Goal: Task Accomplishment & Management: Manage account settings

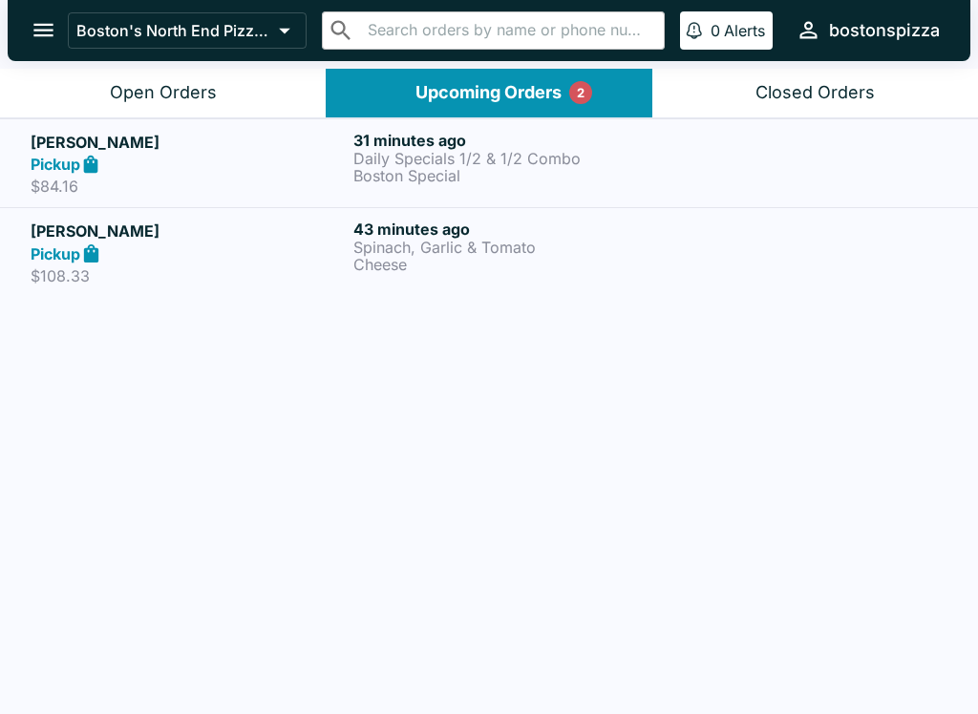
click at [180, 107] on button "Open Orders" at bounding box center [163, 93] width 326 height 49
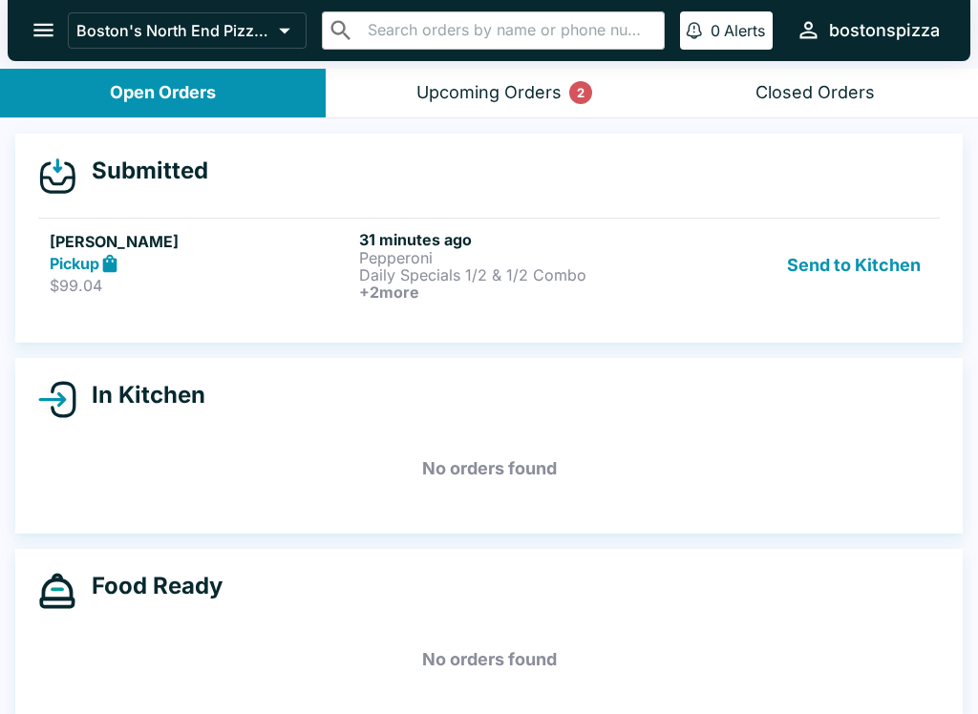
click at [271, 257] on div "Pickup" at bounding box center [201, 264] width 302 height 22
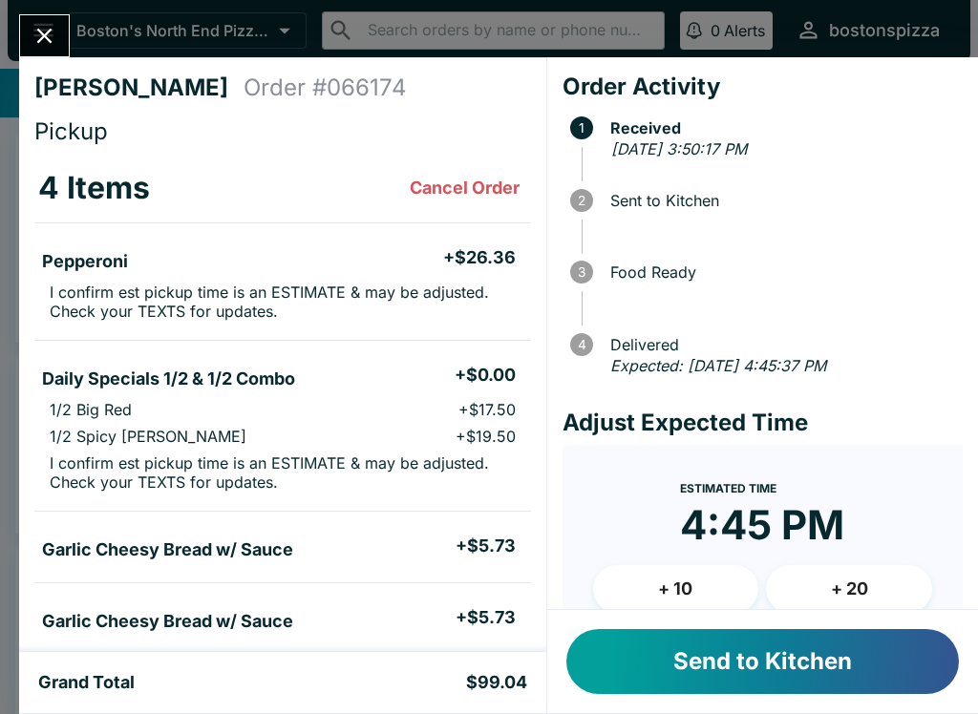
click at [690, 575] on button "+ 10" at bounding box center [676, 589] width 166 height 48
click at [774, 657] on button "Send to Kitchen" at bounding box center [762, 661] width 392 height 65
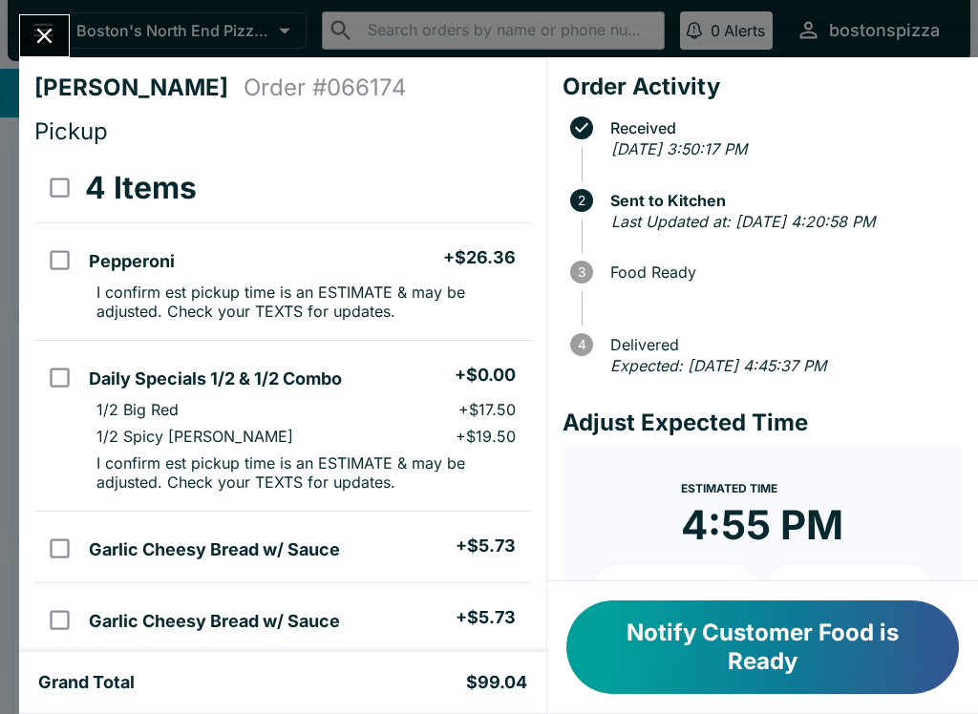
click at [48, 32] on icon "Close" at bounding box center [44, 36] width 15 height 15
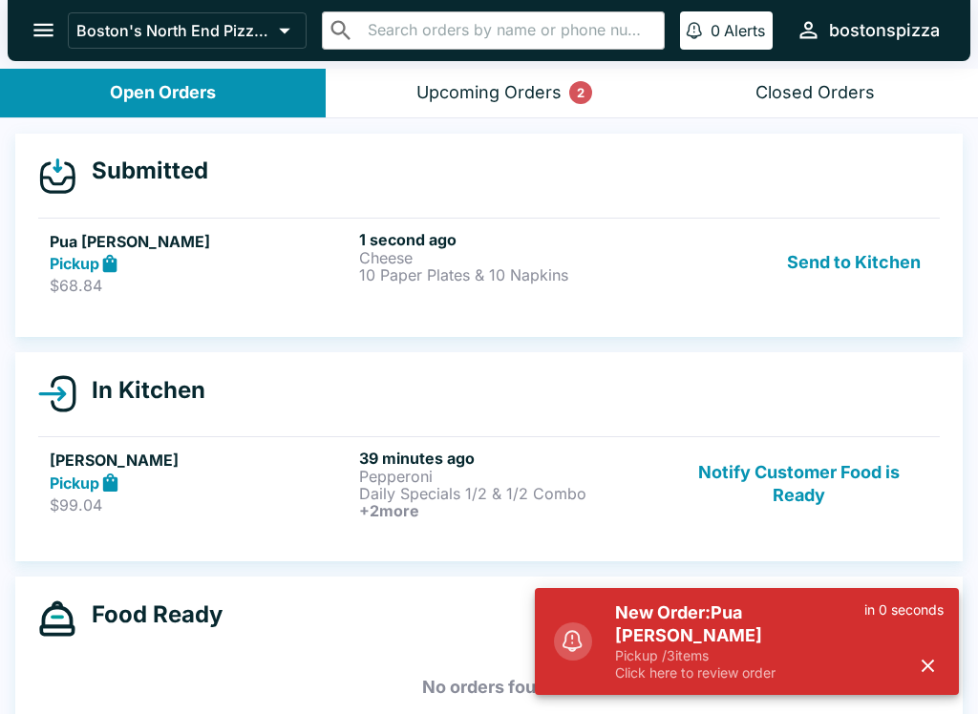
click at [688, 645] on h5 "New Order: Pua [PERSON_NAME]" at bounding box center [739, 625] width 249 height 46
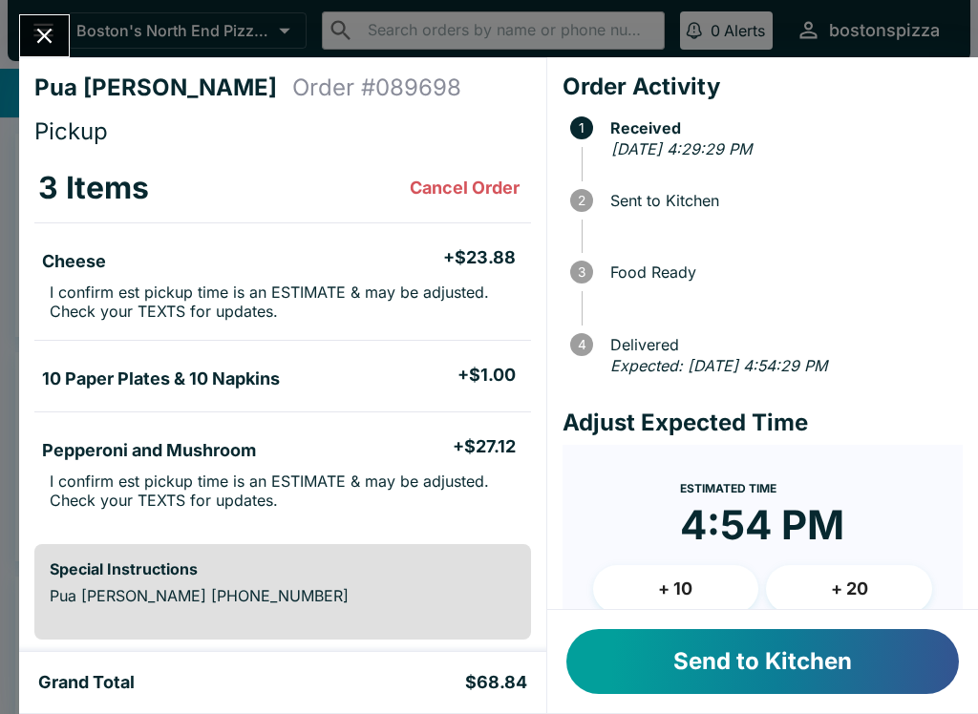
click at [800, 633] on button "Send to Kitchen" at bounding box center [762, 661] width 392 height 65
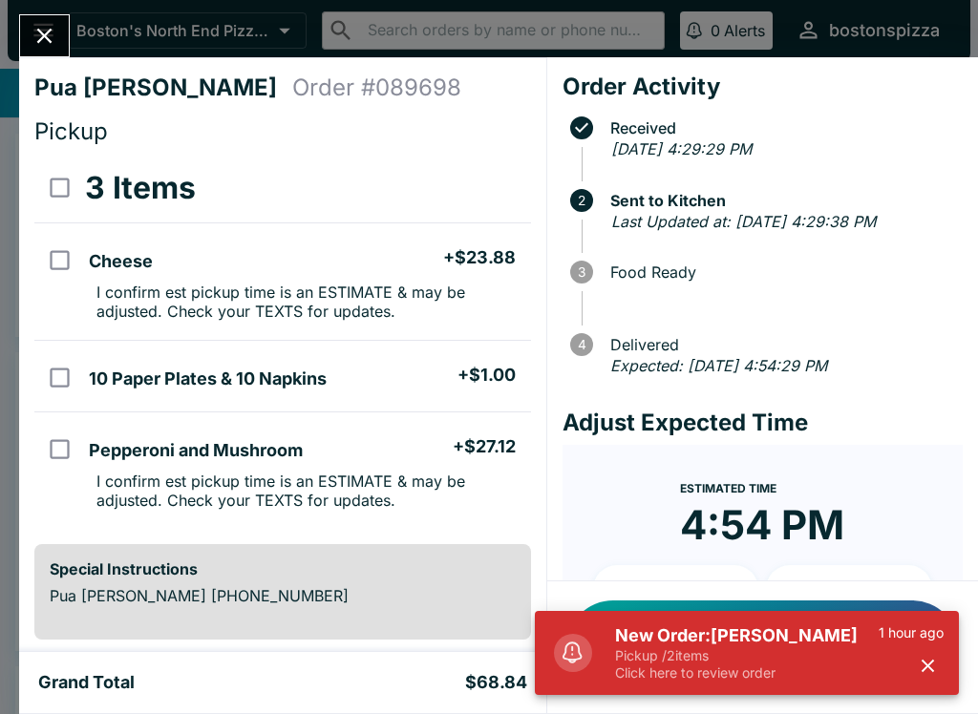
click at [800, 661] on p "Pickup / 2 items" at bounding box center [747, 655] width 264 height 17
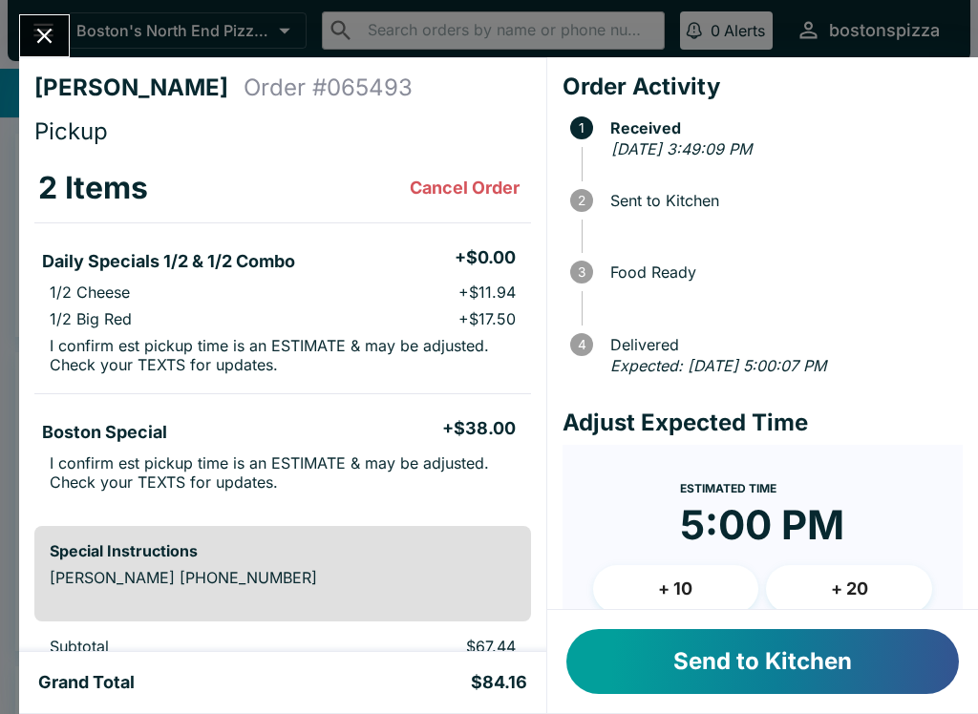
click at [750, 656] on button "Send to Kitchen" at bounding box center [762, 661] width 392 height 65
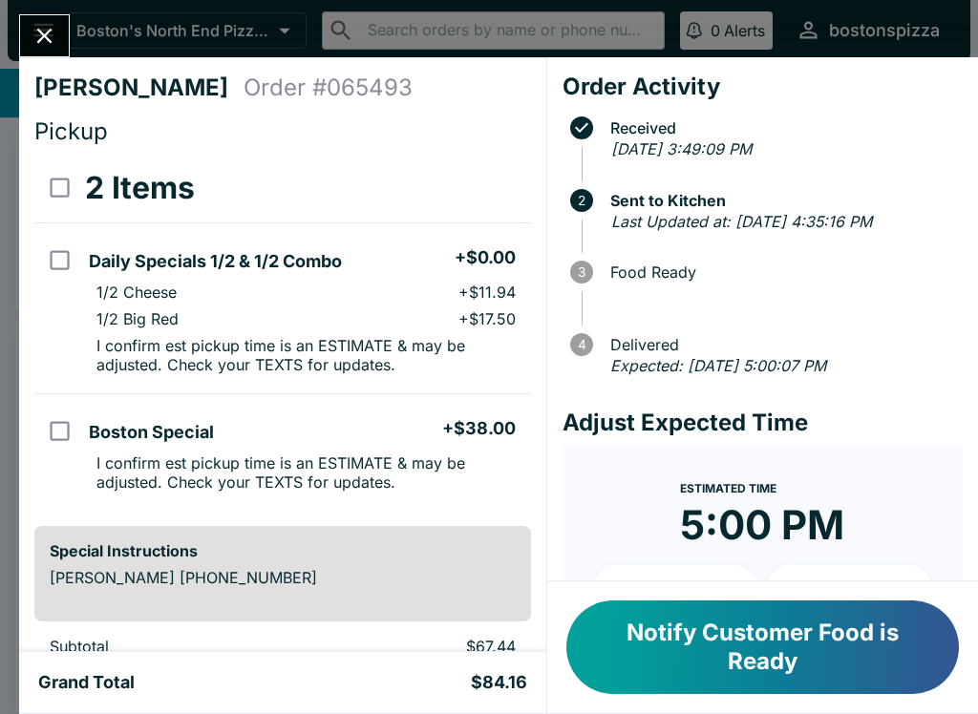
click at [32, 34] on icon "Close" at bounding box center [45, 36] width 26 height 26
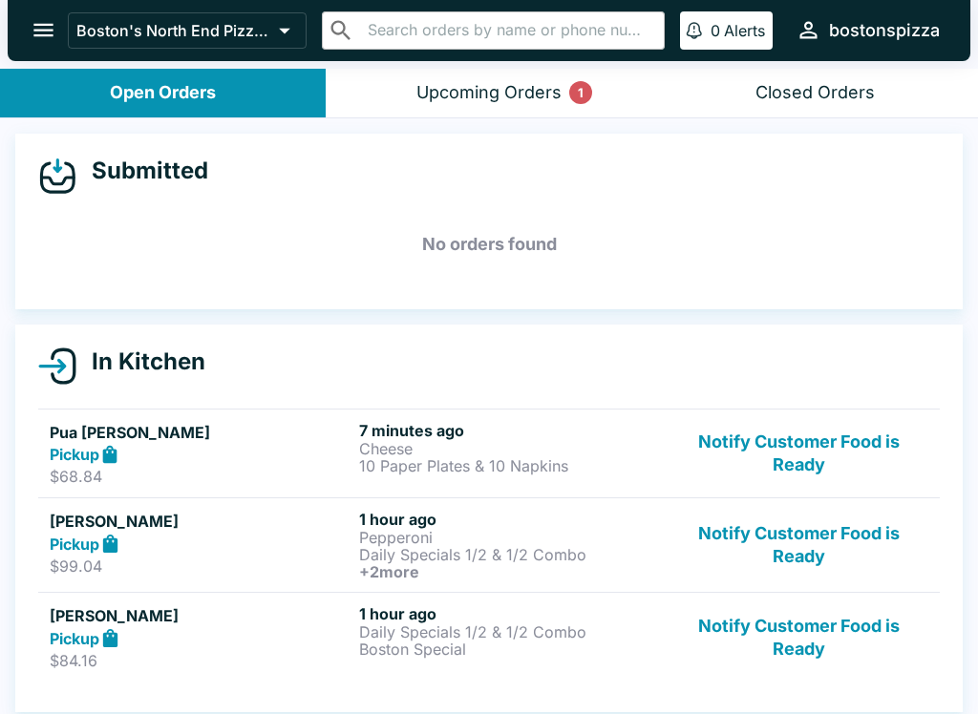
click at [805, 632] on button "Notify Customer Food is Ready" at bounding box center [798, 637] width 259 height 66
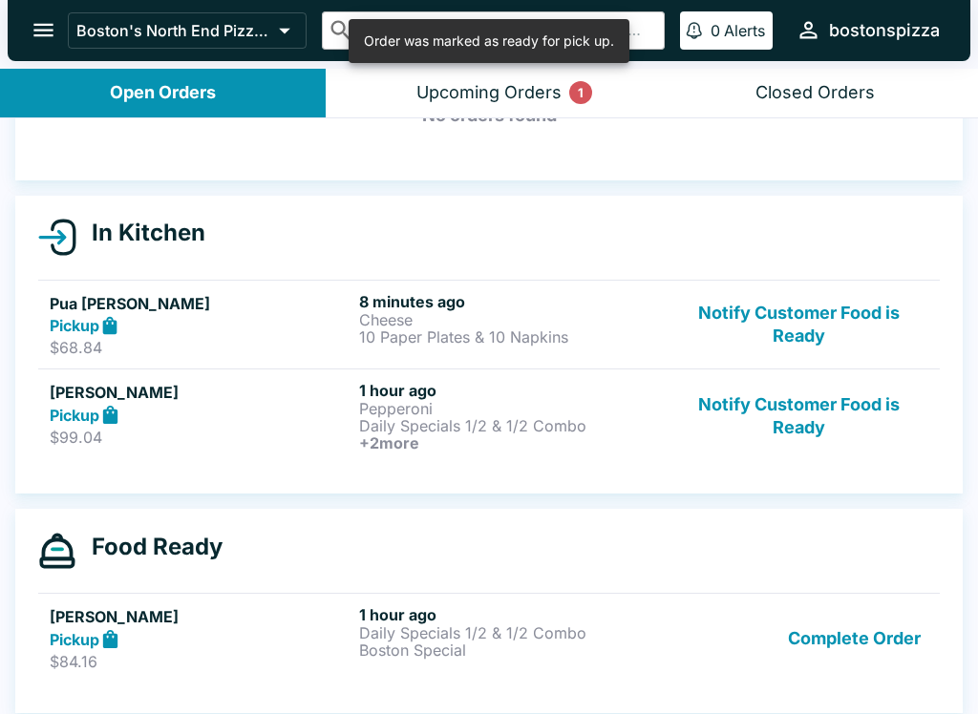
scroll to position [127, 0]
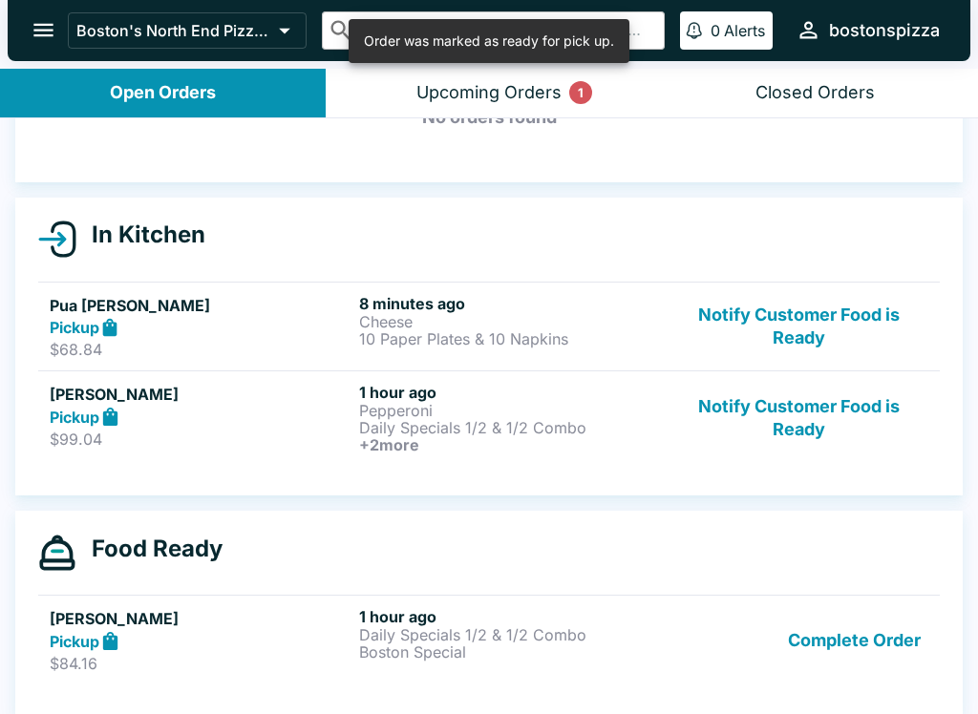
click at [857, 640] on button "Complete Order" at bounding box center [854, 640] width 148 height 66
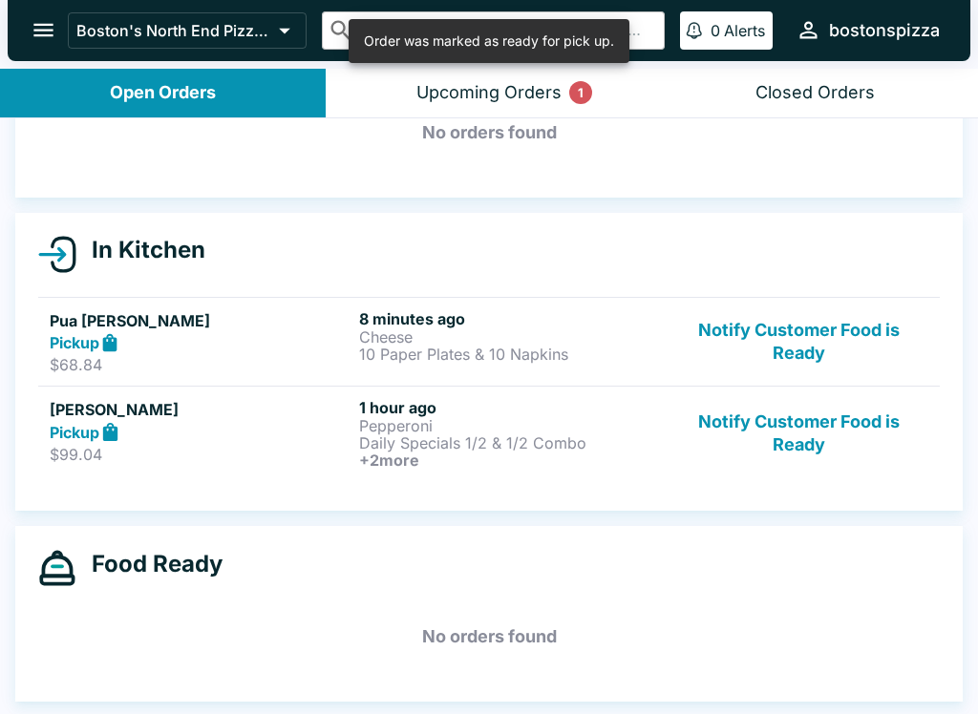
scroll to position [112, 0]
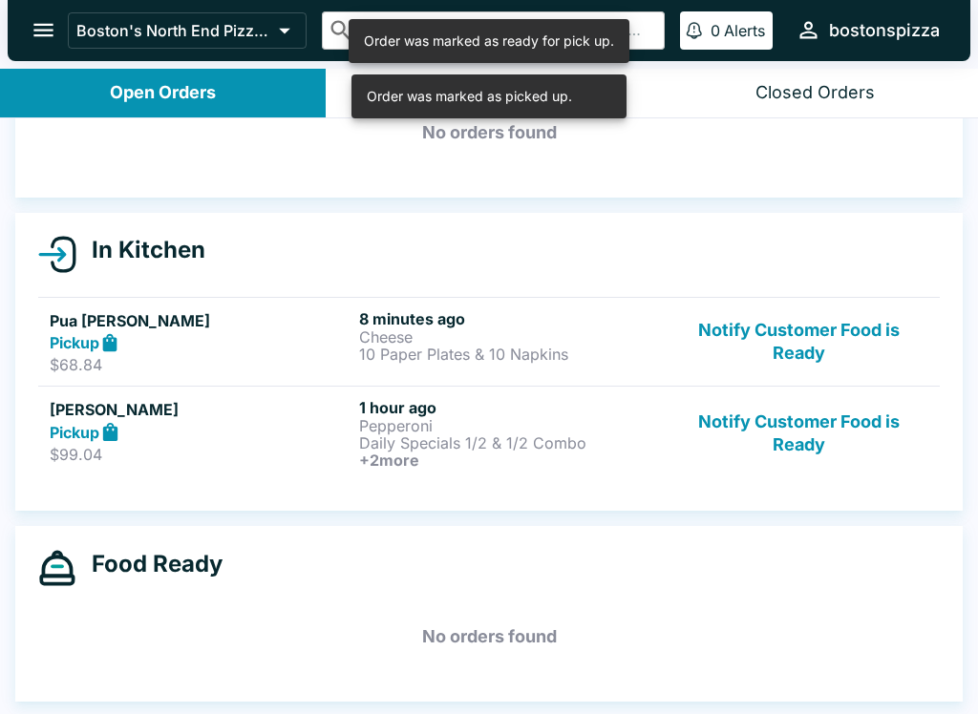
click at [819, 430] on button "Notify Customer Food is Ready" at bounding box center [798, 433] width 259 height 71
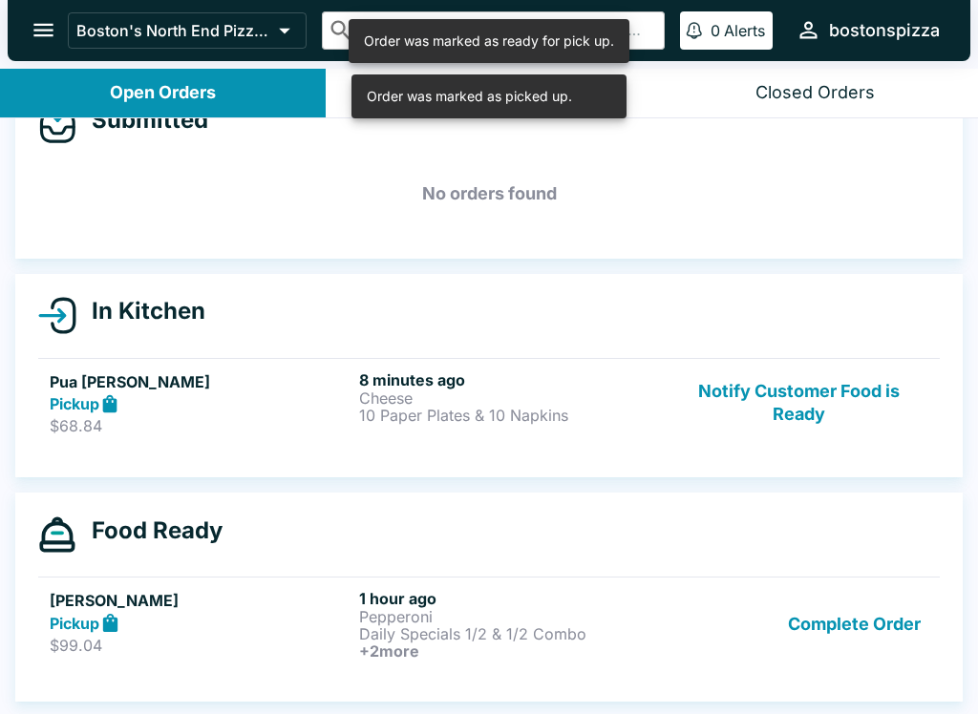
click at [873, 634] on button "Complete Order" at bounding box center [854, 624] width 148 height 71
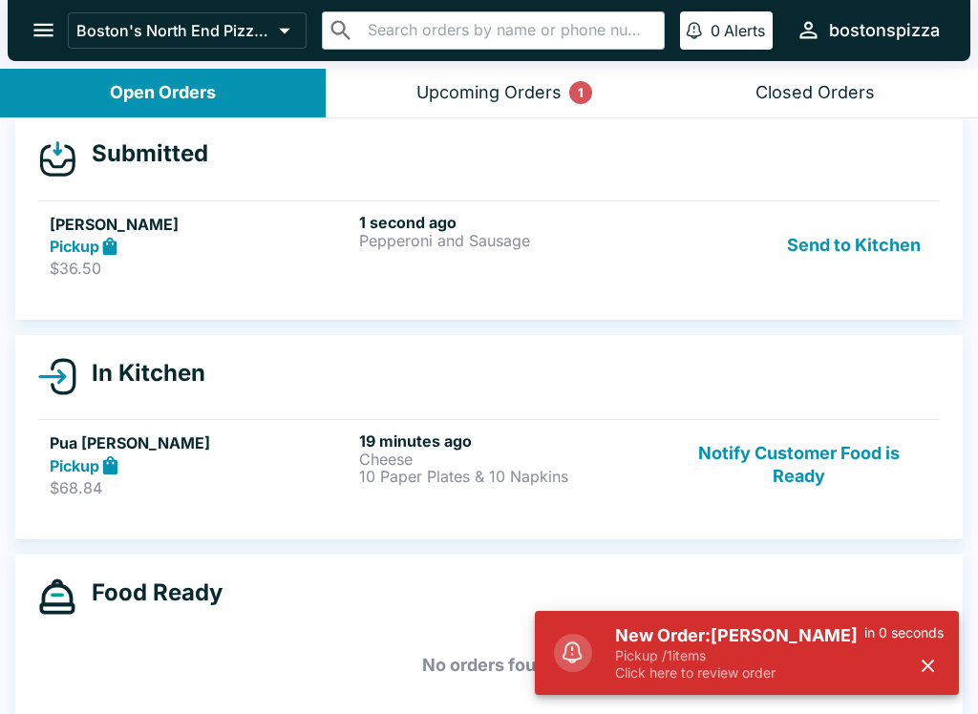
click at [765, 657] on p "Pickup / 1 items" at bounding box center [739, 655] width 249 height 17
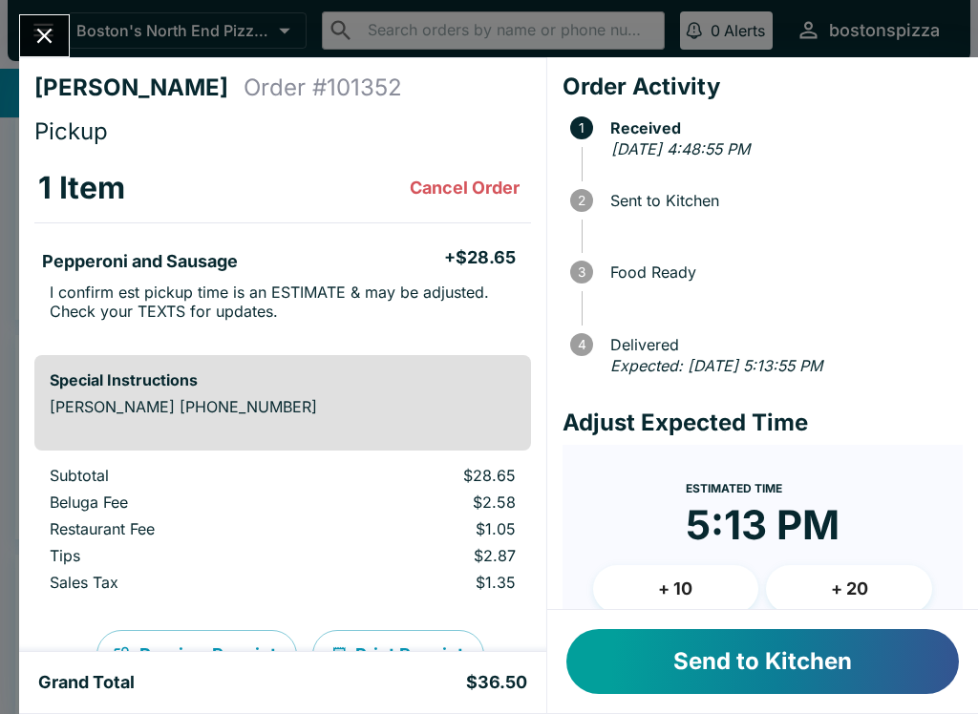
click at [684, 581] on button "+ 10" at bounding box center [676, 589] width 166 height 48
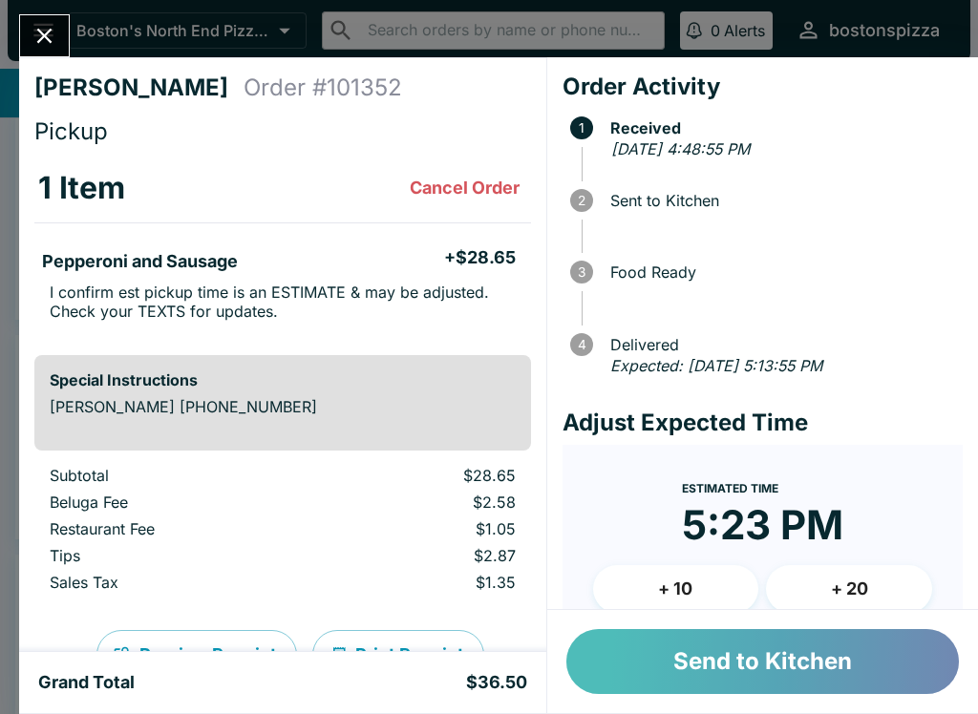
click at [781, 677] on button "Send to Kitchen" at bounding box center [762, 661] width 392 height 65
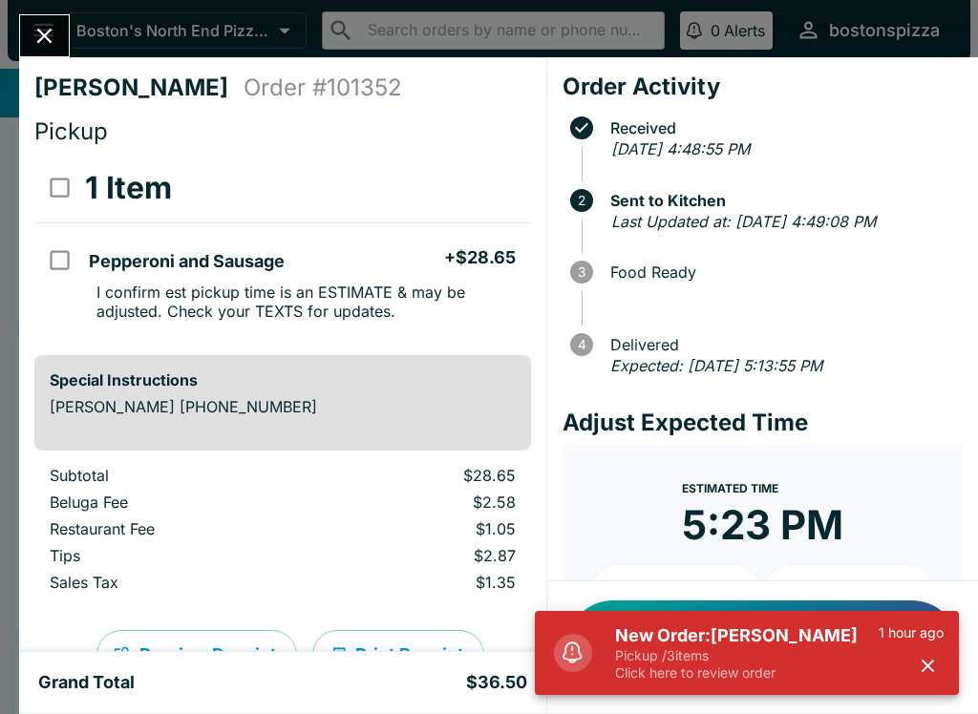
click at [821, 666] on p "Click here to review order" at bounding box center [747, 673] width 264 height 17
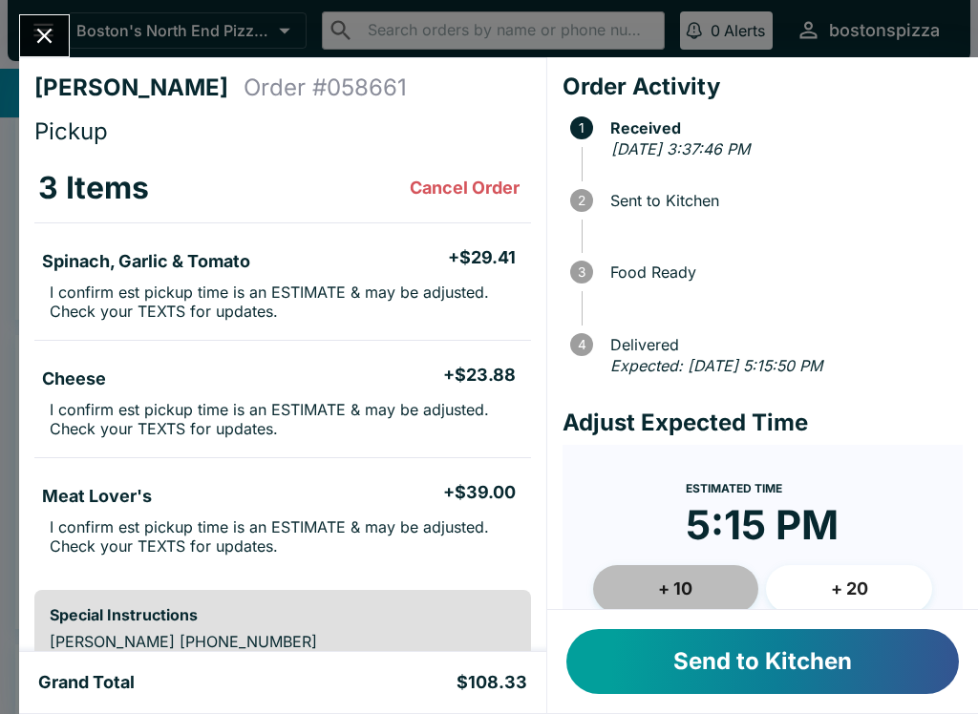
click at [705, 578] on button "+ 10" at bounding box center [676, 589] width 166 height 48
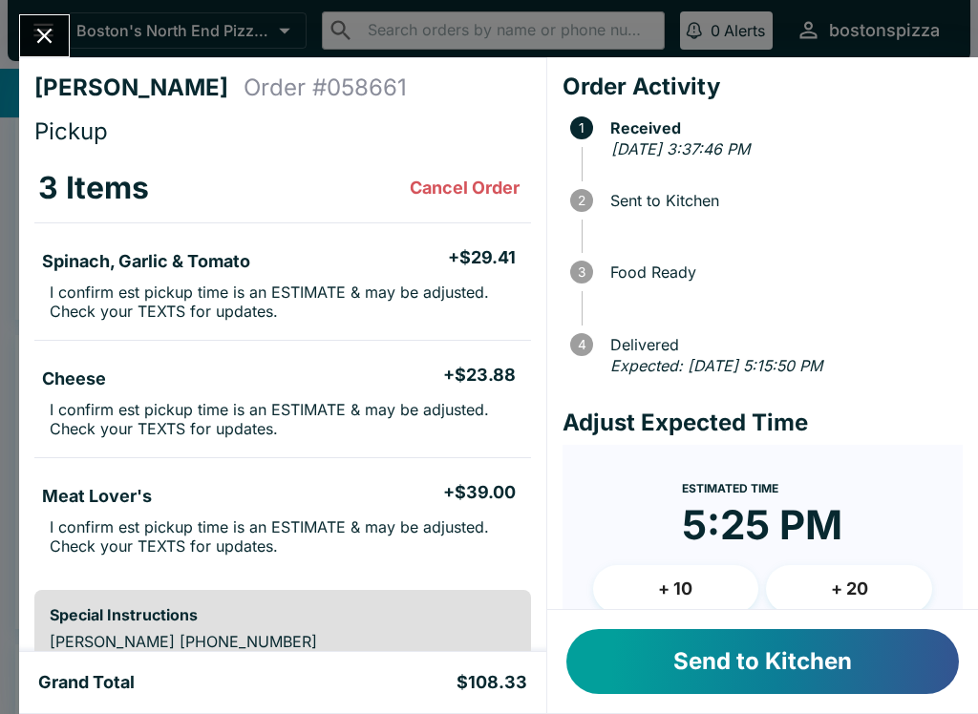
click at [768, 632] on button "Send to Kitchen" at bounding box center [762, 661] width 392 height 65
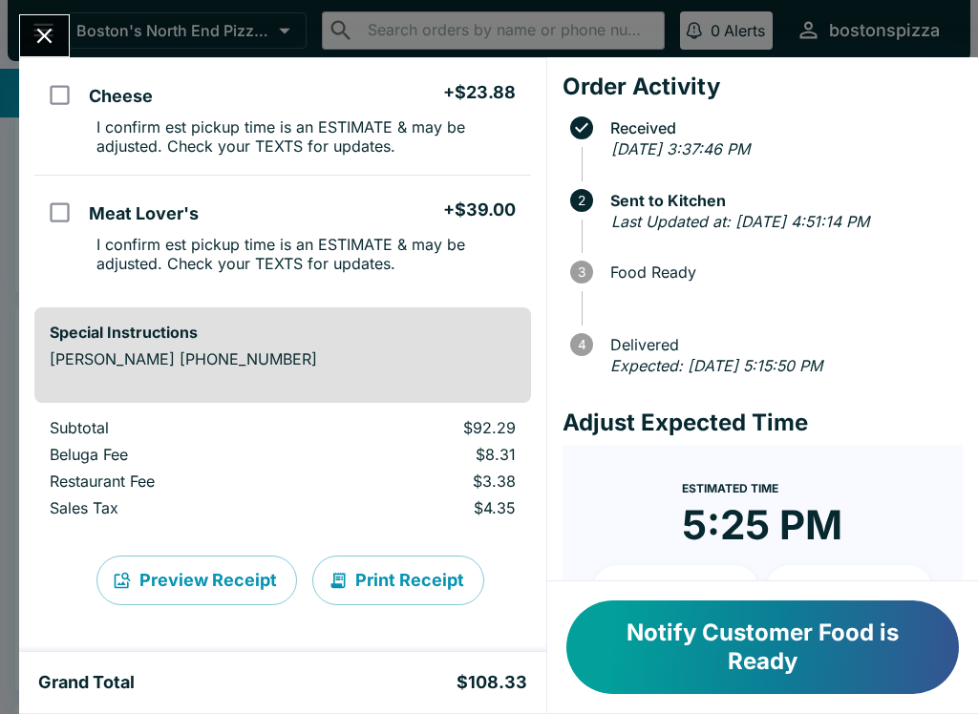
scroll to position [283, 0]
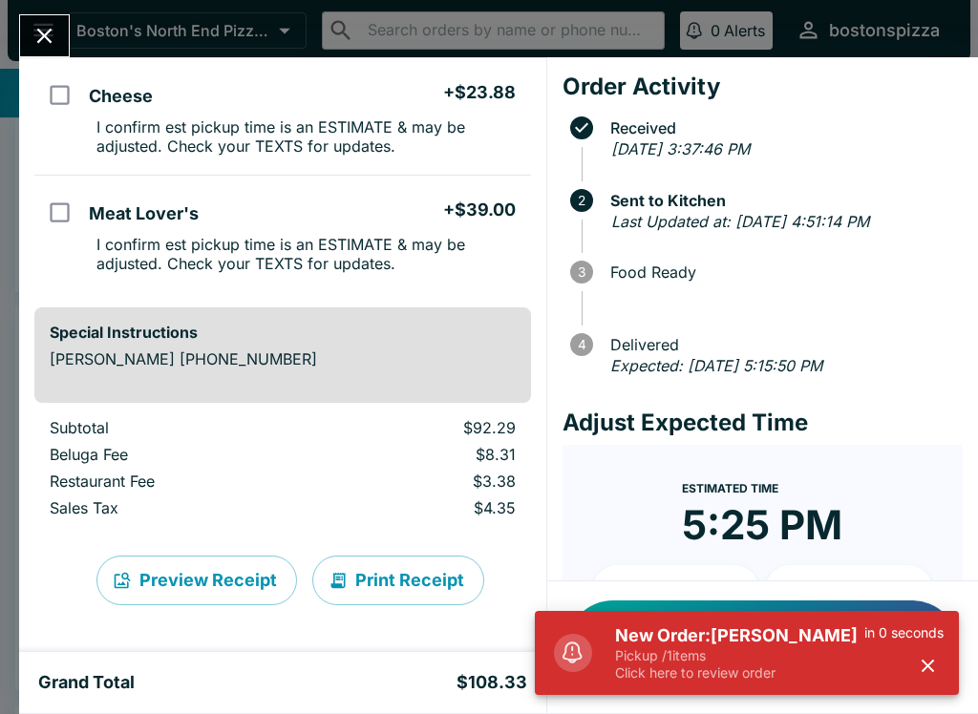
click at [718, 665] on p "Click here to review order" at bounding box center [739, 673] width 249 height 17
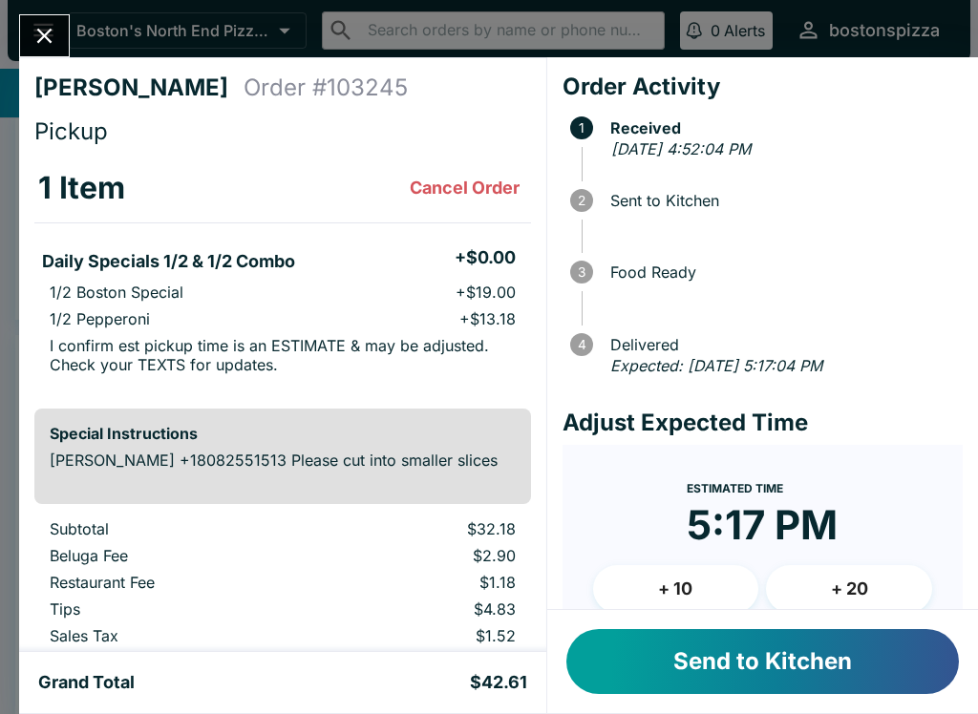
click at [678, 605] on button "+ 10" at bounding box center [676, 589] width 166 height 48
click at [732, 687] on button "Send to Kitchen" at bounding box center [762, 661] width 392 height 65
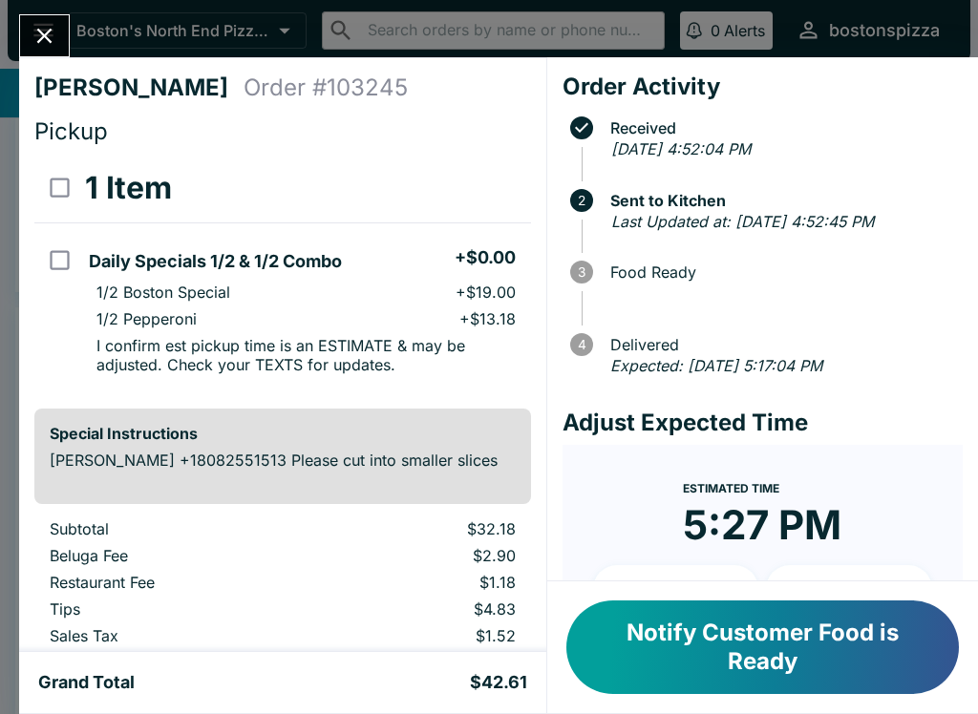
click at [32, 39] on icon "Close" at bounding box center [45, 36] width 26 height 26
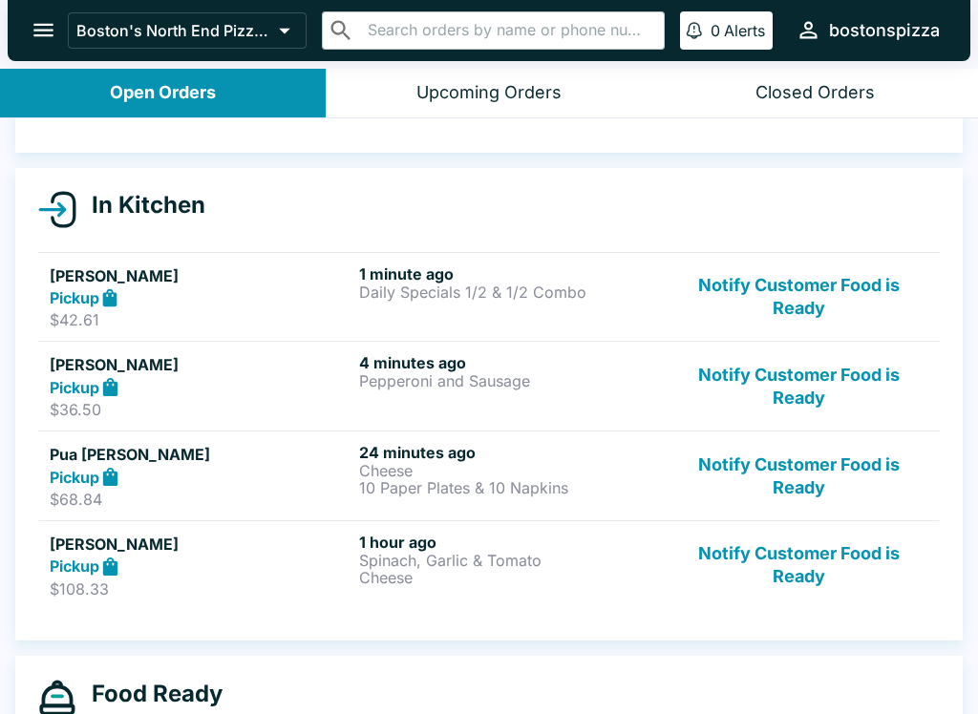
scroll to position [152, 0]
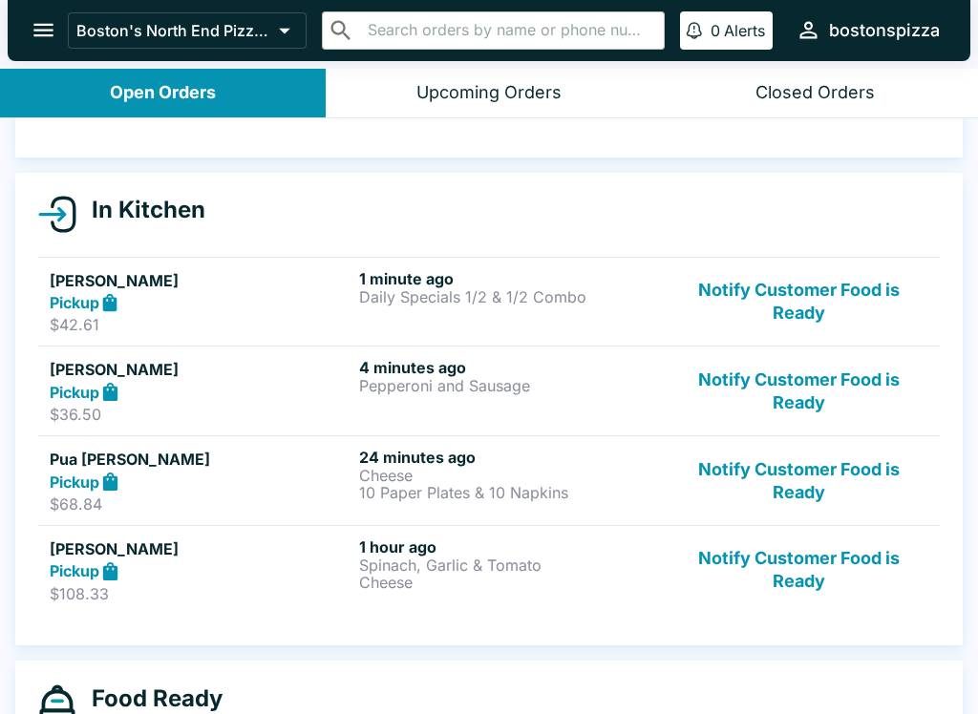
click at [561, 95] on button "Upcoming Orders" at bounding box center [489, 93] width 326 height 49
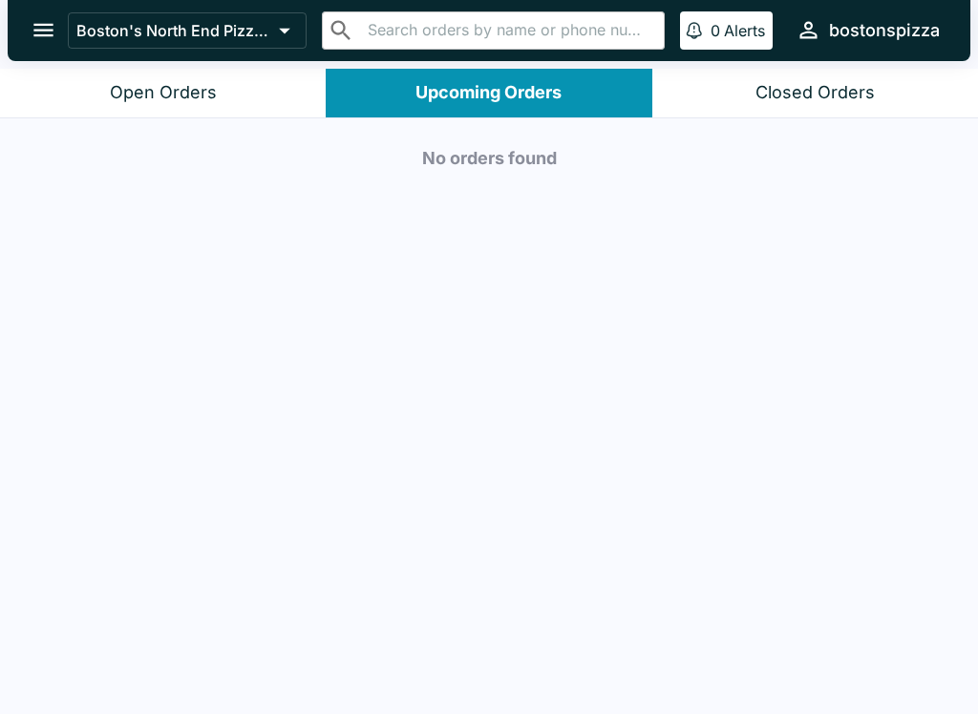
click at [829, 87] on div "Closed Orders" at bounding box center [814, 93] width 119 height 22
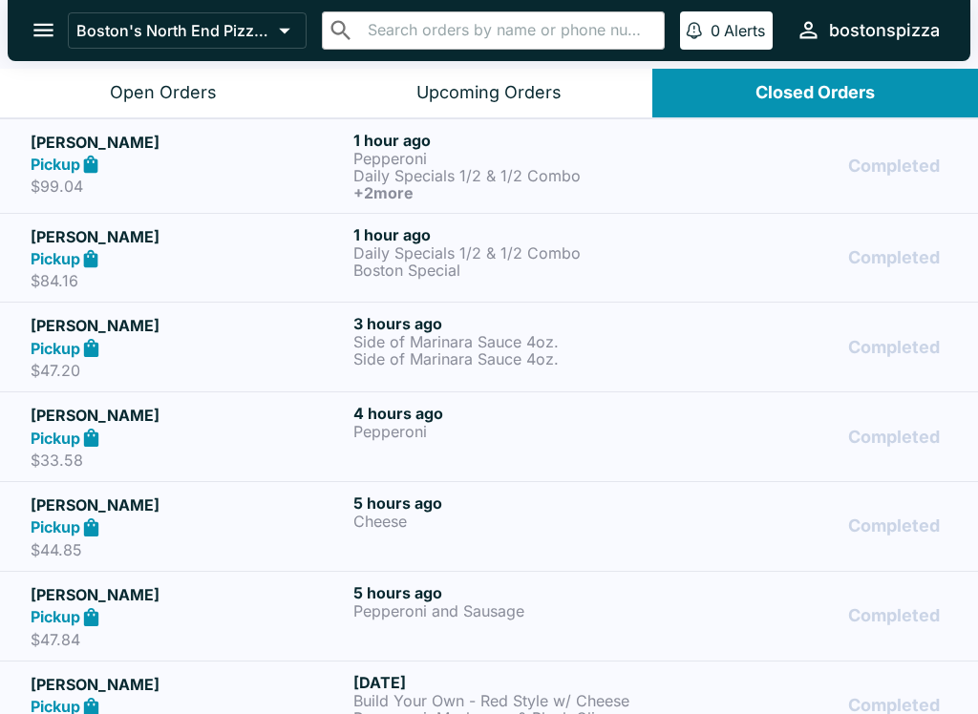
click at [241, 89] on button "Open Orders" at bounding box center [163, 93] width 326 height 49
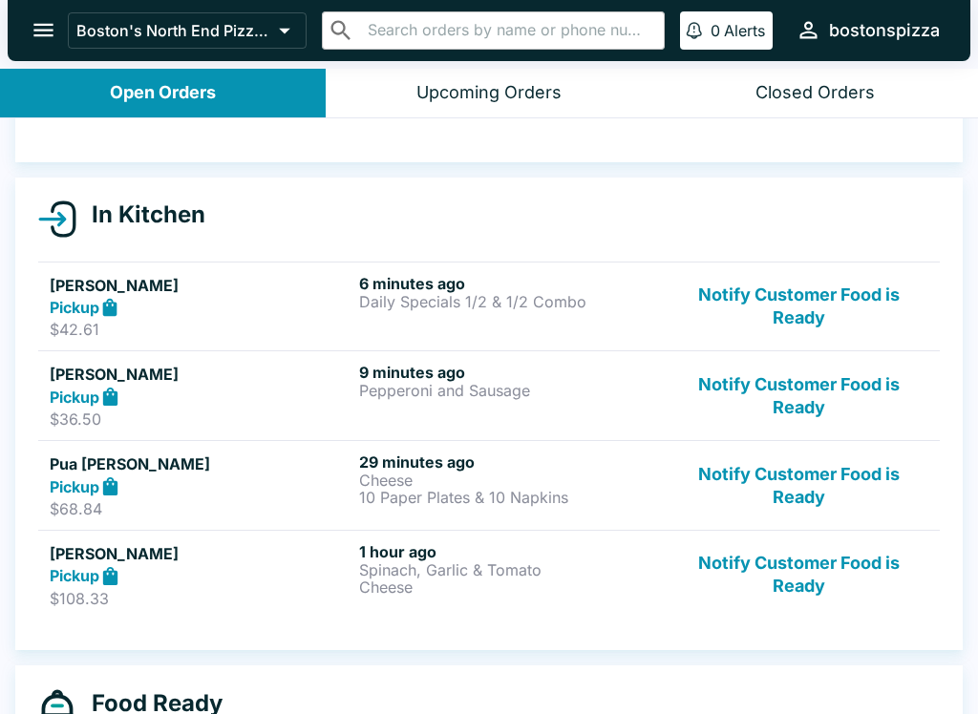
scroll to position [144, 0]
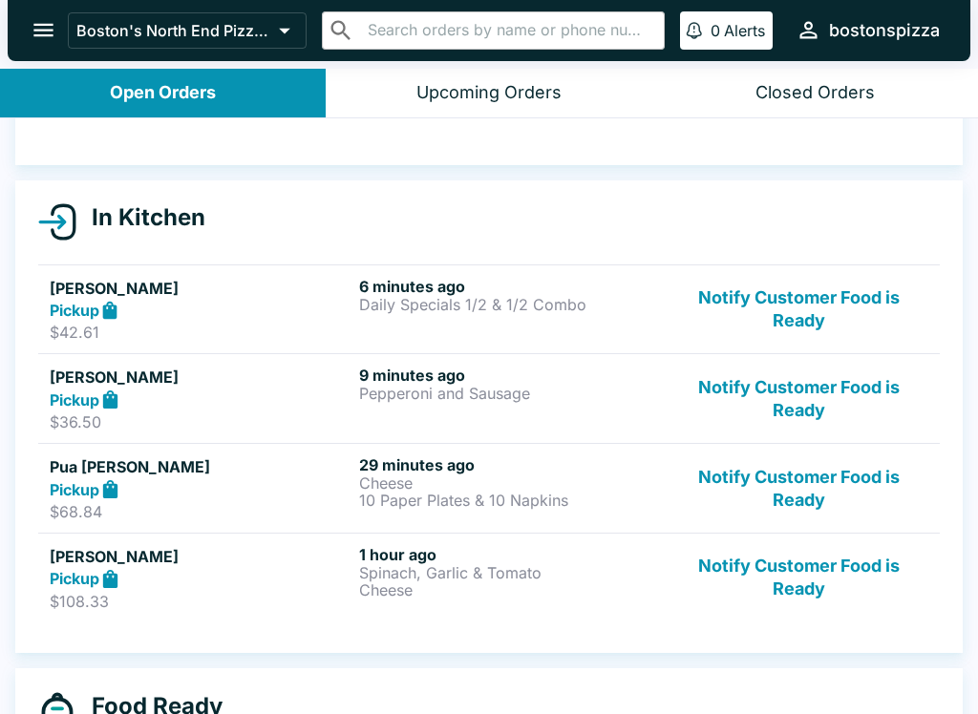
click at [574, 292] on h6 "6 minutes ago" at bounding box center [510, 286] width 302 height 19
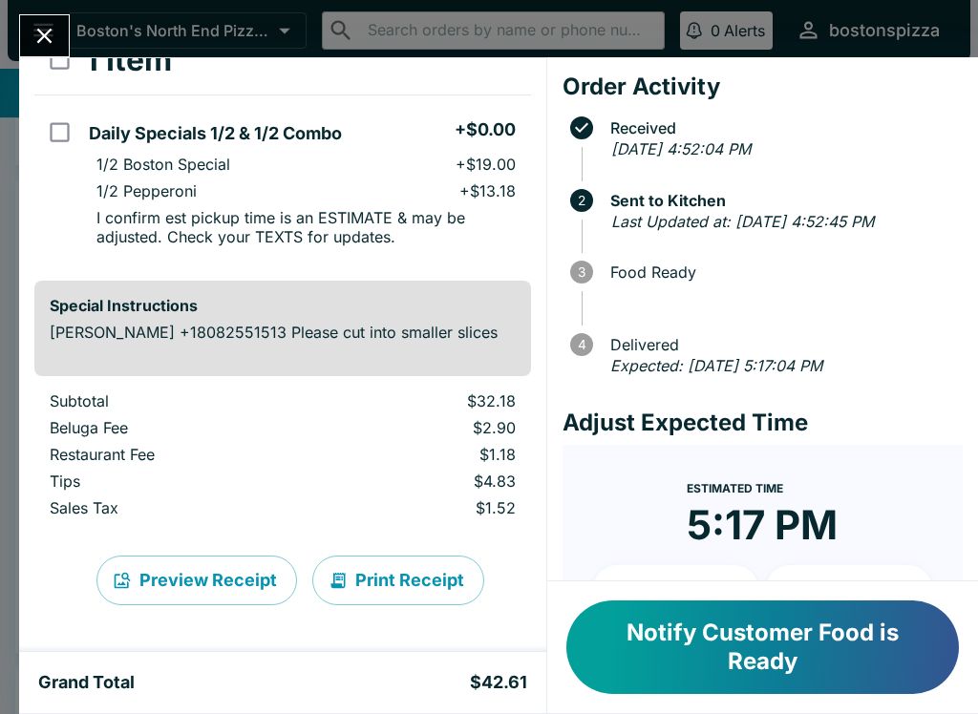
scroll to position [128, 0]
click at [53, 17] on button "Close" at bounding box center [44, 35] width 49 height 41
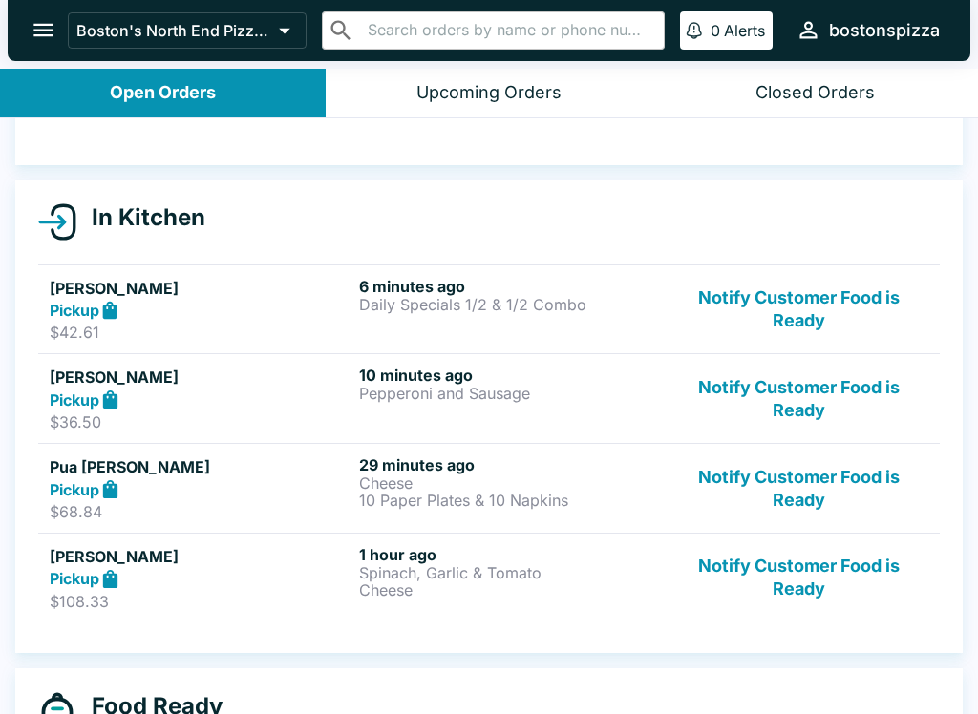
click at [382, 412] on div "10 minutes ago Pepperoni and Sausage" at bounding box center [510, 399] width 302 height 66
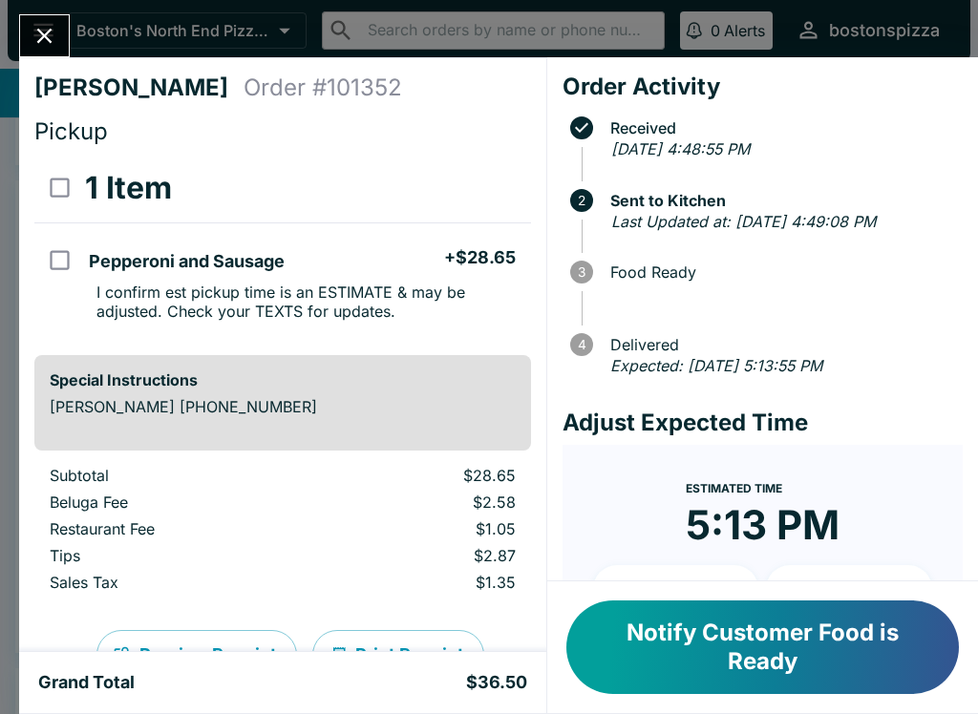
click at [46, 23] on icon "Close" at bounding box center [45, 36] width 26 height 26
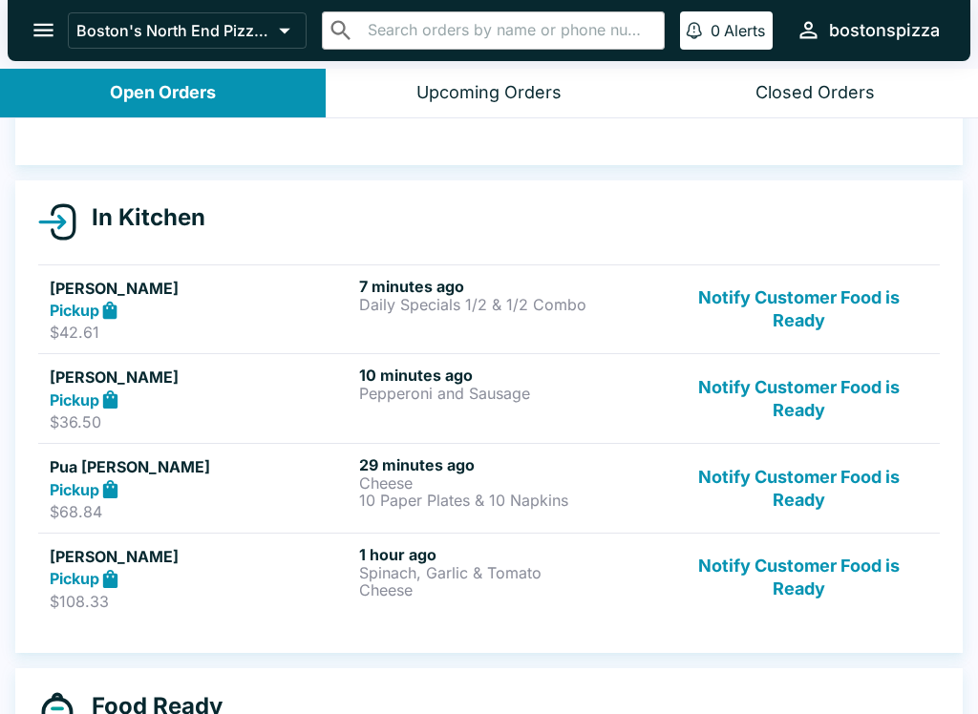
click at [250, 578] on div "Pickup" at bounding box center [201, 579] width 302 height 22
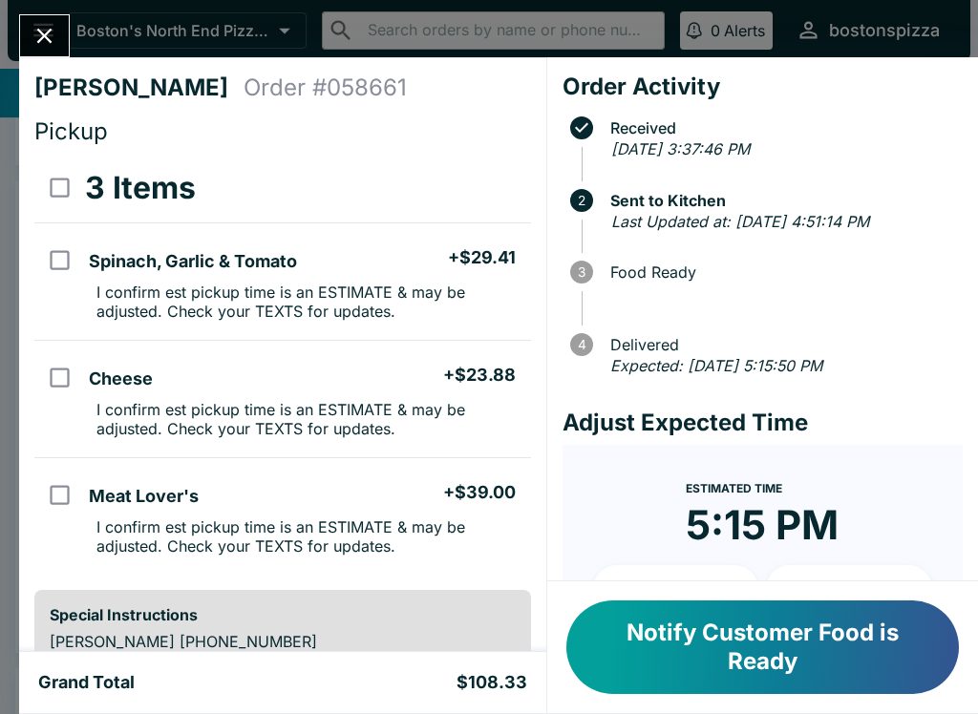
scroll to position [-10, 0]
click at [50, 54] on button "Close" at bounding box center [44, 35] width 49 height 41
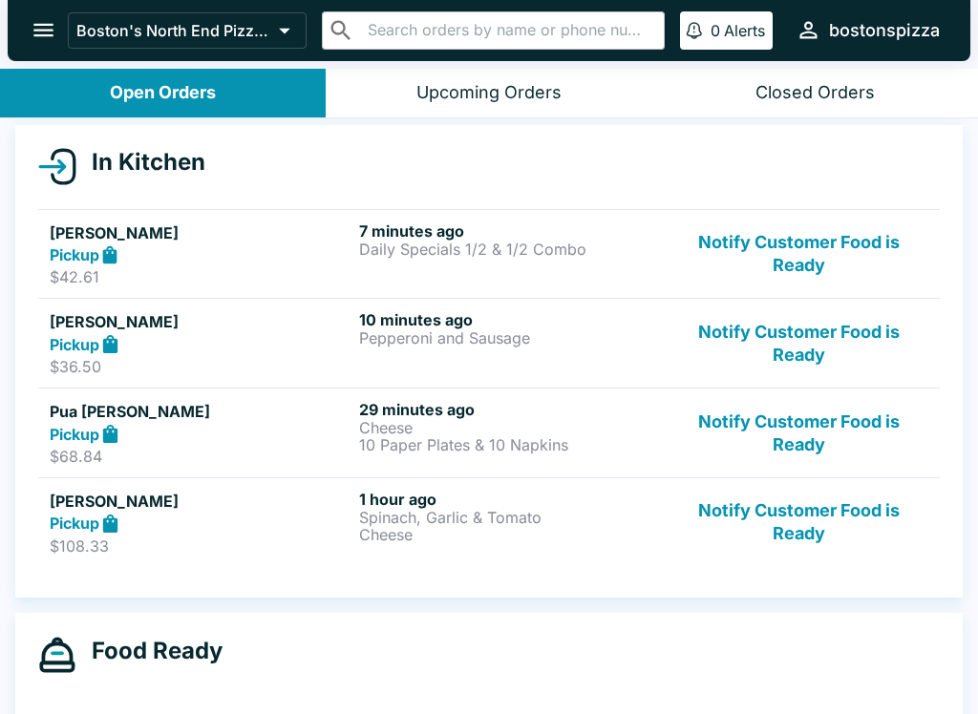
scroll to position [199, 0]
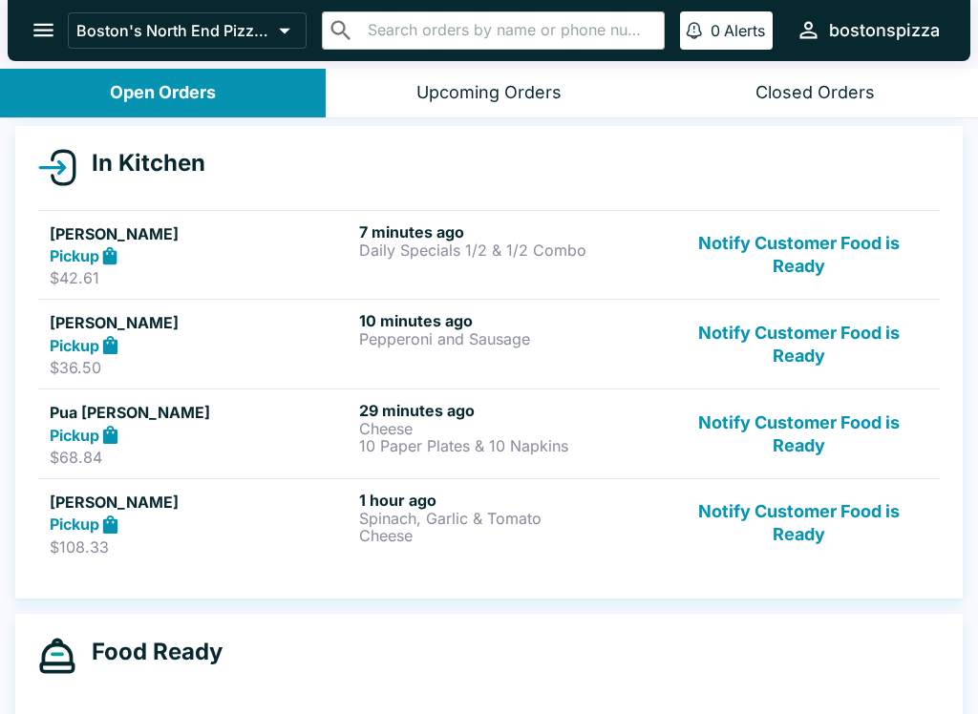
click at [25, 18] on button "open drawer" at bounding box center [43, 30] width 49 height 49
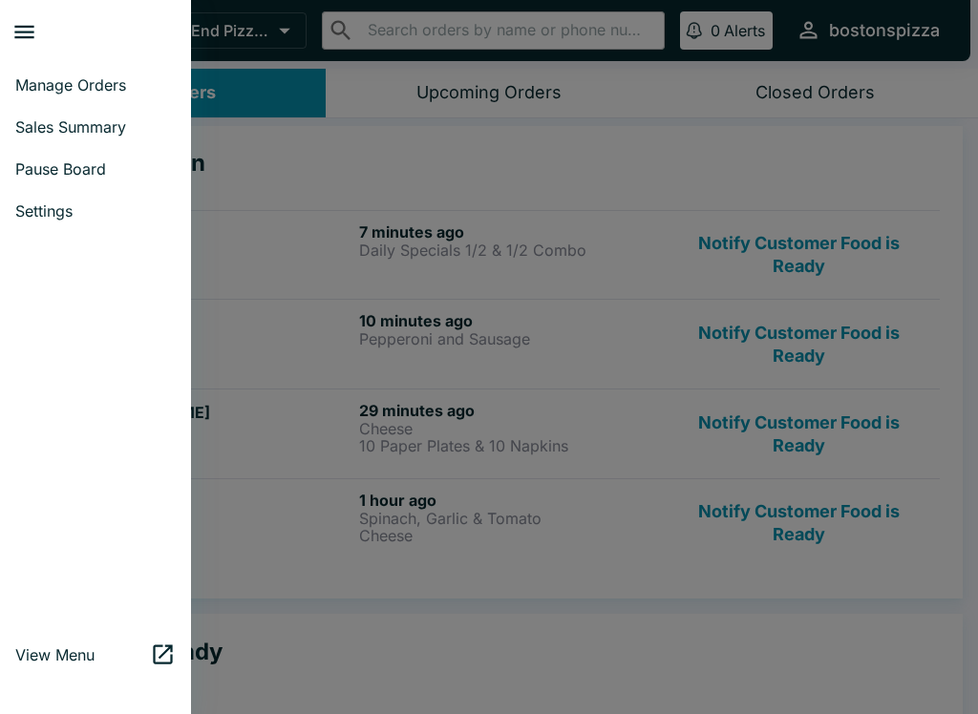
click at [104, 95] on link "Manage Orders" at bounding box center [95, 85] width 191 height 42
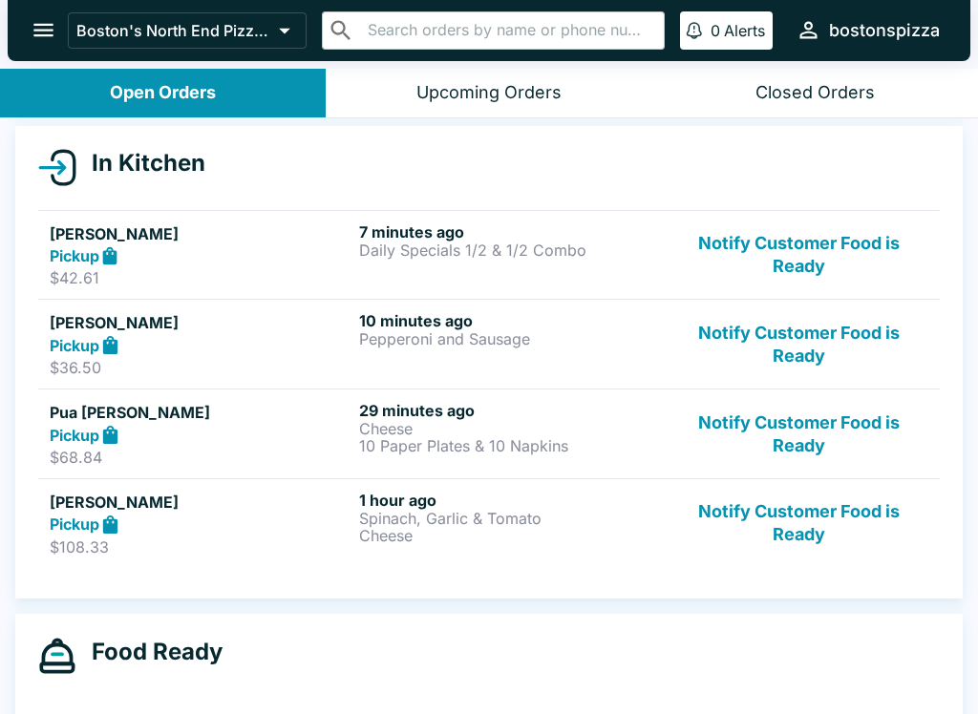
click at [838, 88] on div "Closed Orders" at bounding box center [814, 93] width 119 height 22
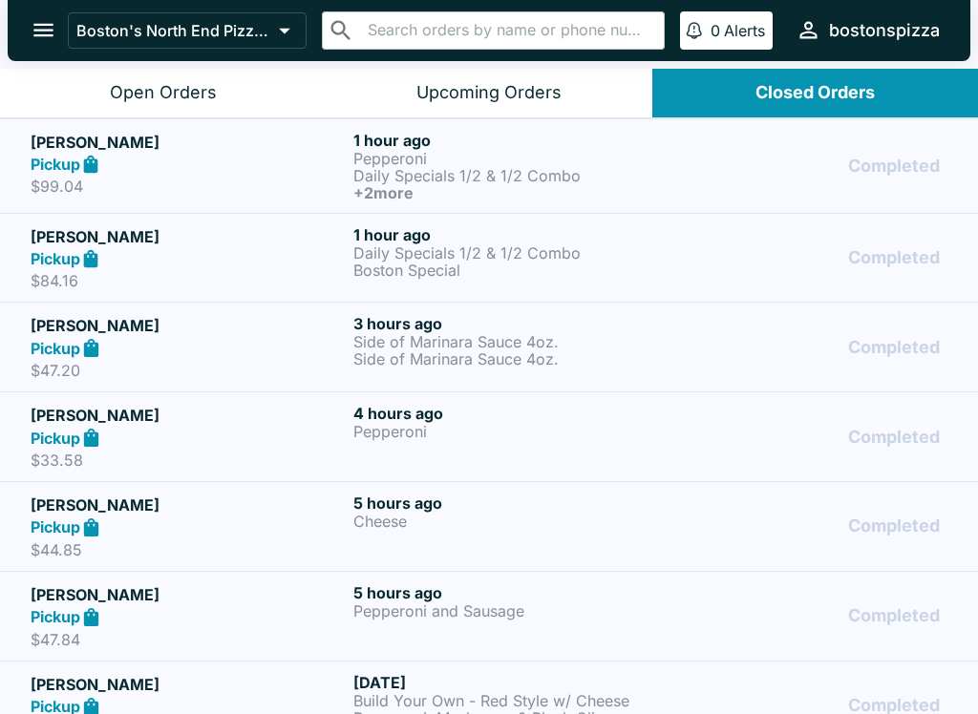
click at [300, 263] on div "Pickup" at bounding box center [188, 259] width 315 height 22
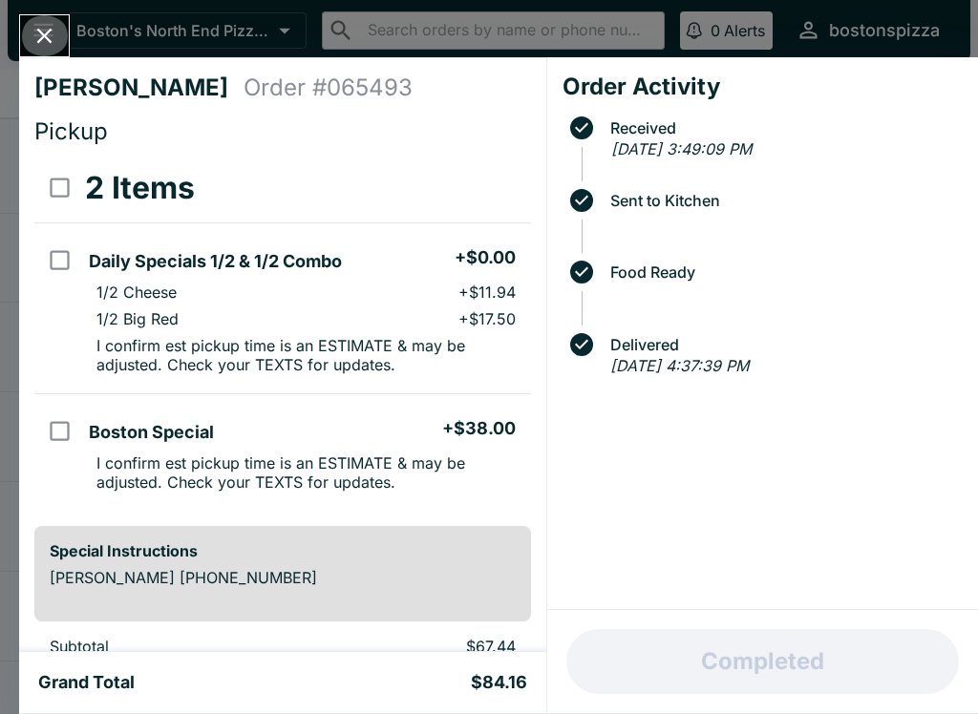
click at [53, 51] on button "Close" at bounding box center [44, 35] width 49 height 41
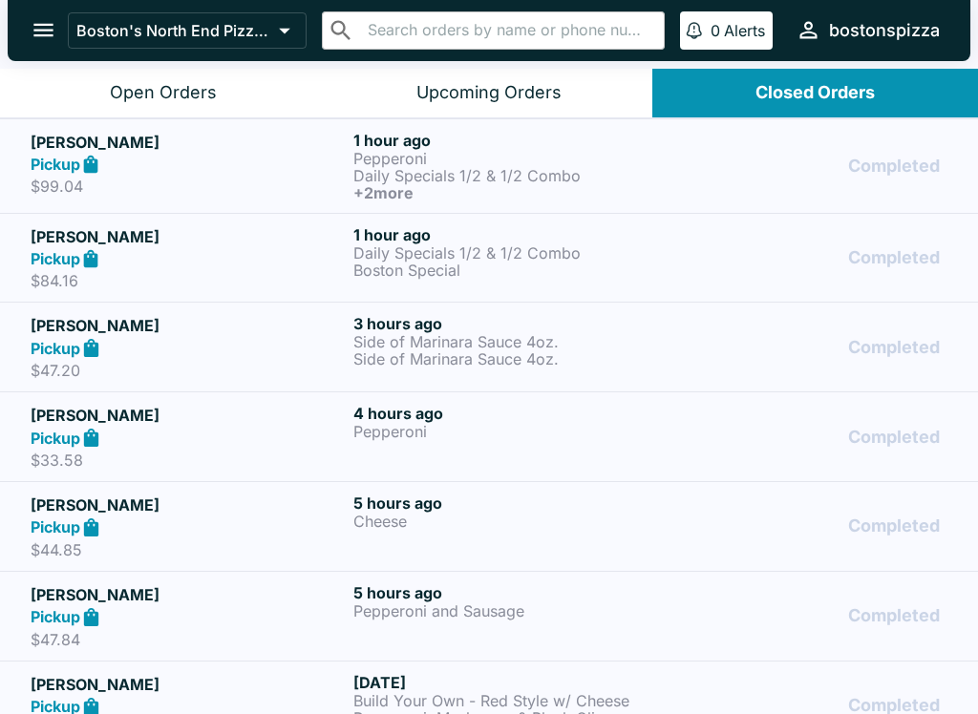
click at [165, 85] on div "Open Orders" at bounding box center [163, 93] width 107 height 22
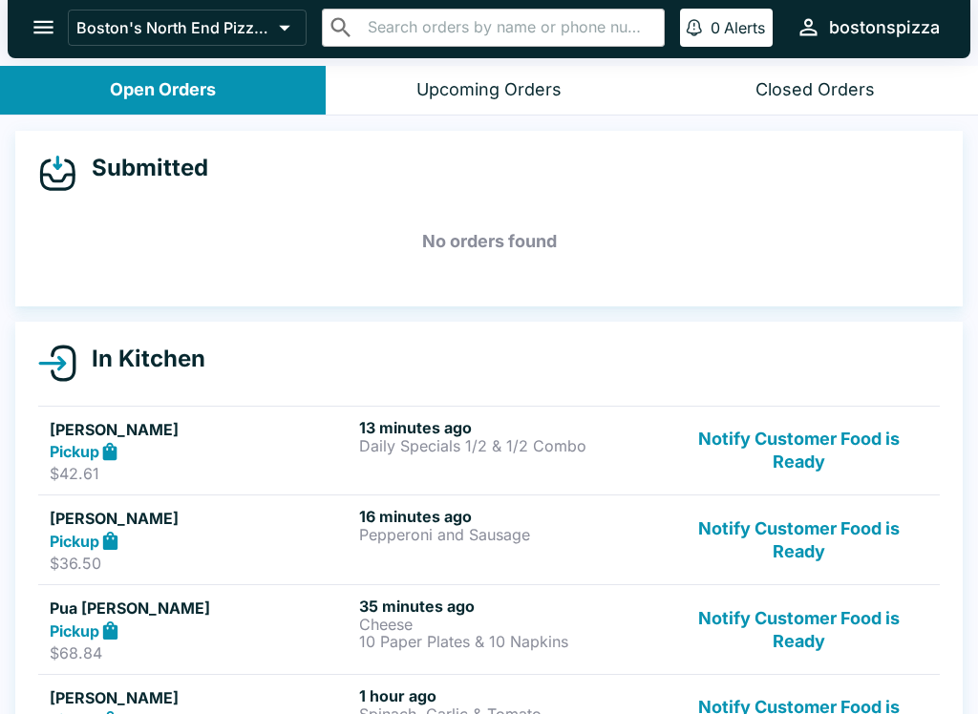
click at [851, 99] on div "Closed Orders" at bounding box center [814, 90] width 119 height 22
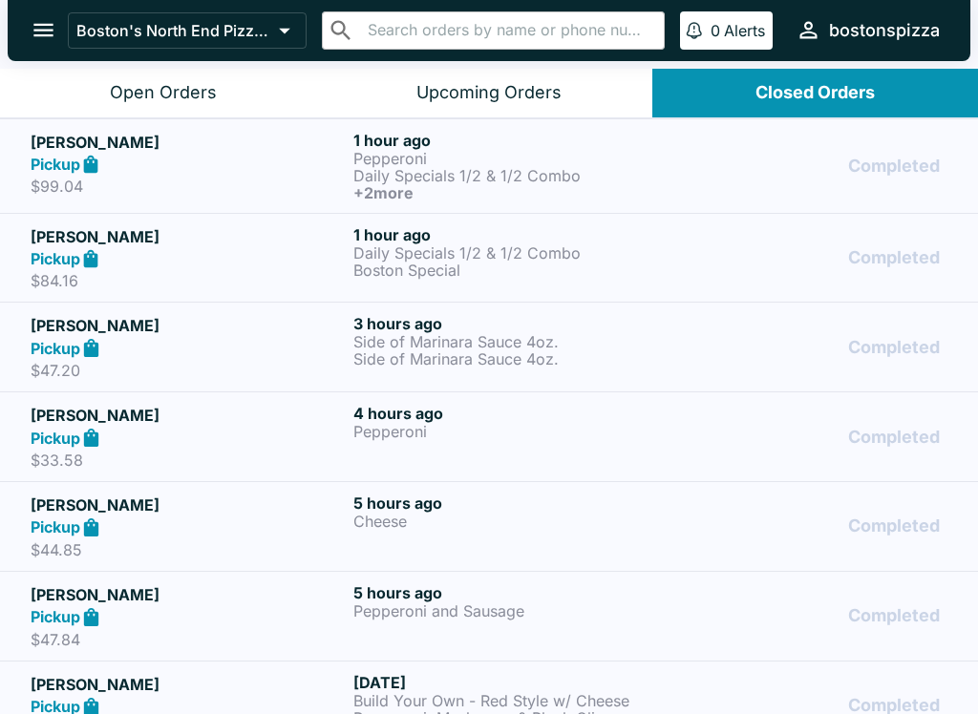
click at [165, 85] on div "Open Orders" at bounding box center [163, 93] width 107 height 22
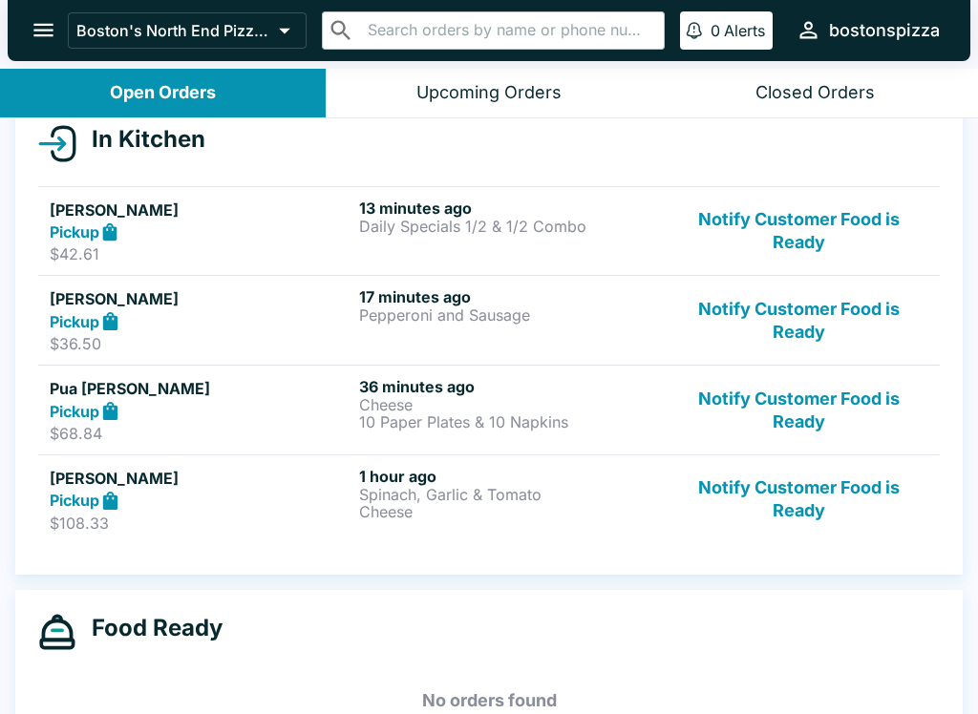
scroll to position [222, 0]
click at [794, 406] on button "Notify Customer Food is Ready" at bounding box center [798, 410] width 259 height 66
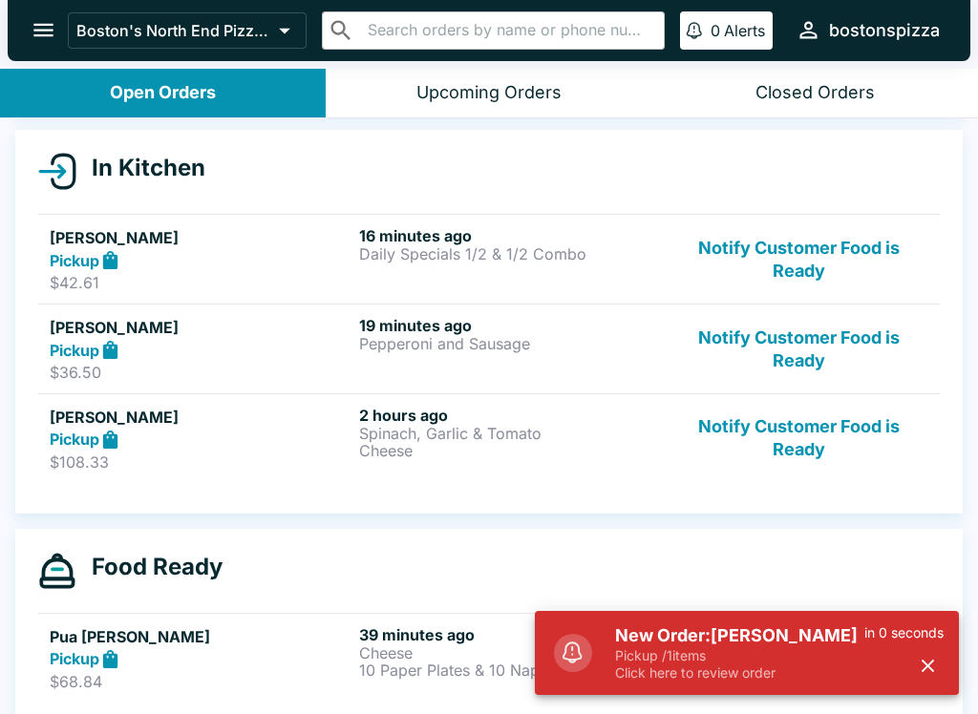
click at [730, 680] on p "Click here to review order" at bounding box center [739, 673] width 249 height 17
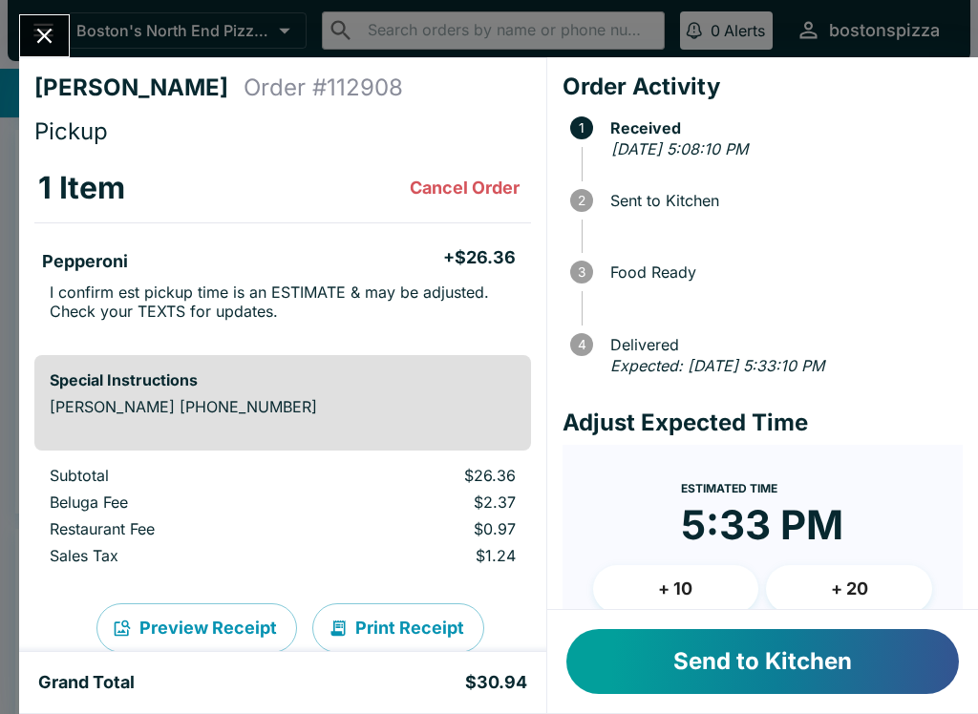
click at [672, 587] on button "+ 10" at bounding box center [676, 589] width 166 height 48
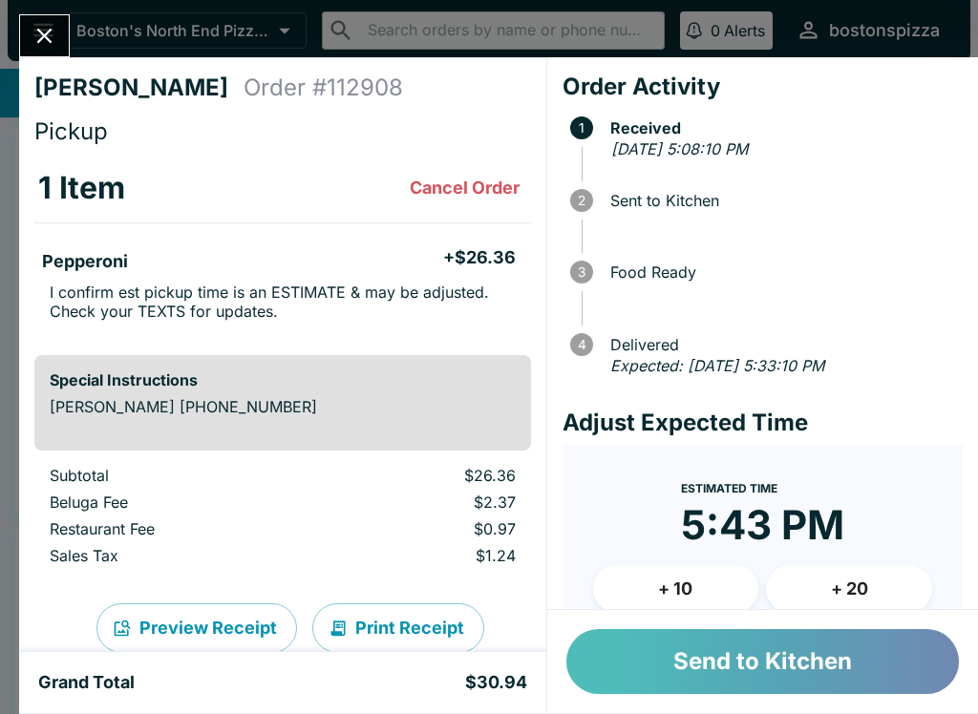
click at [758, 648] on button "Send to Kitchen" at bounding box center [762, 661] width 392 height 65
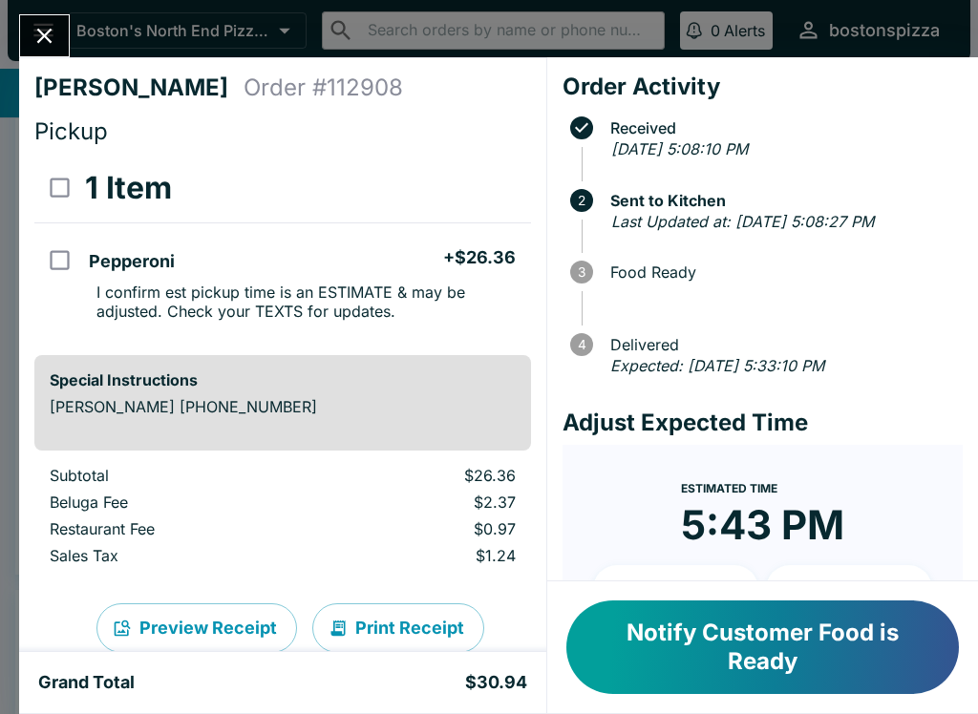
click at [54, 47] on icon "Close" at bounding box center [45, 36] width 26 height 26
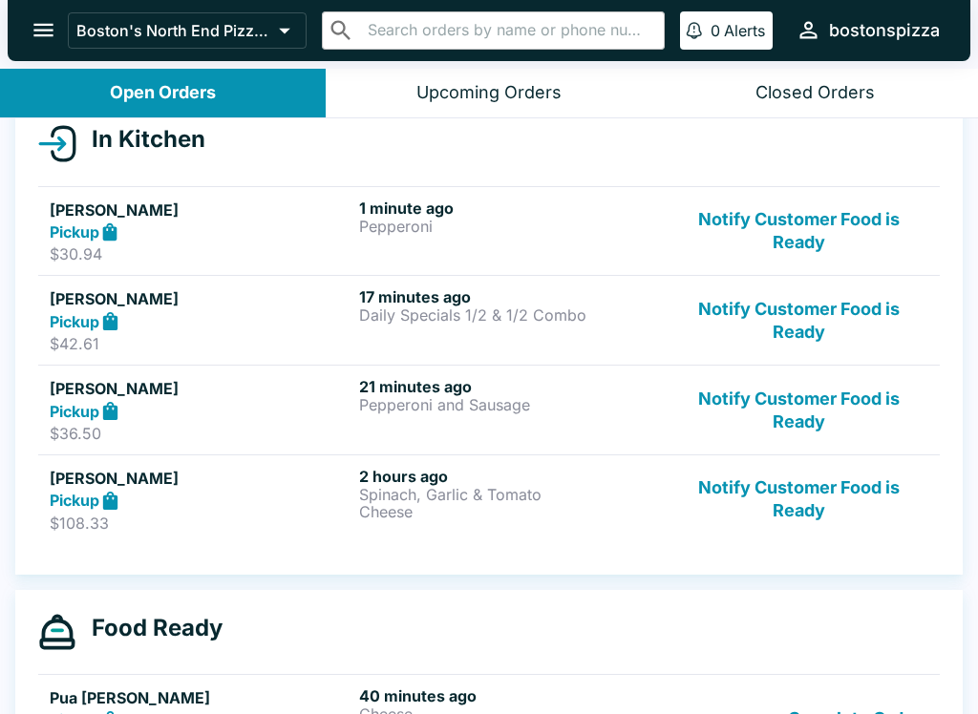
click at [817, 413] on button "Notify Customer Food is Ready" at bounding box center [798, 410] width 259 height 66
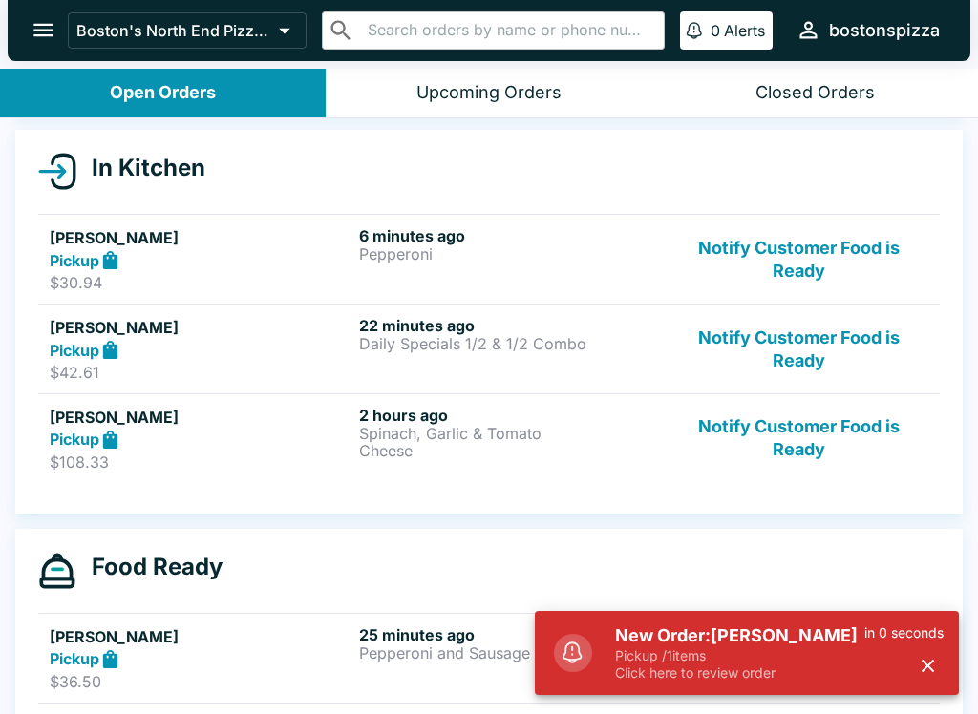
click at [625, 660] on p "Pickup / 1 items" at bounding box center [739, 655] width 249 height 17
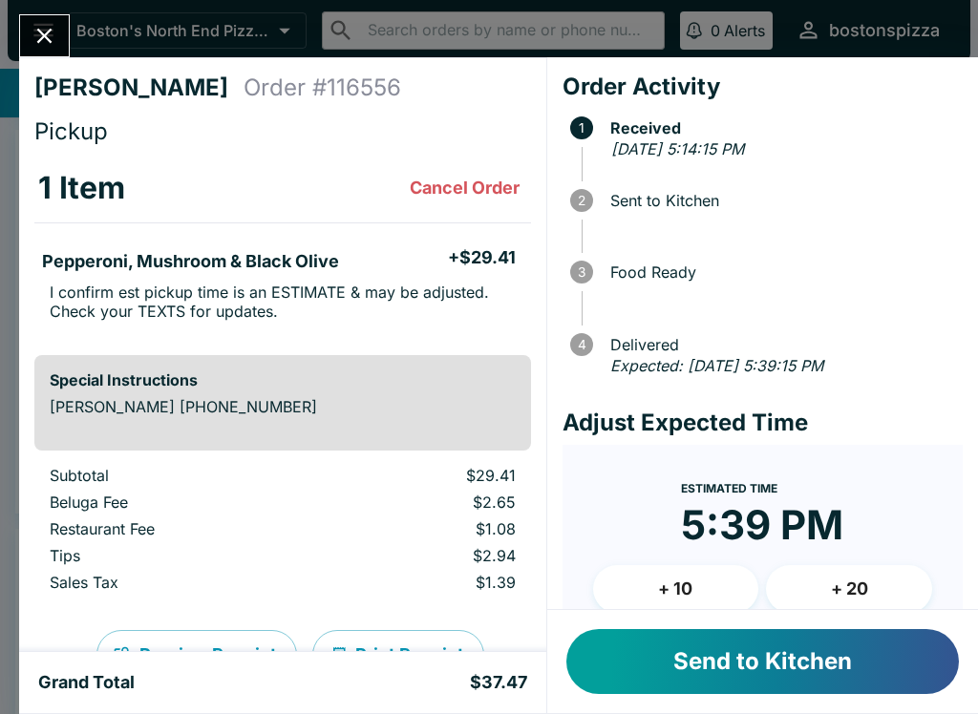
click at [703, 578] on button "+ 10" at bounding box center [676, 589] width 166 height 48
click at [760, 672] on button "Send to Kitchen" at bounding box center [762, 661] width 392 height 65
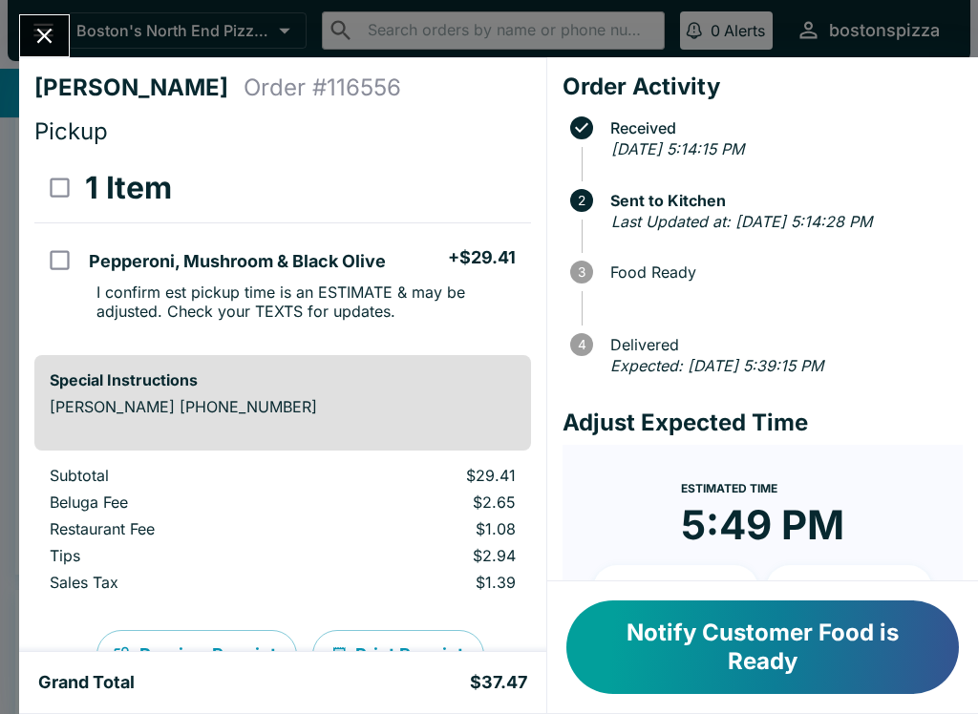
click at [70, 20] on div at bounding box center [44, 35] width 51 height 43
click at [56, 26] on icon "Close" at bounding box center [45, 36] width 26 height 26
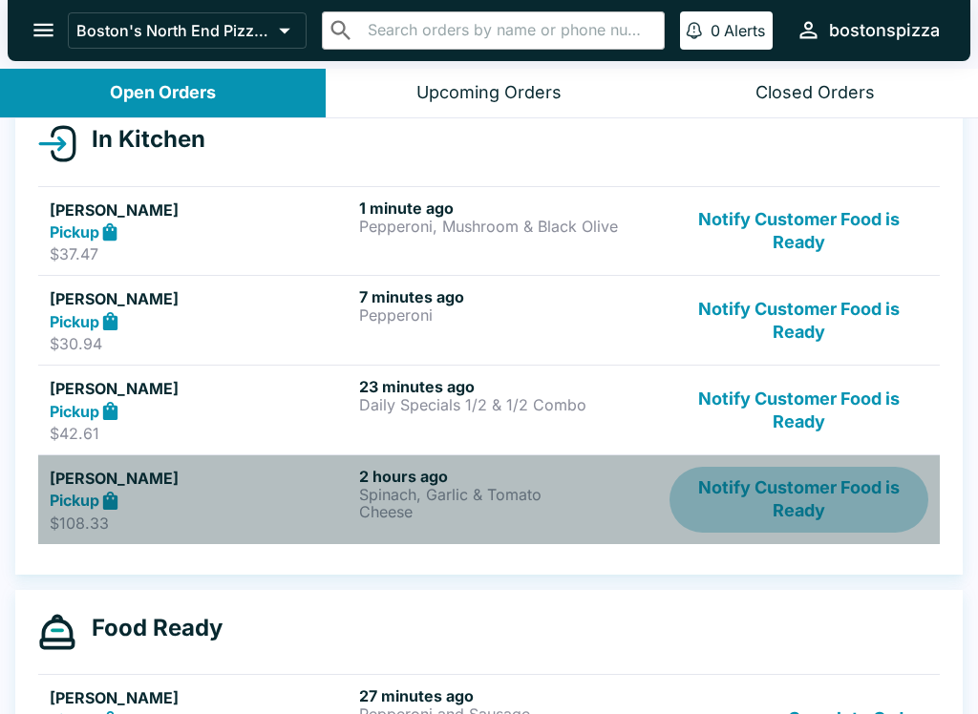
click at [836, 470] on button "Notify Customer Food is Ready" at bounding box center [798, 500] width 259 height 66
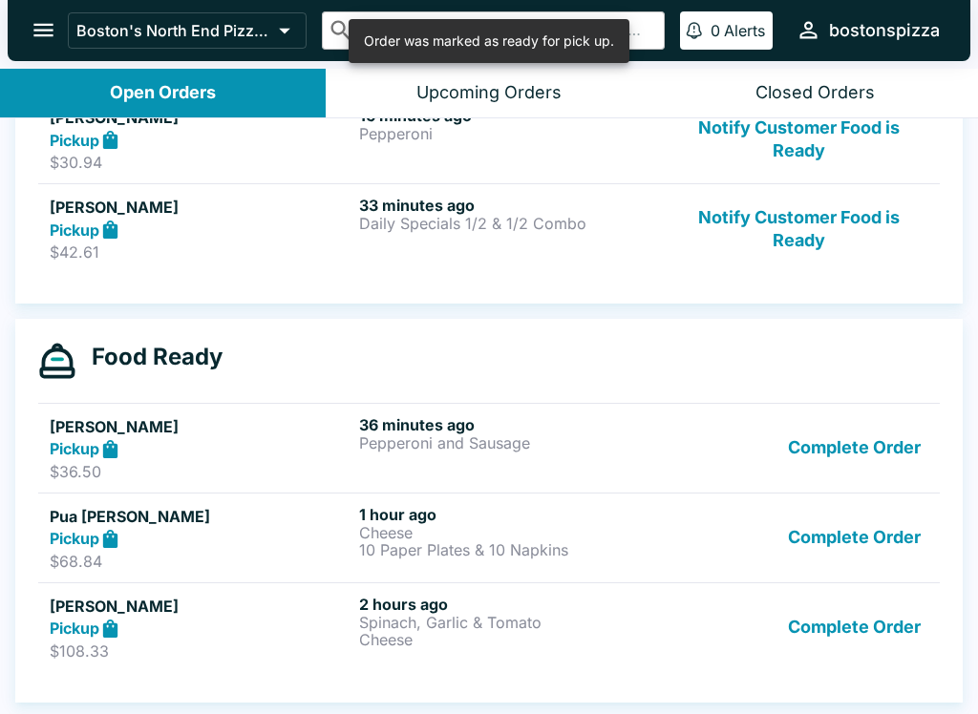
click at [857, 533] on button "Complete Order" at bounding box center [854, 538] width 148 height 66
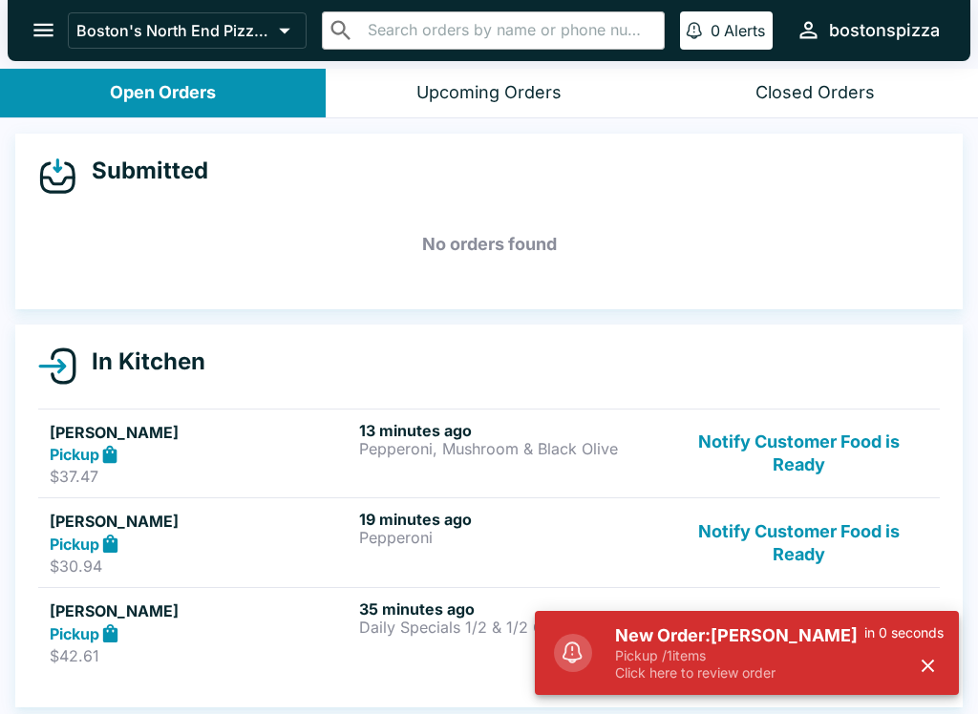
click at [736, 667] on p "Click here to review order" at bounding box center [739, 673] width 249 height 17
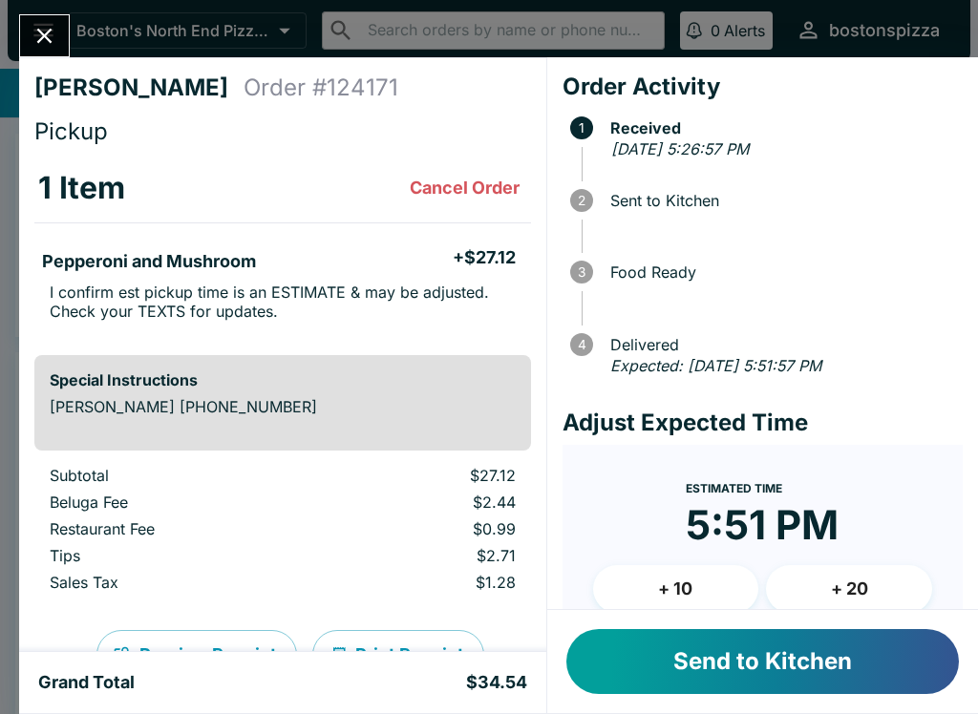
click at [673, 580] on button "+ 10" at bounding box center [676, 589] width 166 height 48
click at [727, 649] on button "Send to Kitchen" at bounding box center [762, 661] width 392 height 65
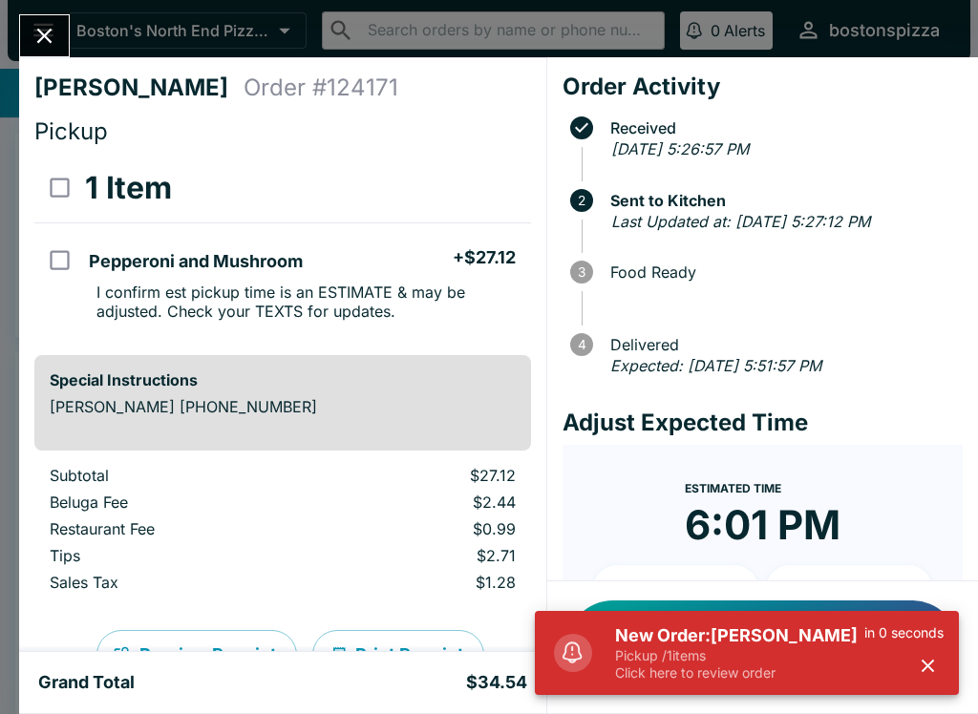
click at [664, 642] on h5 "New Order: [PERSON_NAME]" at bounding box center [739, 635] width 249 height 23
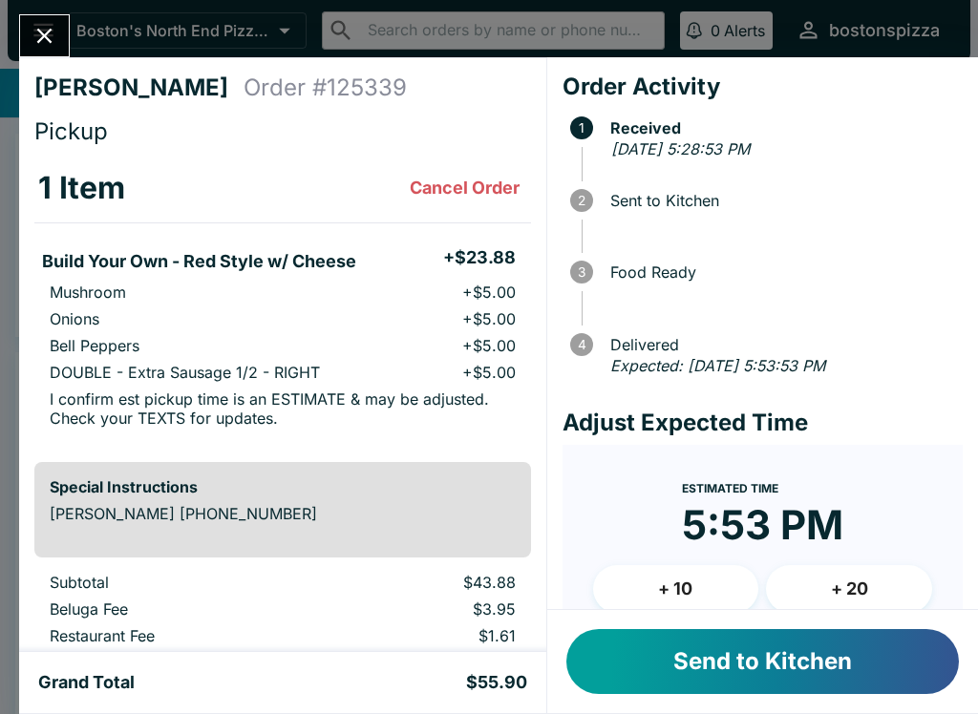
click at [688, 578] on button "+ 10" at bounding box center [676, 589] width 166 height 48
click at [767, 675] on button "Send to Kitchen" at bounding box center [762, 661] width 392 height 65
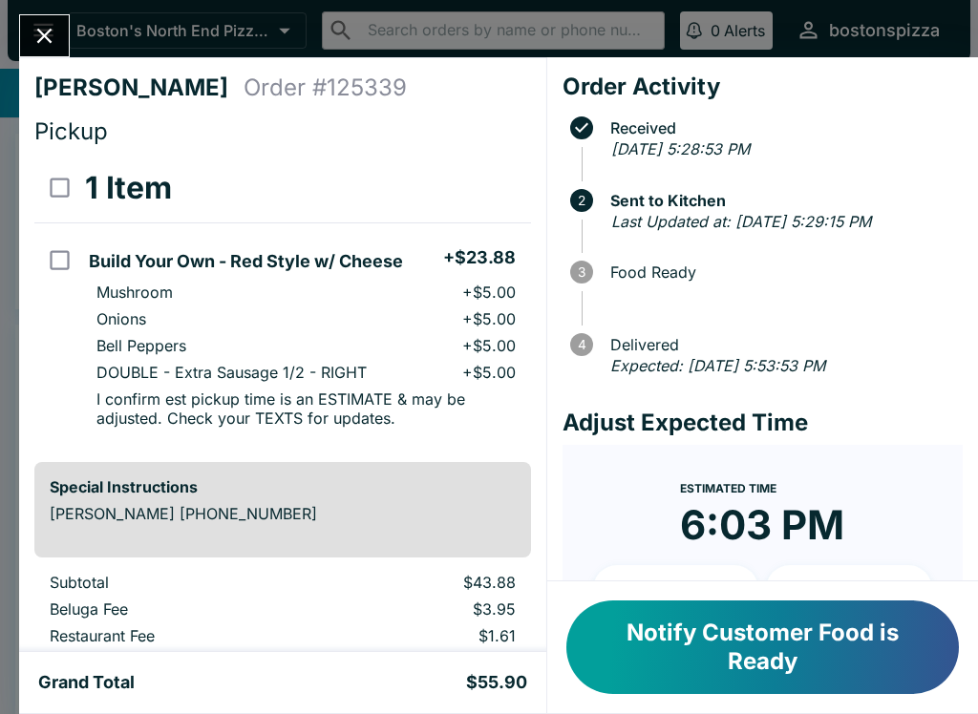
click at [47, 32] on icon "Close" at bounding box center [44, 36] width 15 height 15
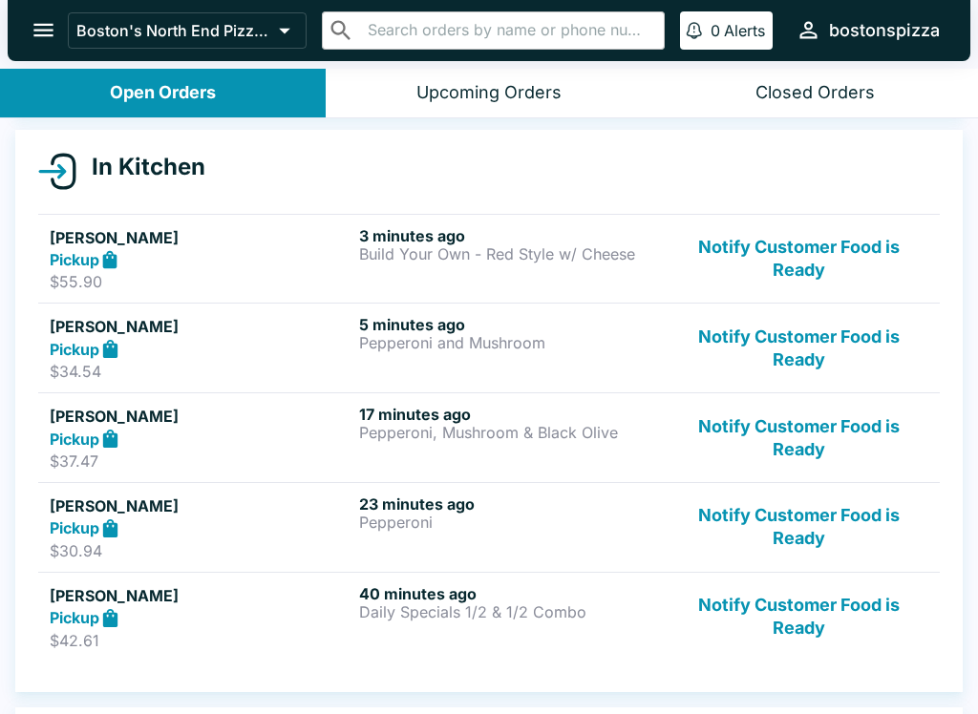
scroll to position [195, 0]
click at [246, 70] on button "Open Orders" at bounding box center [163, 93] width 326 height 49
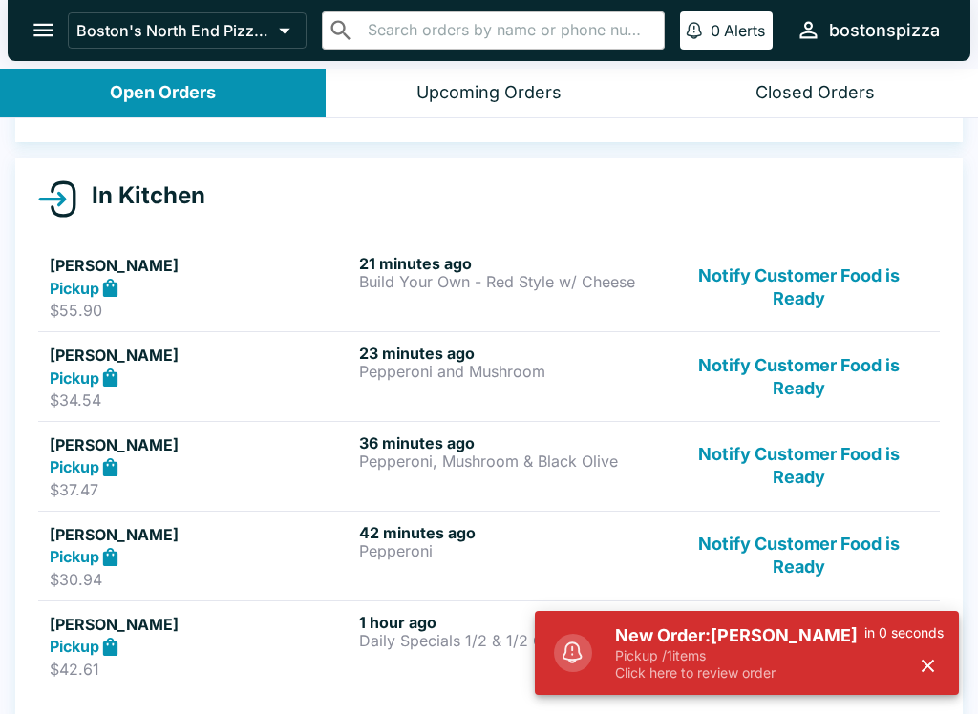
click at [718, 630] on h5 "New Order: [PERSON_NAME]" at bounding box center [739, 635] width 249 height 23
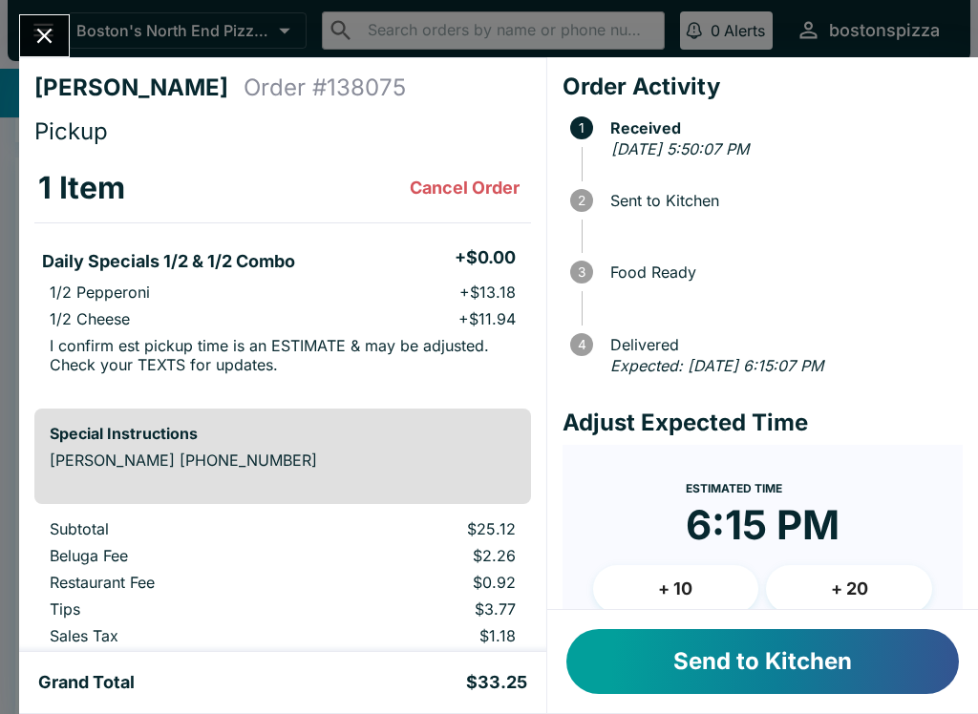
click at [683, 593] on button "+ 10" at bounding box center [676, 589] width 166 height 48
click at [726, 657] on button "Send to Kitchen" at bounding box center [762, 661] width 392 height 65
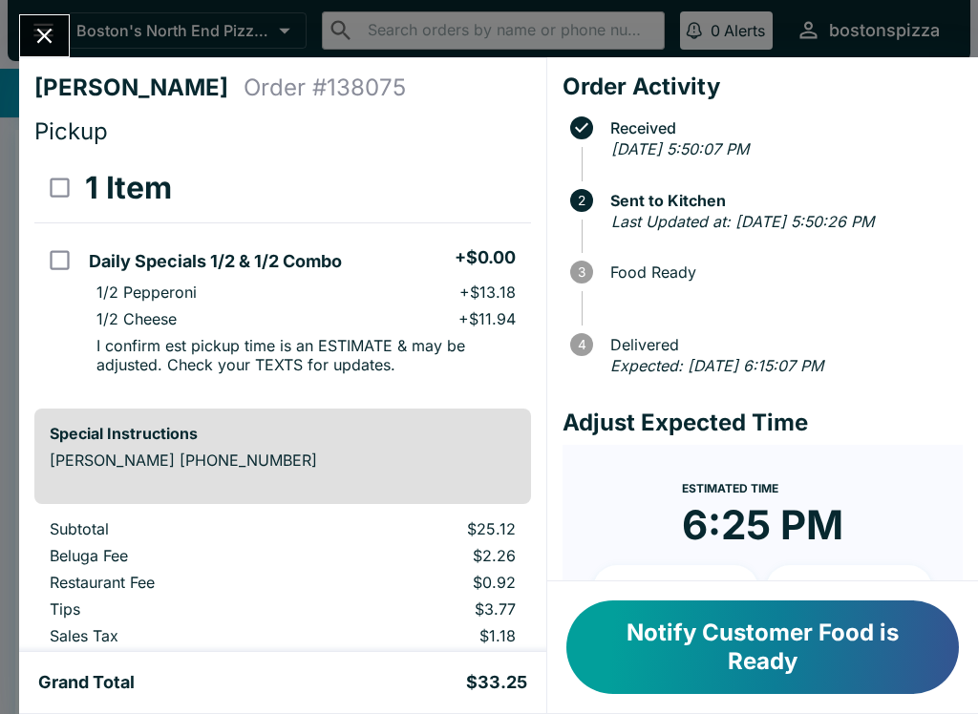
click at [48, 9] on div "[PERSON_NAME] Order # 138075 Pickup 1 Item Daily Specials 1/2 & 1/2 Combo + $0.…" at bounding box center [489, 357] width 978 height 714
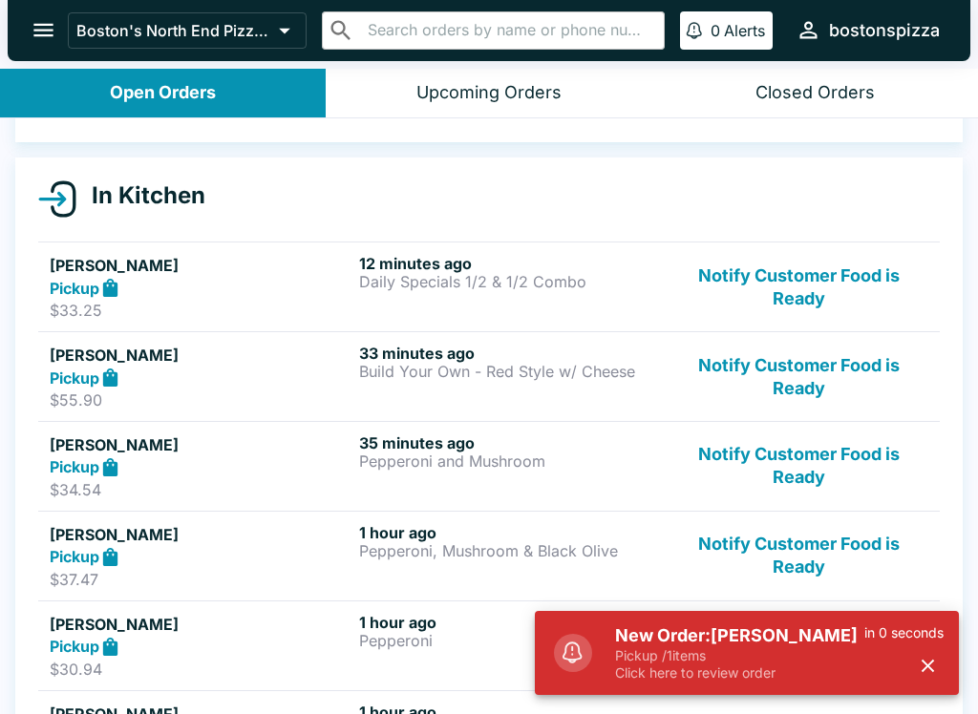
click at [765, 637] on h5 "New Order: [PERSON_NAME]" at bounding box center [739, 635] width 249 height 23
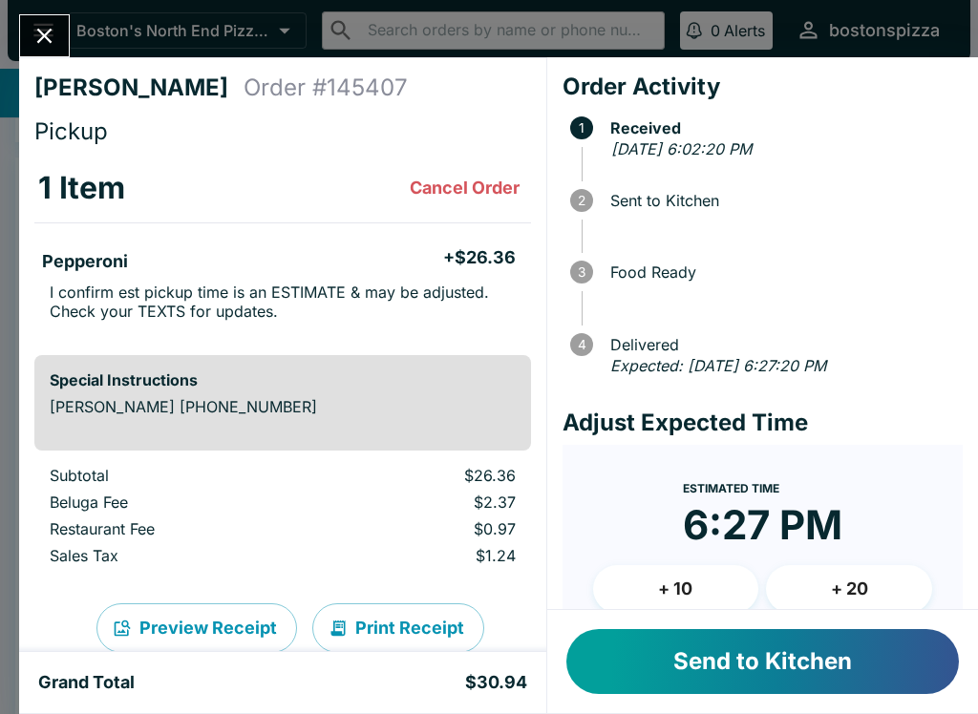
click at [28, 23] on button "Close" at bounding box center [44, 35] width 49 height 41
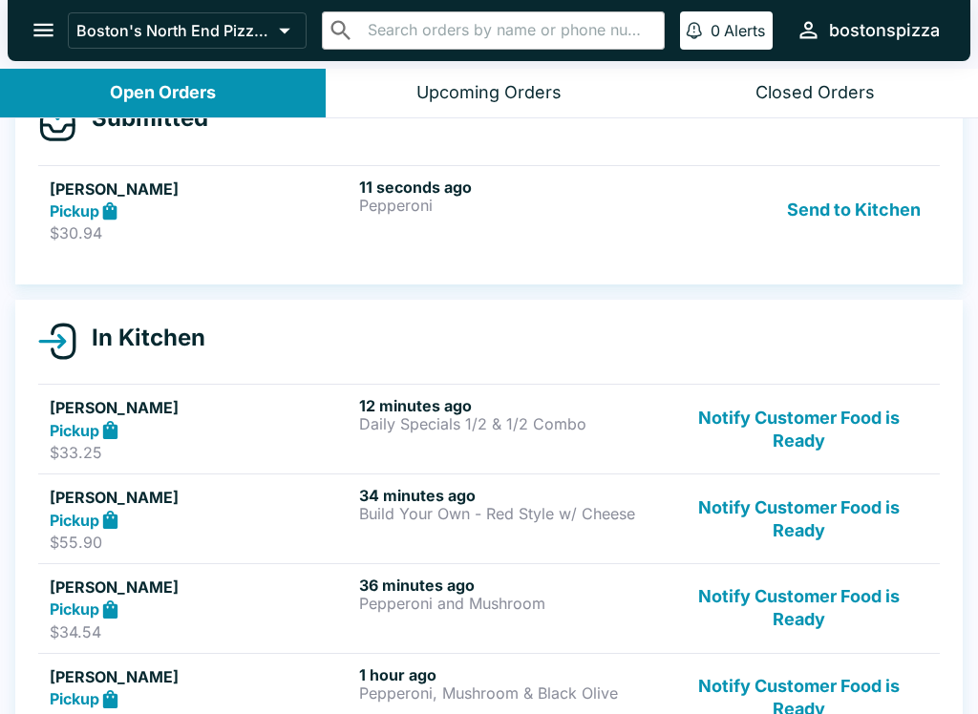
scroll to position [58, 0]
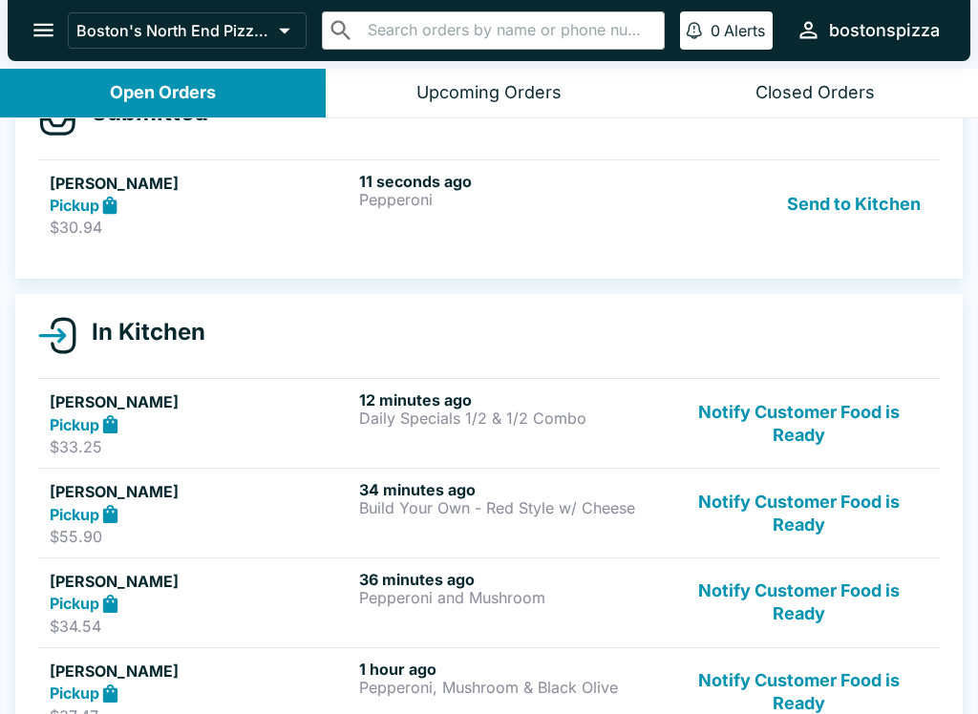
click at [263, 195] on div "Pickup" at bounding box center [201, 206] width 302 height 22
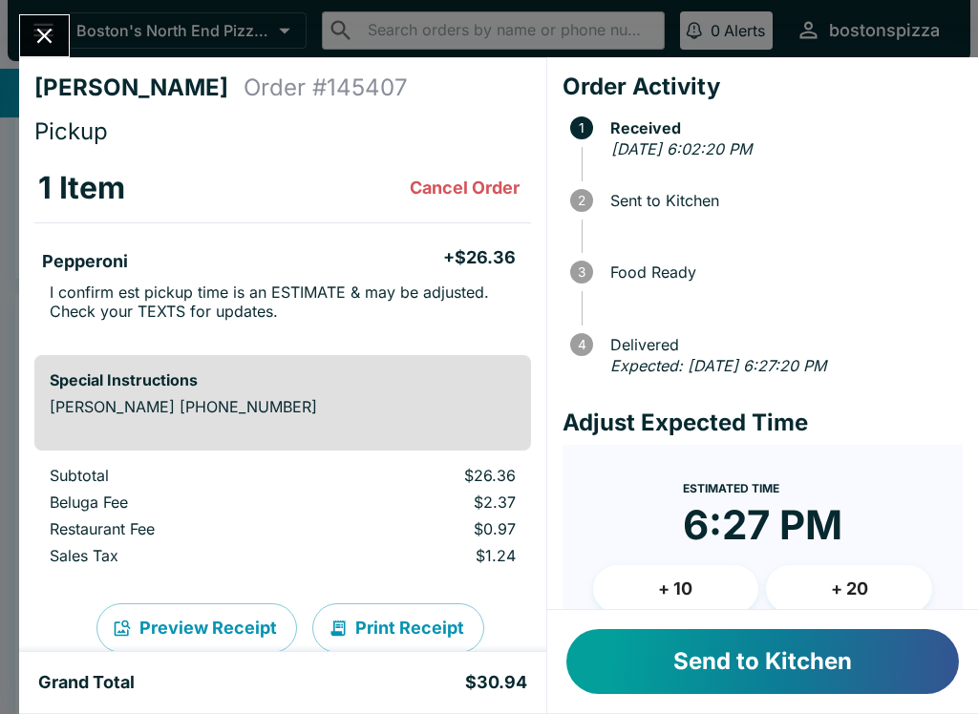
click at [702, 602] on button "+ 10" at bounding box center [676, 589] width 166 height 48
click at [812, 666] on button "Send to Kitchen" at bounding box center [762, 661] width 392 height 65
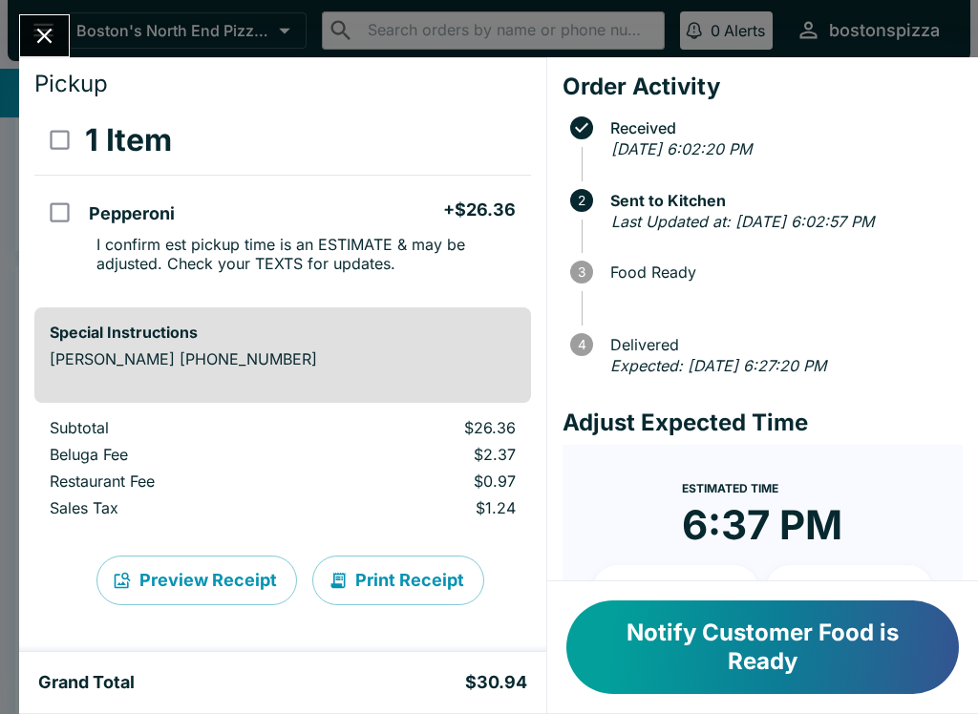
scroll to position [48, 0]
click at [59, 32] on button "Close" at bounding box center [44, 35] width 49 height 41
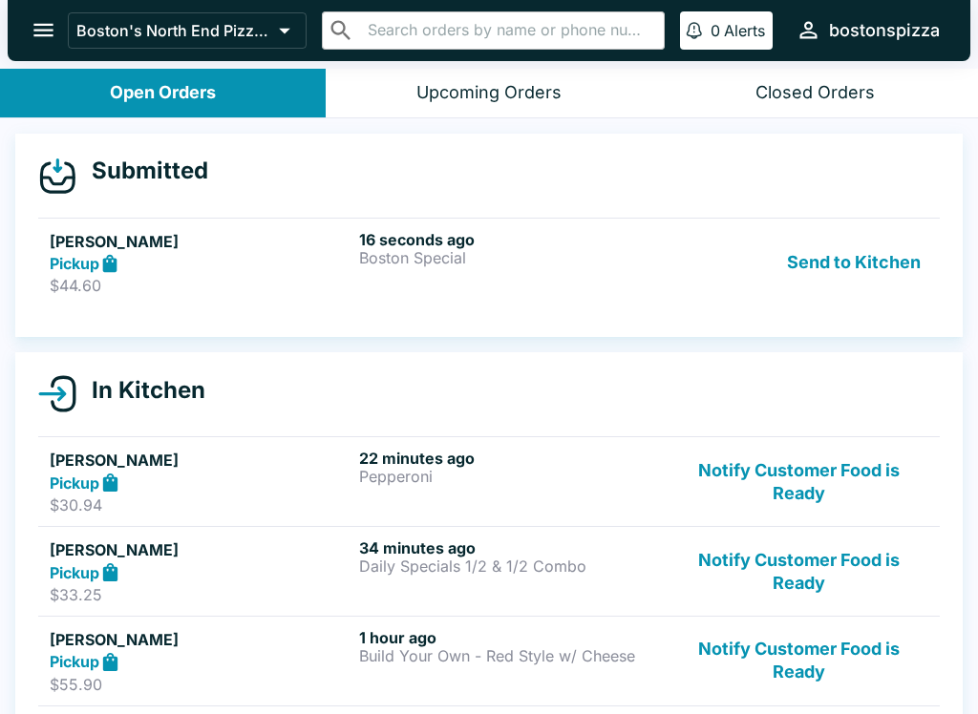
click at [486, 257] on p "Boston Special" at bounding box center [510, 257] width 302 height 17
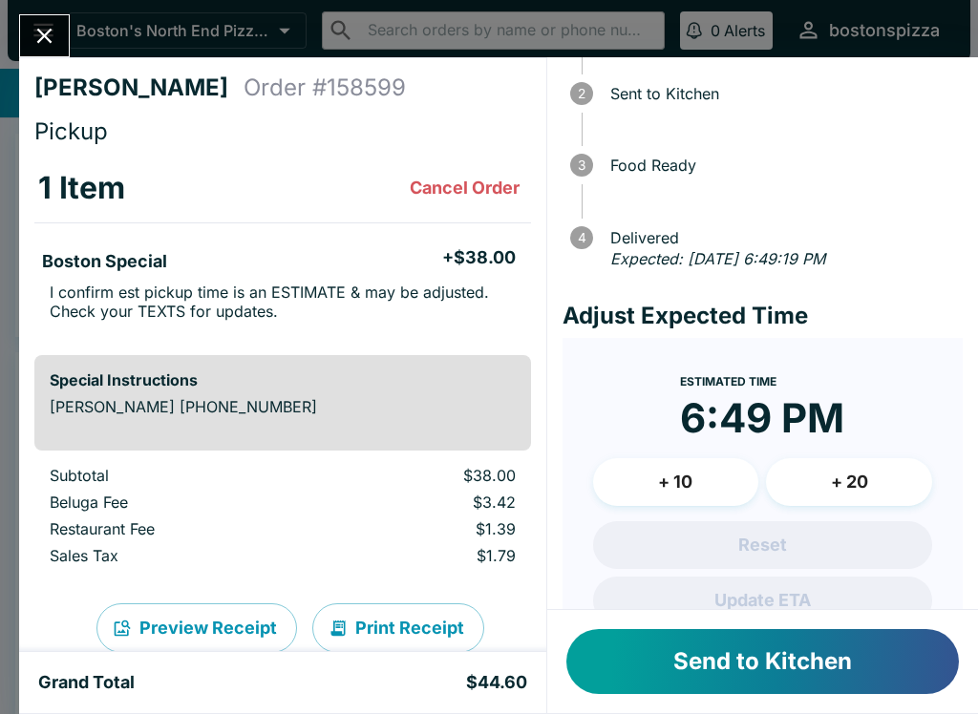
scroll to position [107, 0]
click at [876, 479] on button "+ 20" at bounding box center [849, 482] width 166 height 48
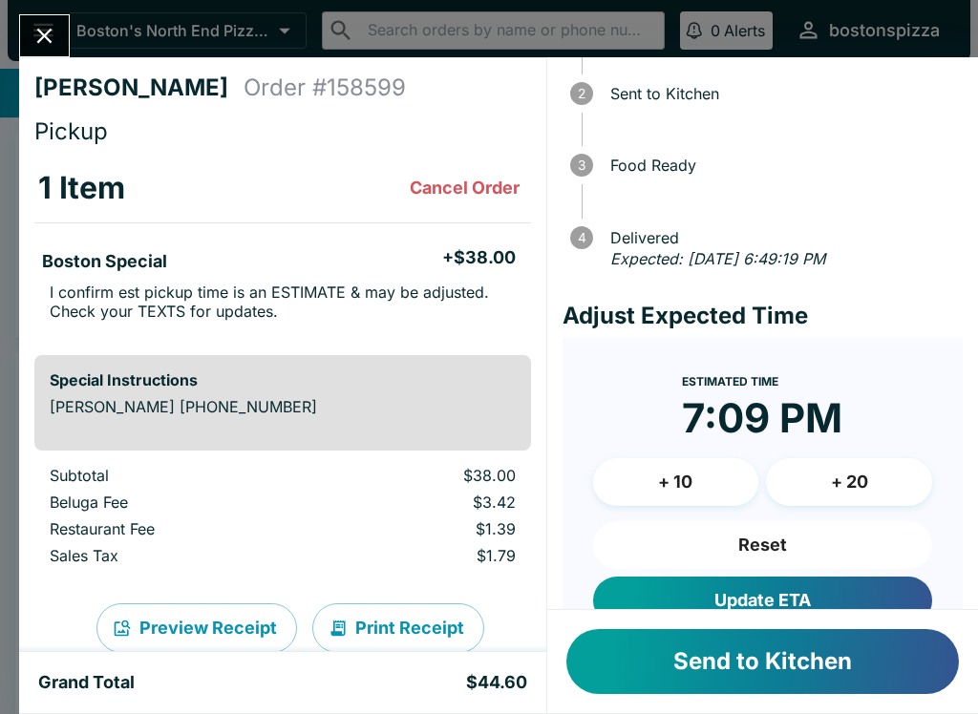
click at [846, 591] on button "Update ETA" at bounding box center [762, 601] width 339 height 48
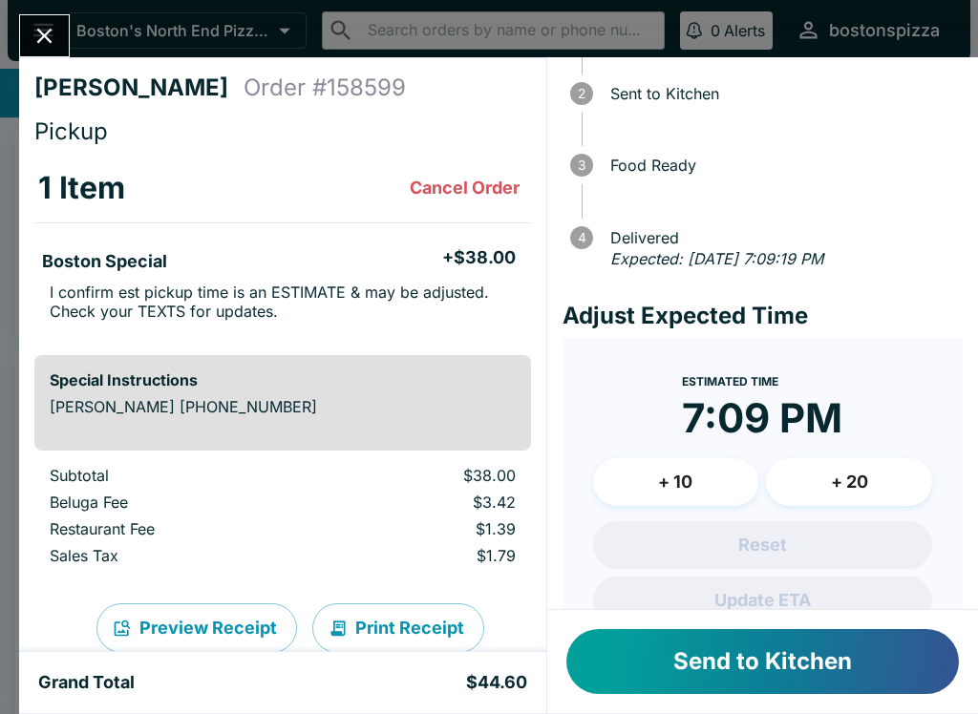
click at [826, 646] on button "Send to Kitchen" at bounding box center [762, 661] width 392 height 65
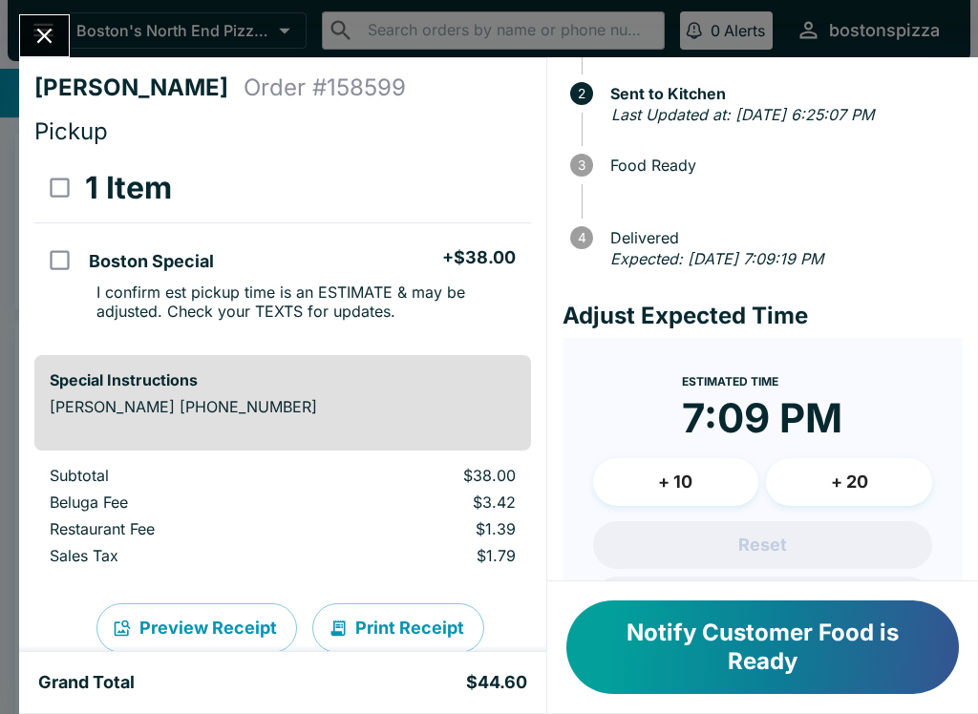
click at [48, 53] on button "Close" at bounding box center [44, 35] width 49 height 41
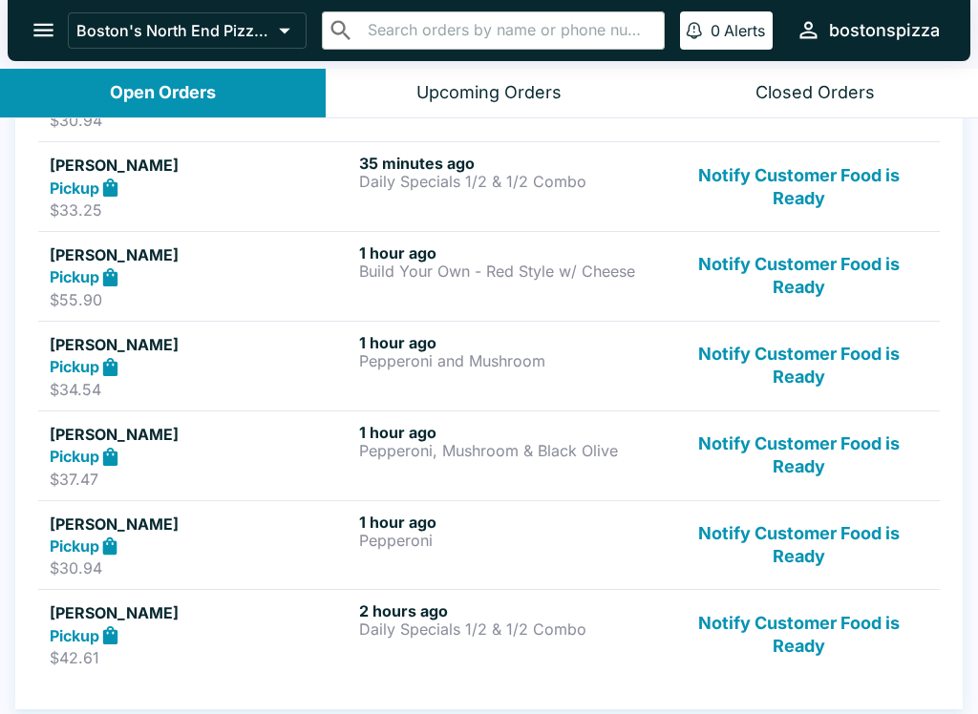
scroll to position [447, 0]
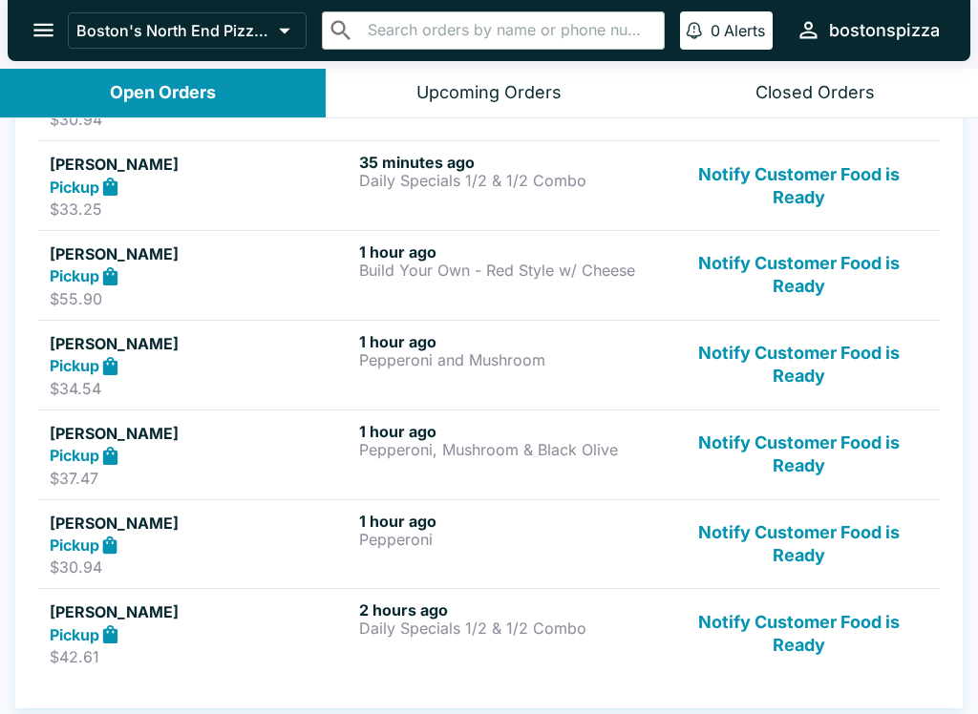
click at [782, 434] on button "Notify Customer Food is Ready" at bounding box center [798, 455] width 259 height 66
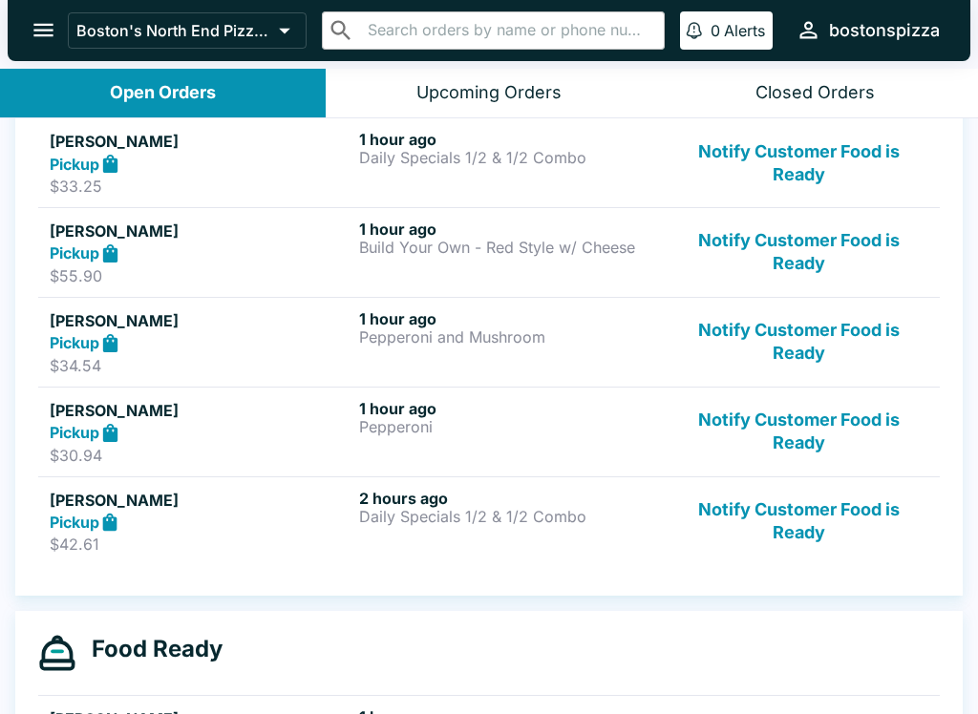
scroll to position [470, 0]
click at [815, 521] on button "Notify Customer Food is Ready" at bounding box center [798, 522] width 259 height 66
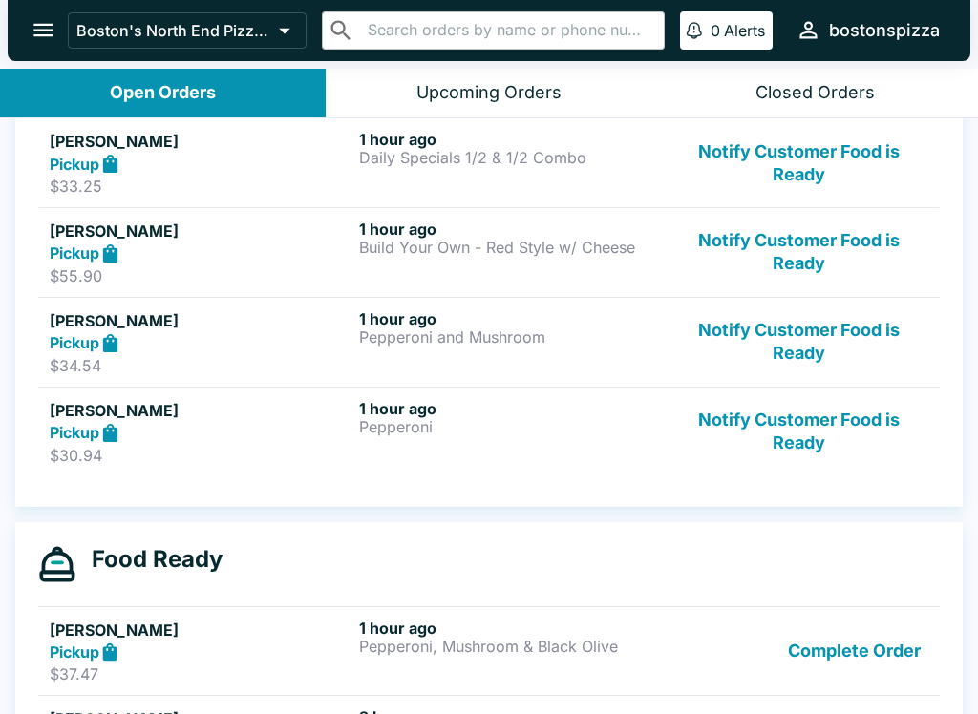
click at [809, 435] on button "Notify Customer Food is Ready" at bounding box center [798, 432] width 259 height 66
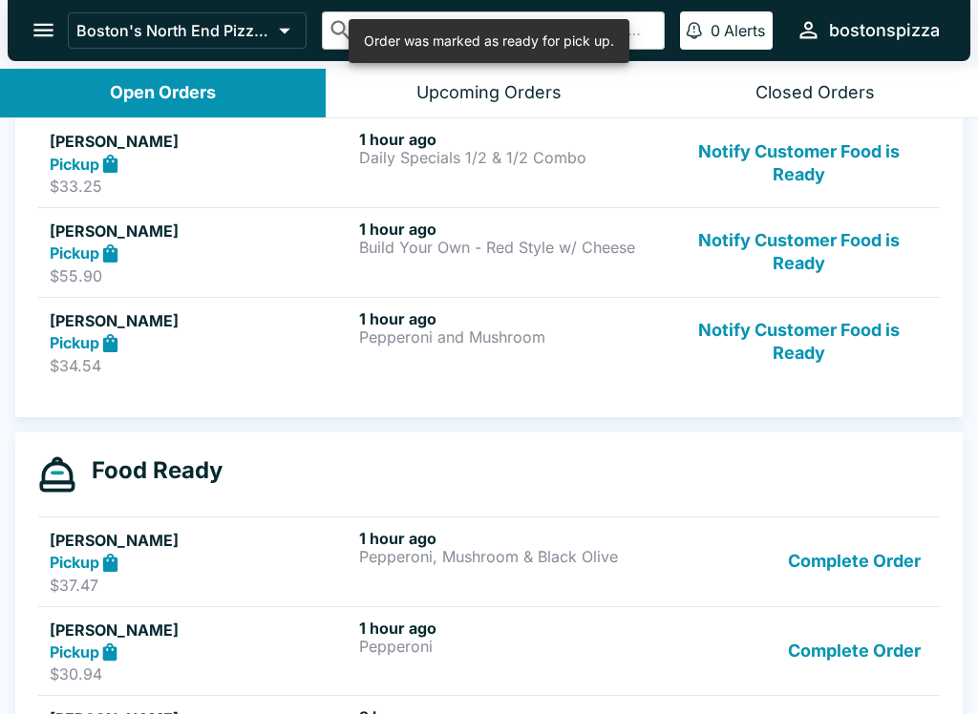
click at [788, 314] on button "Notify Customer Food is Ready" at bounding box center [798, 342] width 259 height 66
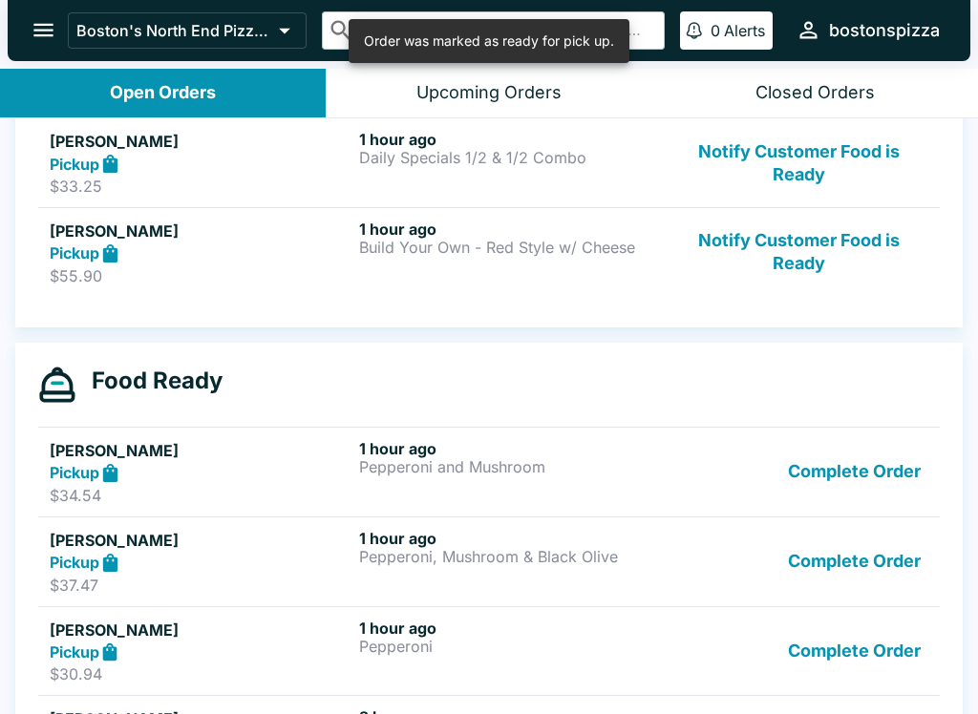
click at [814, 262] on button "Notify Customer Food is Ready" at bounding box center [798, 253] width 259 height 66
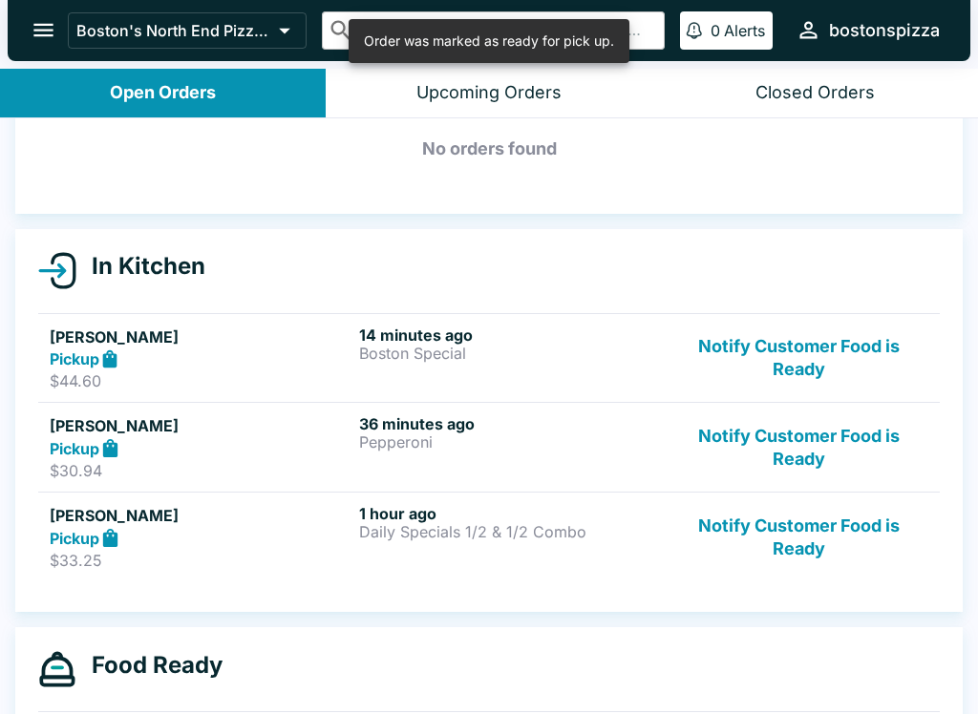
scroll to position [89, 0]
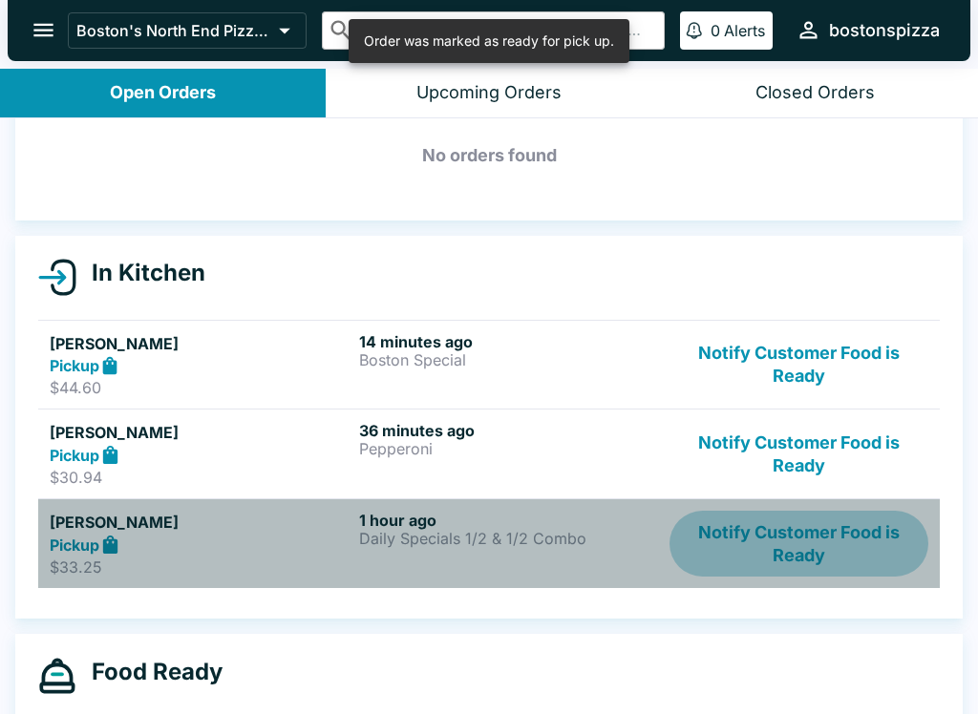
click at [804, 542] on button "Notify Customer Food is Ready" at bounding box center [798, 544] width 259 height 66
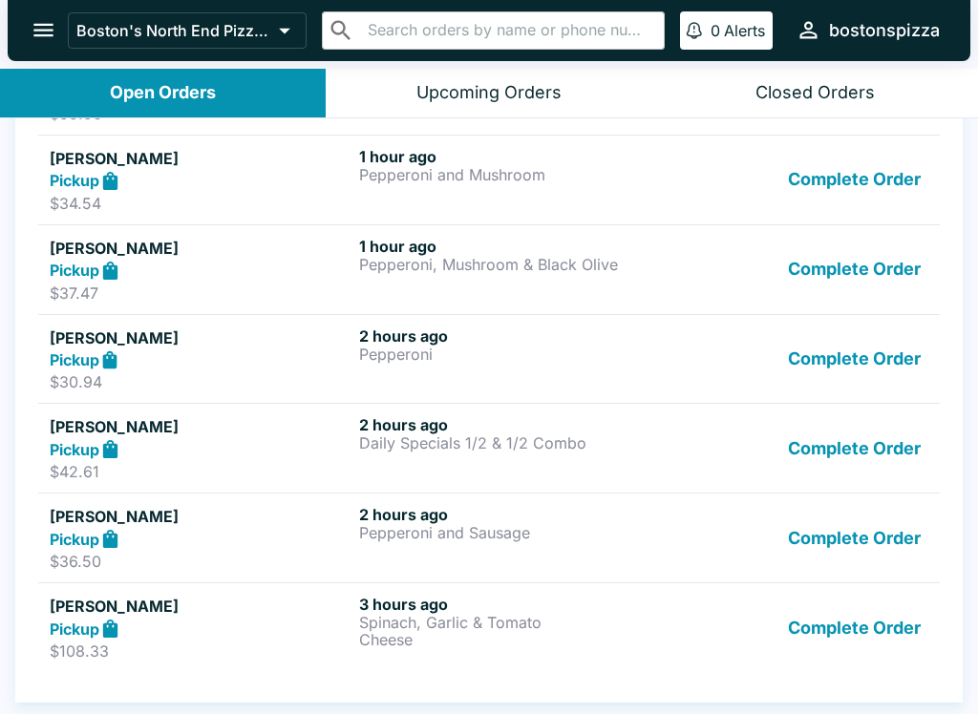
click at [868, 628] on button "Complete Order" at bounding box center [854, 628] width 148 height 66
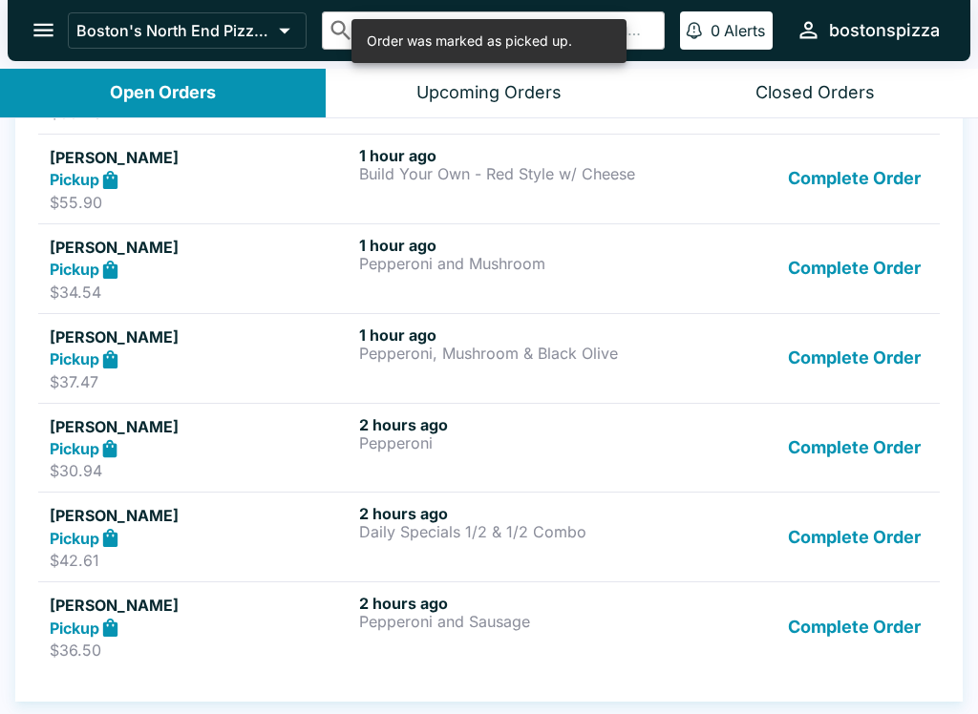
click at [857, 607] on button "Complete Order" at bounding box center [854, 627] width 148 height 66
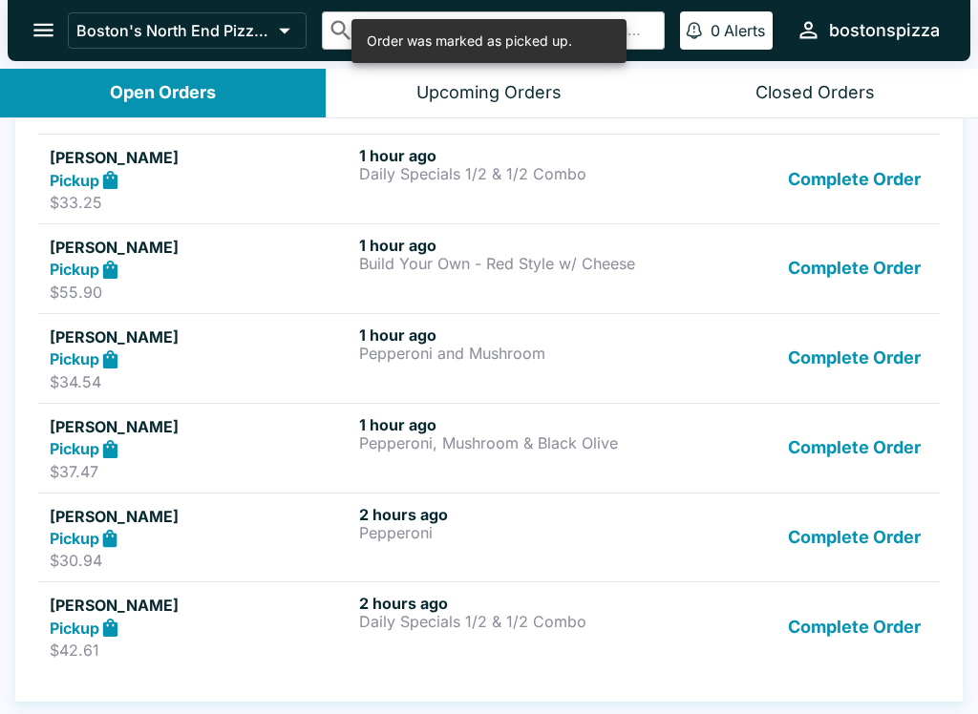
click at [828, 613] on button "Complete Order" at bounding box center [854, 627] width 148 height 66
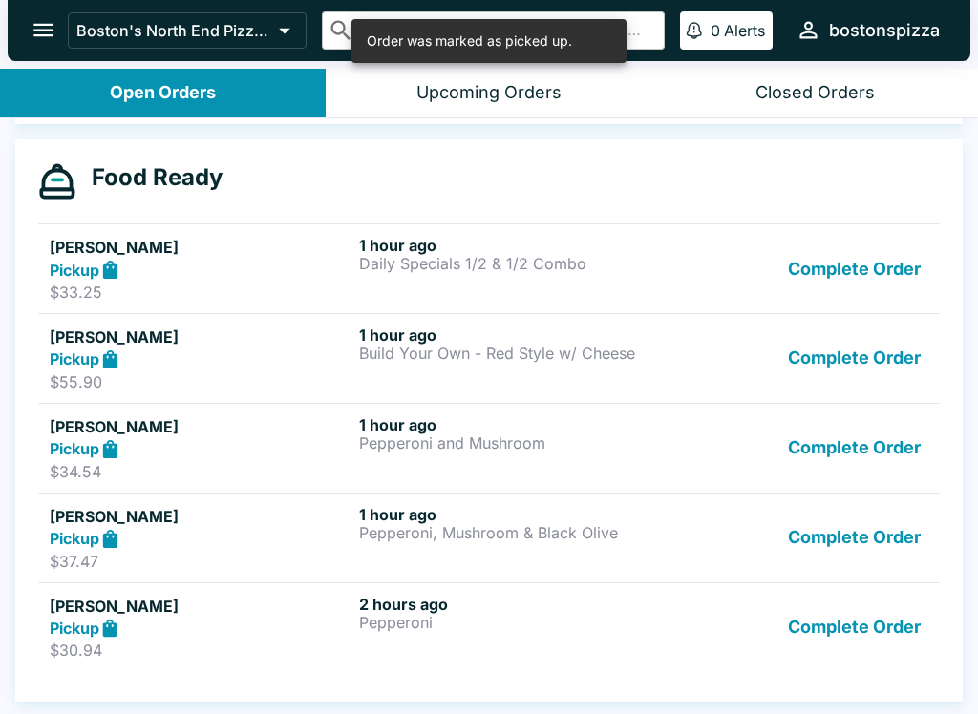
click at [844, 620] on button "Complete Order" at bounding box center [854, 628] width 148 height 66
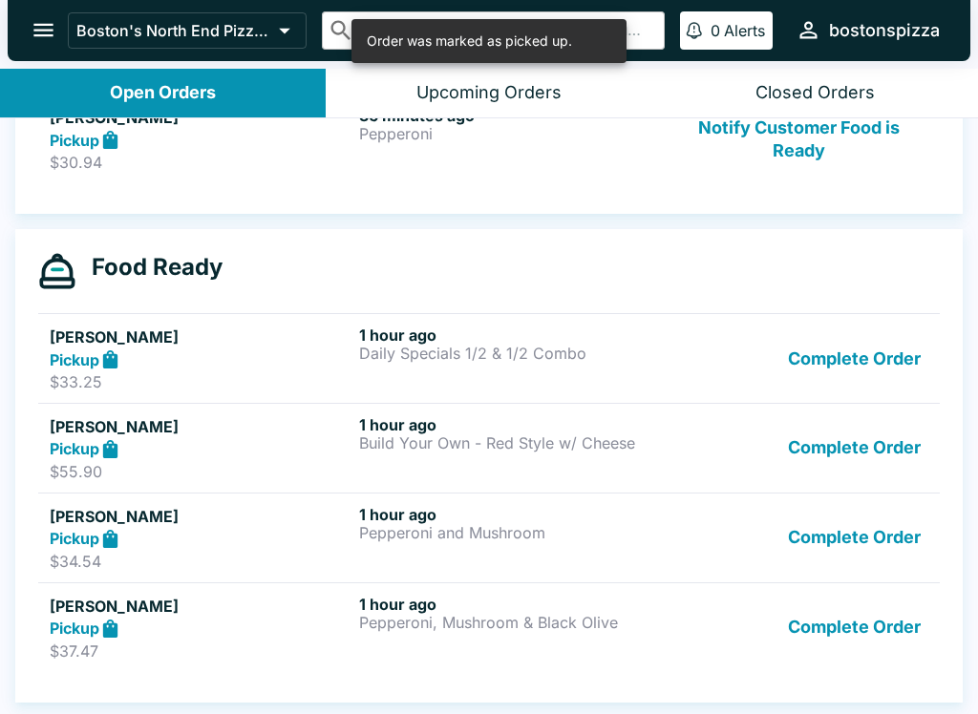
click at [846, 620] on button "Complete Order" at bounding box center [854, 628] width 148 height 66
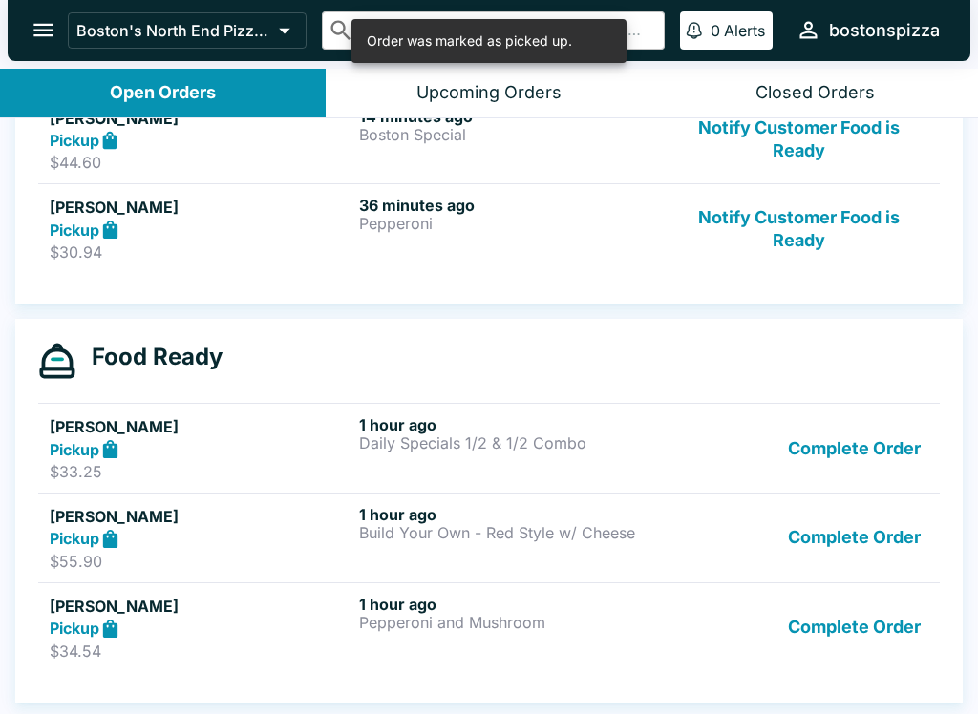
click at [830, 612] on button "Complete Order" at bounding box center [854, 628] width 148 height 66
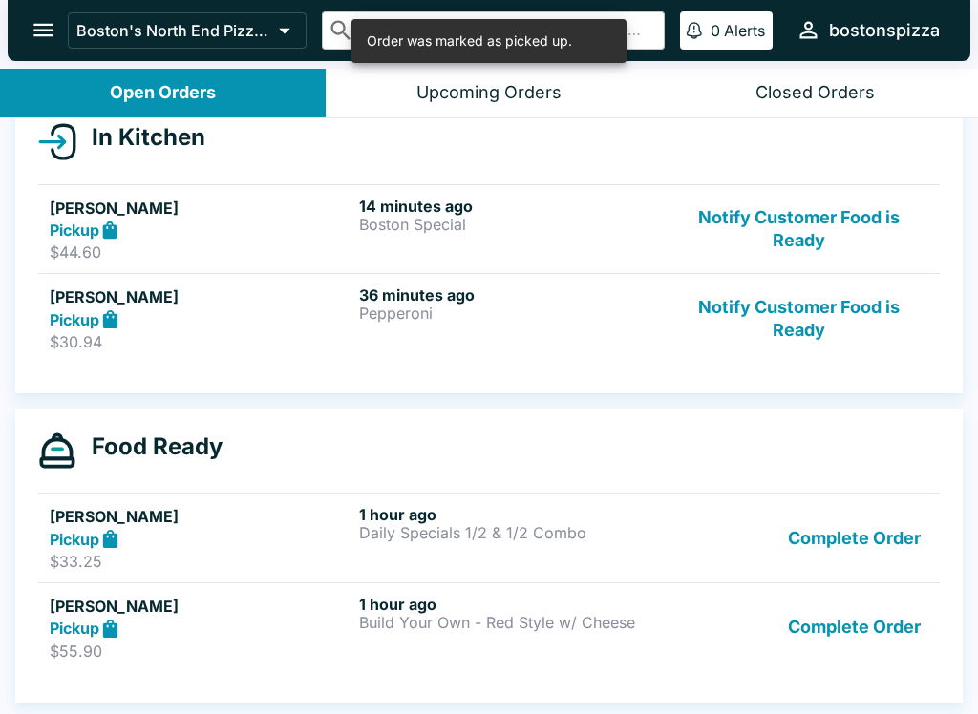
click at [841, 605] on button "Complete Order" at bounding box center [854, 628] width 148 height 66
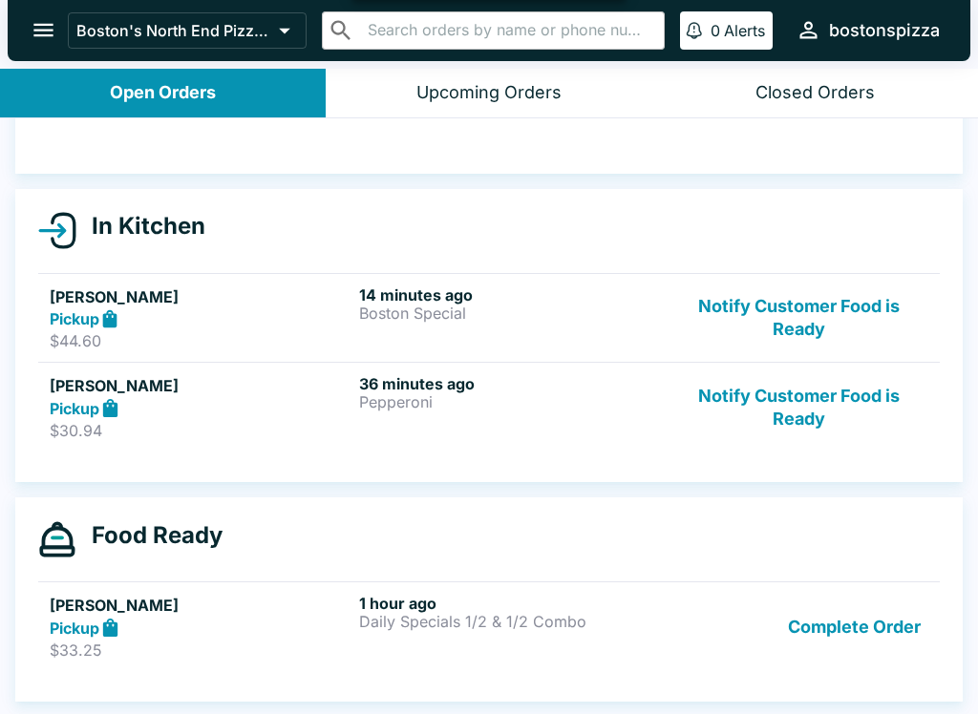
click at [851, 620] on button "Complete Order" at bounding box center [854, 627] width 148 height 66
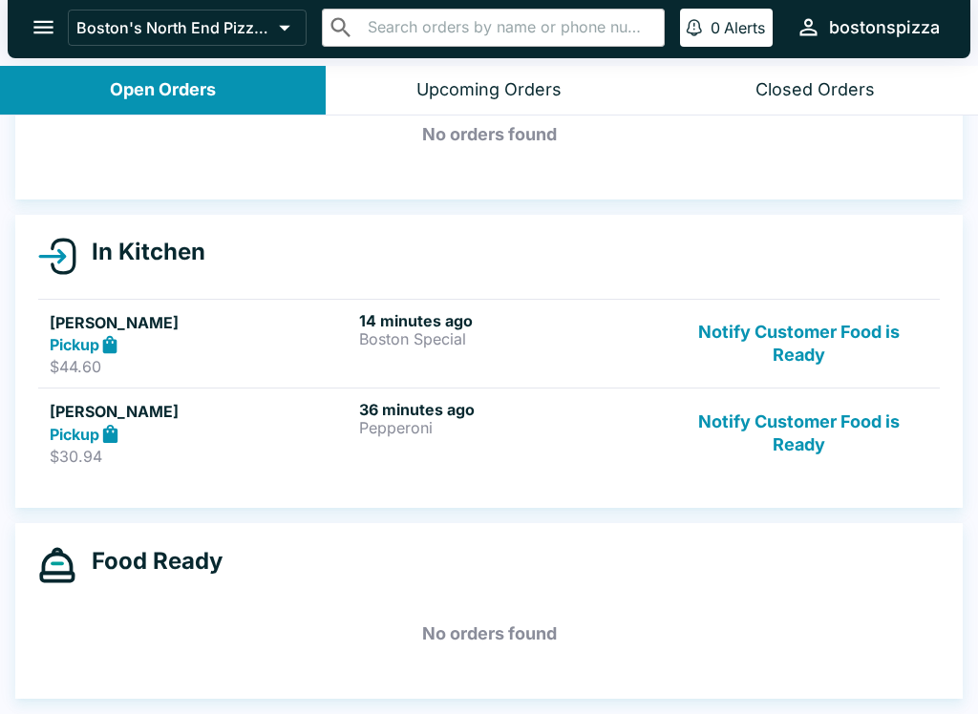
scroll to position [107, 0]
click at [852, 81] on div "Closed Orders" at bounding box center [814, 90] width 119 height 22
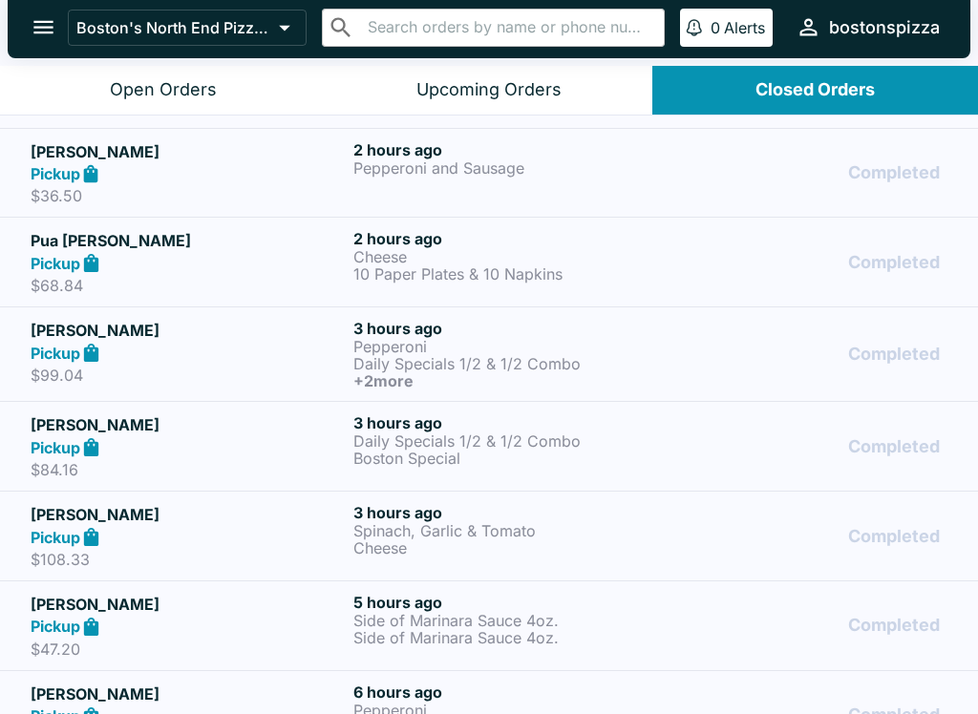
scroll to position [451, 0]
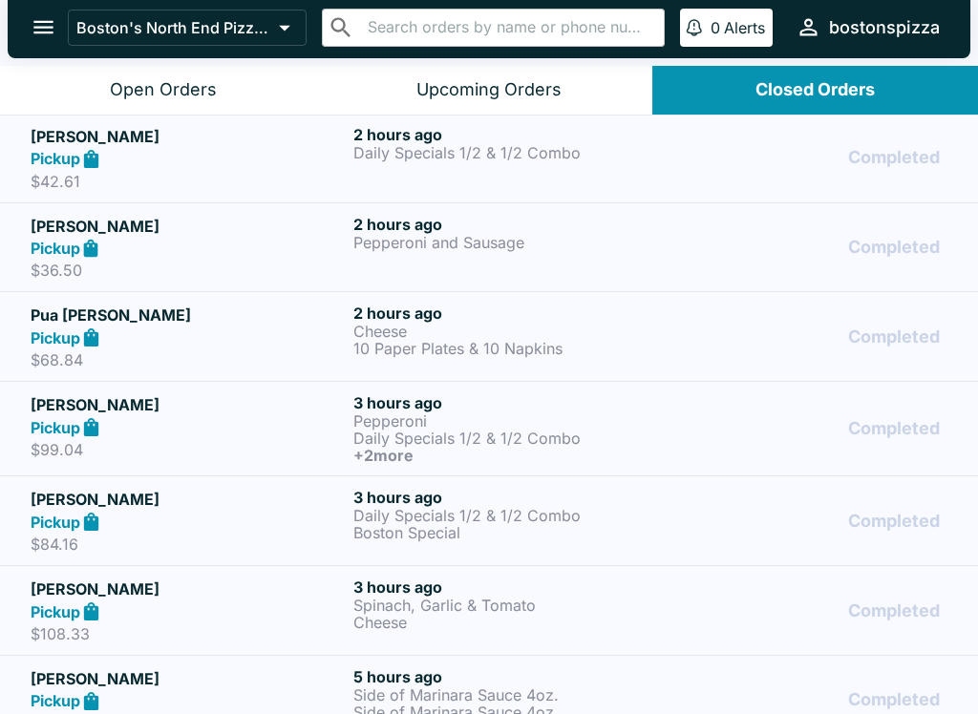
click at [208, 94] on div "Open Orders" at bounding box center [163, 90] width 107 height 22
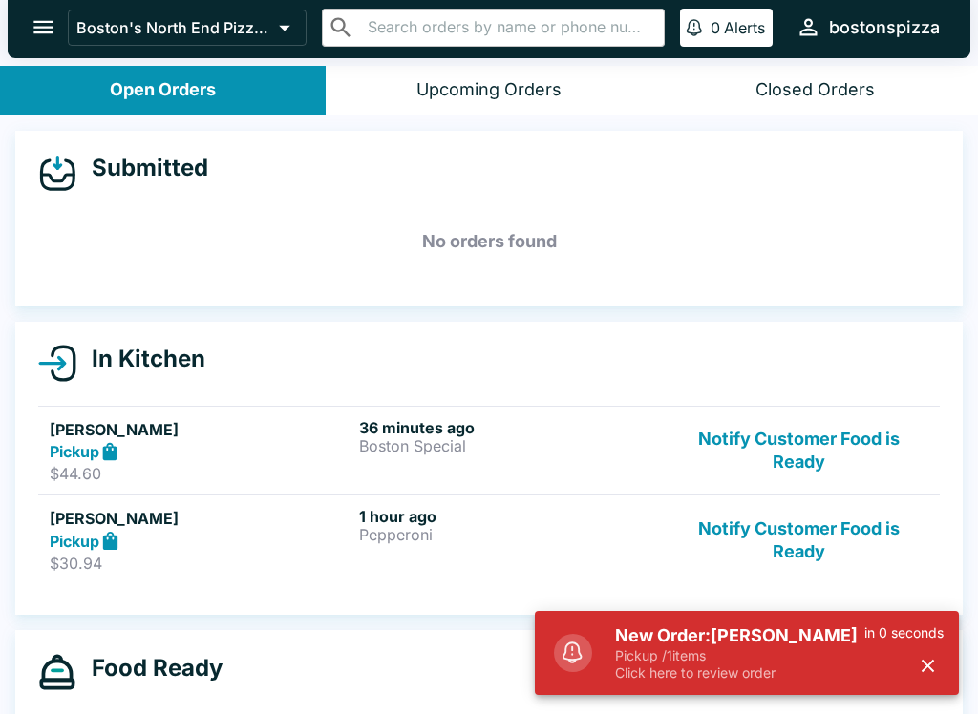
click at [821, 662] on p "Pickup / 1 items" at bounding box center [739, 655] width 249 height 17
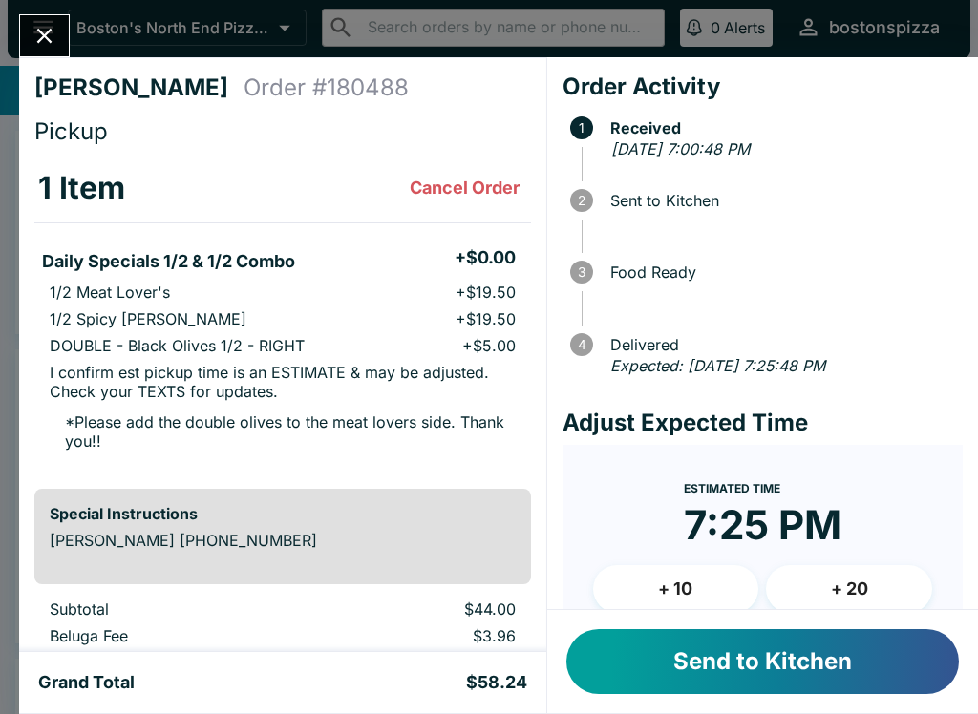
click at [701, 578] on button "+ 10" at bounding box center [676, 589] width 166 height 48
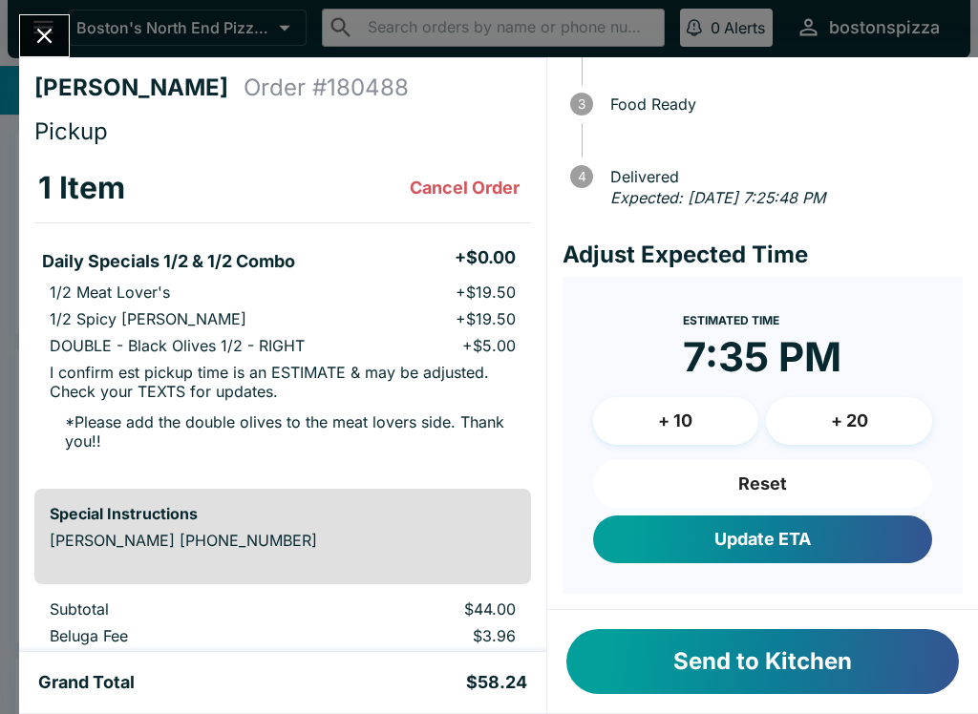
scroll to position [165, 0]
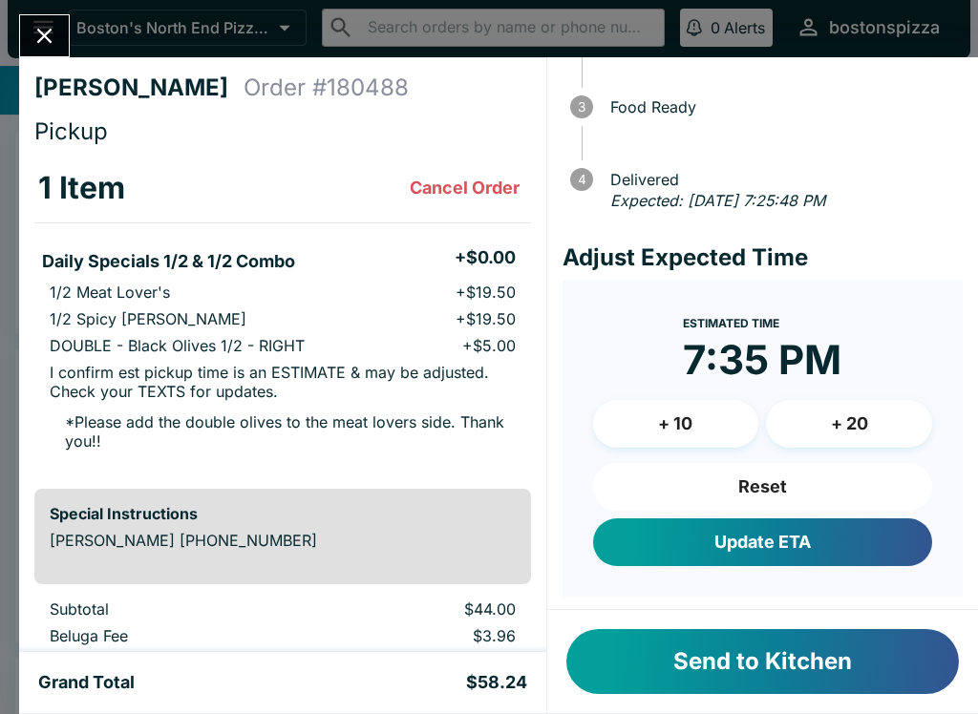
click at [815, 540] on button "Update ETA" at bounding box center [762, 543] width 339 height 48
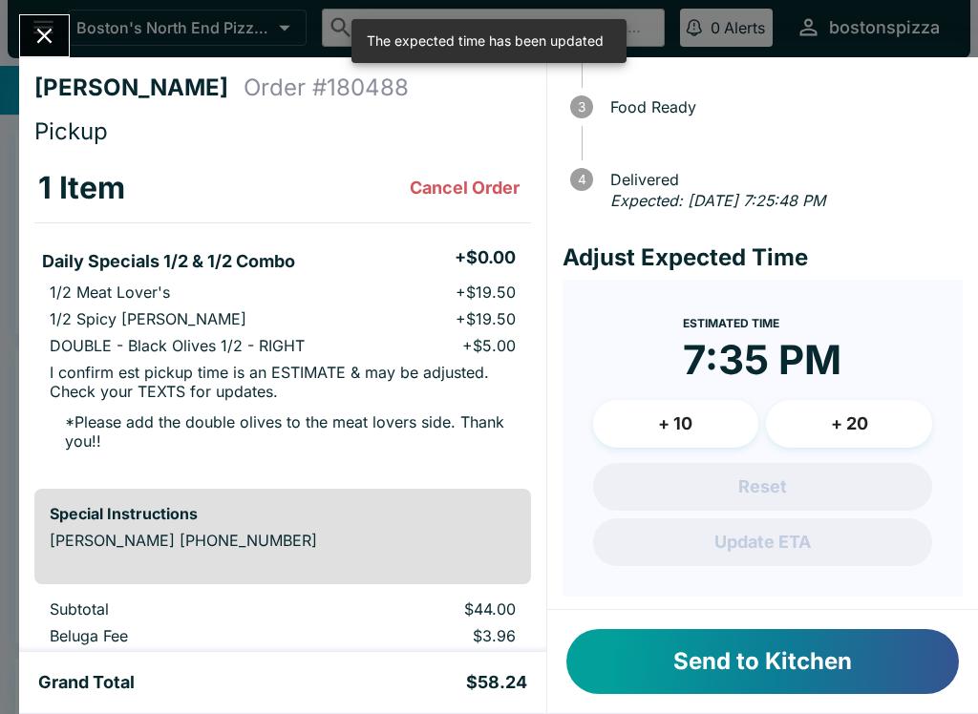
click at [822, 677] on button "Send to Kitchen" at bounding box center [762, 661] width 392 height 65
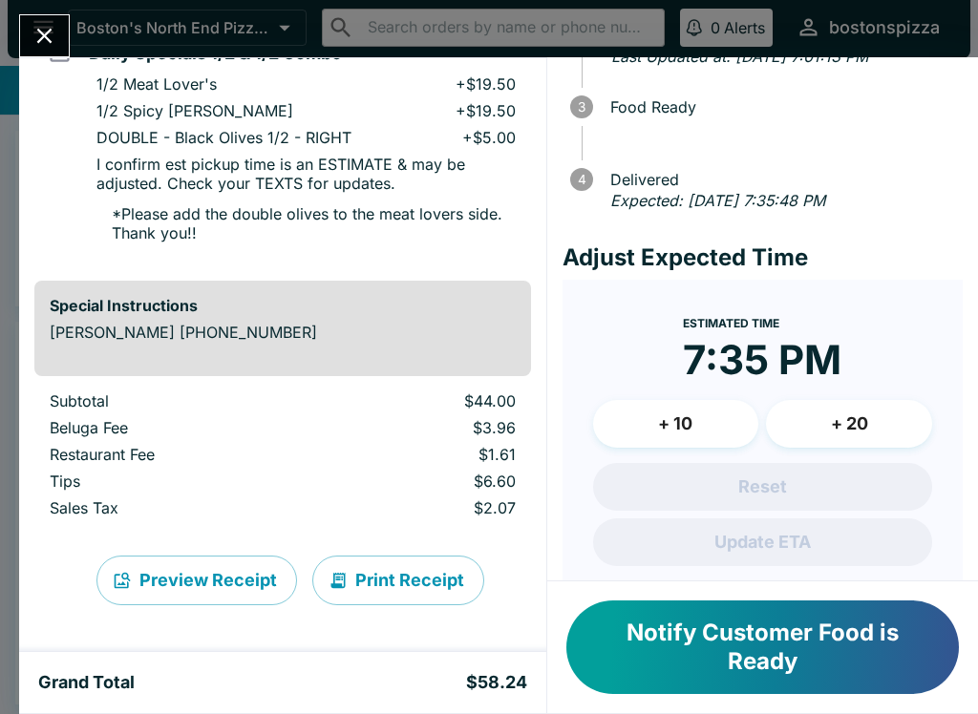
scroll to position [208, 0]
click at [37, 36] on icon "Close" at bounding box center [45, 36] width 26 height 26
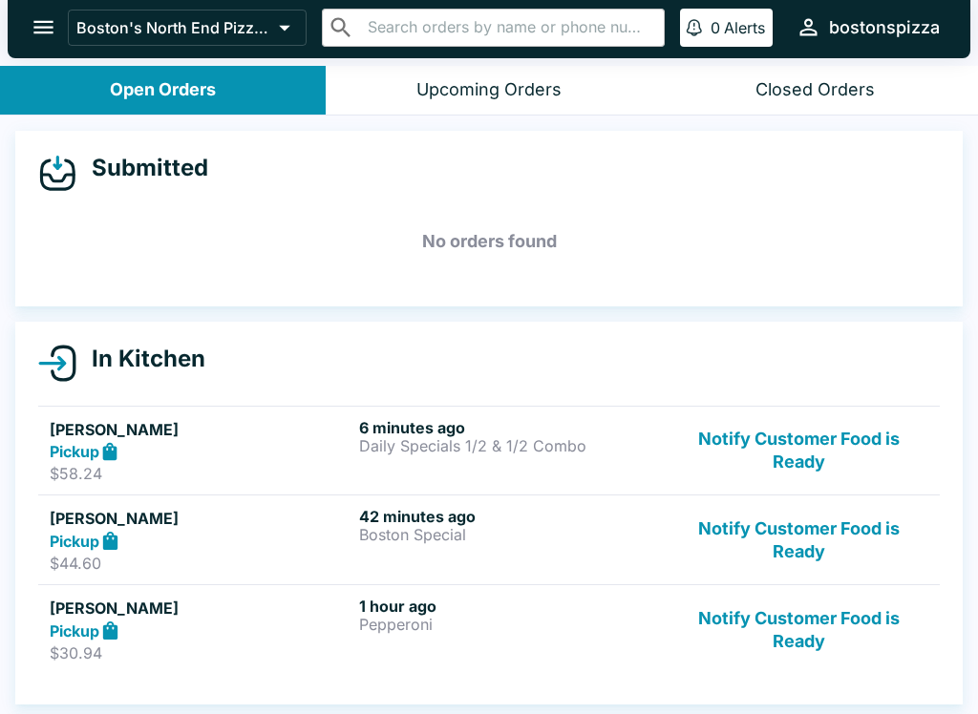
click at [34, 21] on icon "open drawer" at bounding box center [44, 27] width 26 height 26
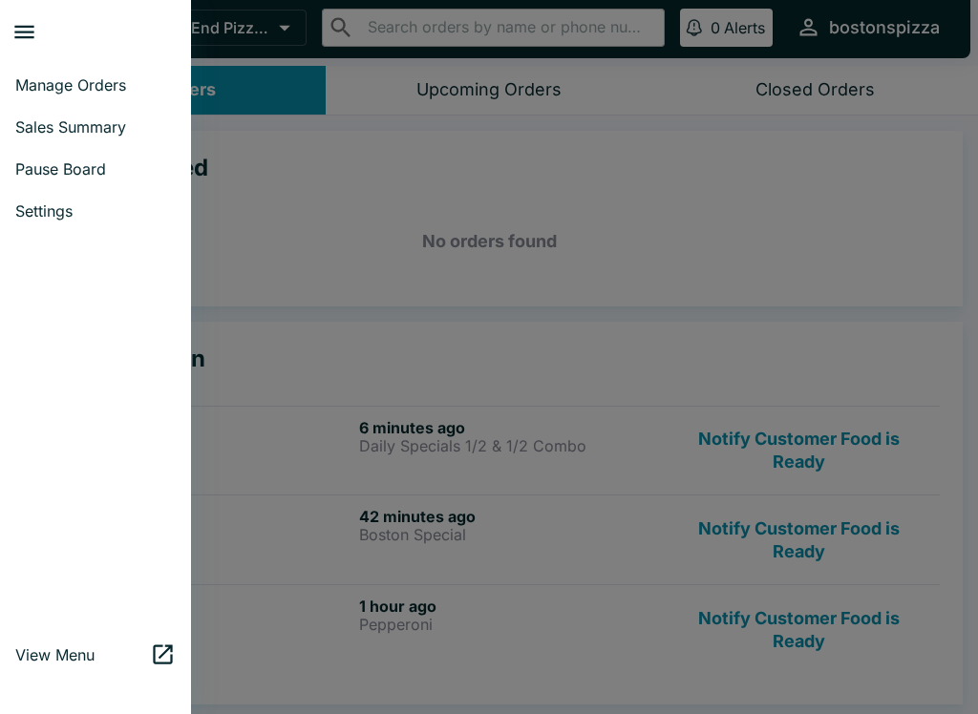
click at [118, 130] on span "Sales Summary" at bounding box center [95, 126] width 160 height 19
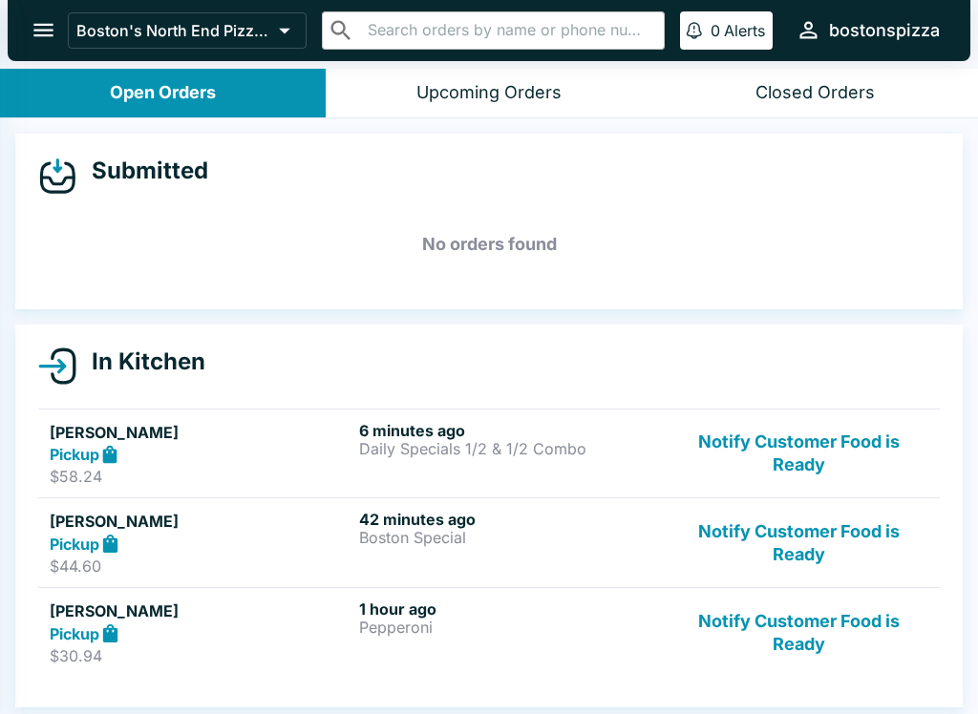
select select "03:00"
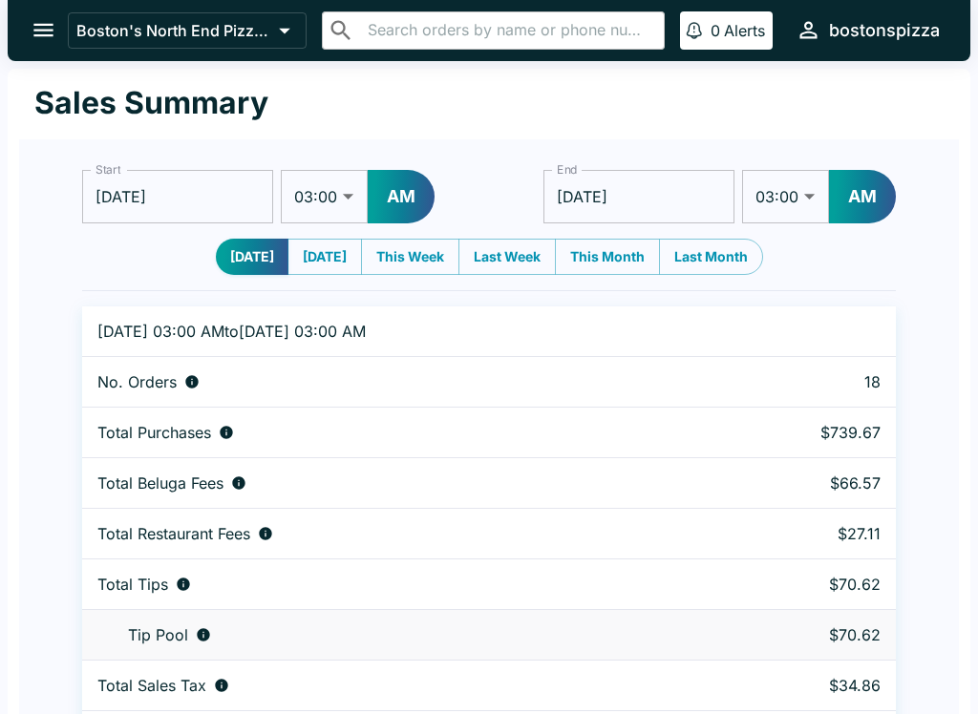
click at [26, 40] on button "open drawer" at bounding box center [43, 30] width 49 height 49
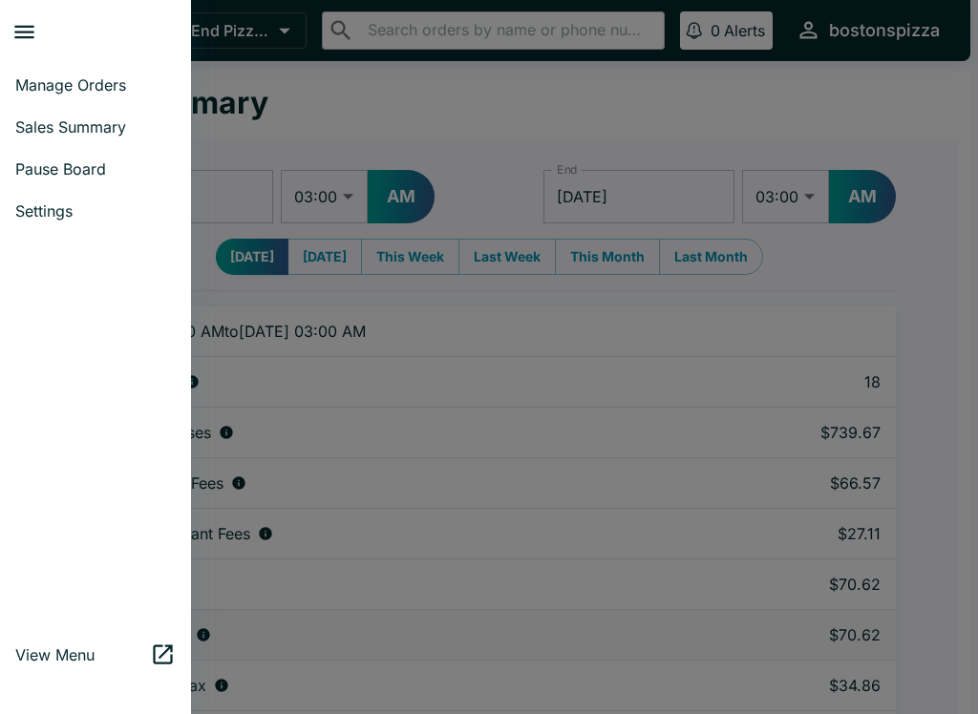
click at [133, 95] on link "Manage Orders" at bounding box center [95, 85] width 191 height 42
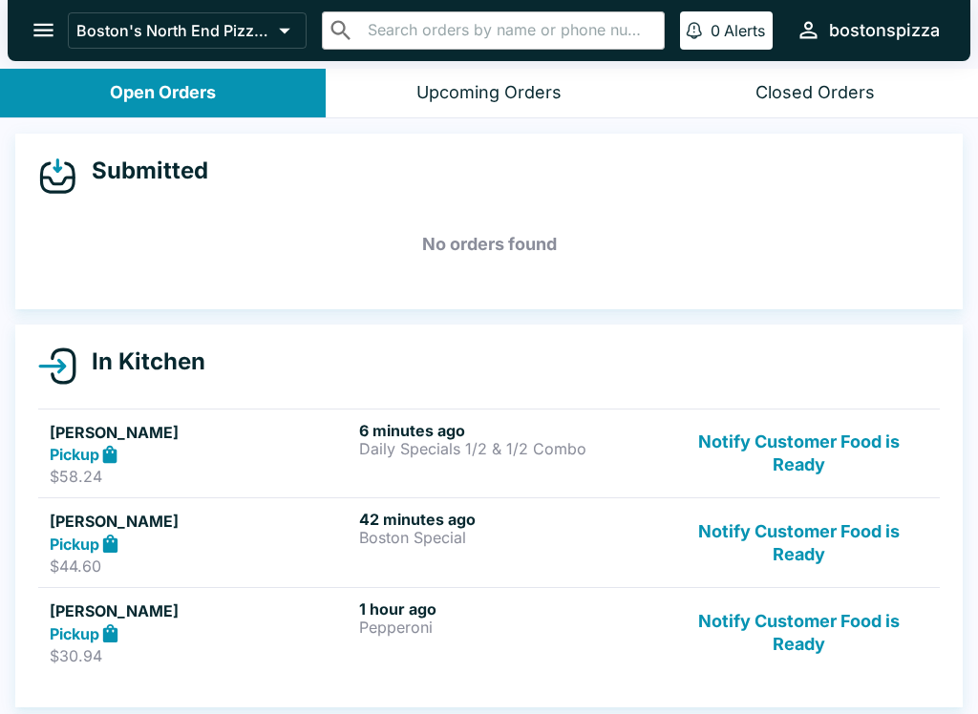
click at [279, 22] on icon at bounding box center [284, 30] width 27 height 27
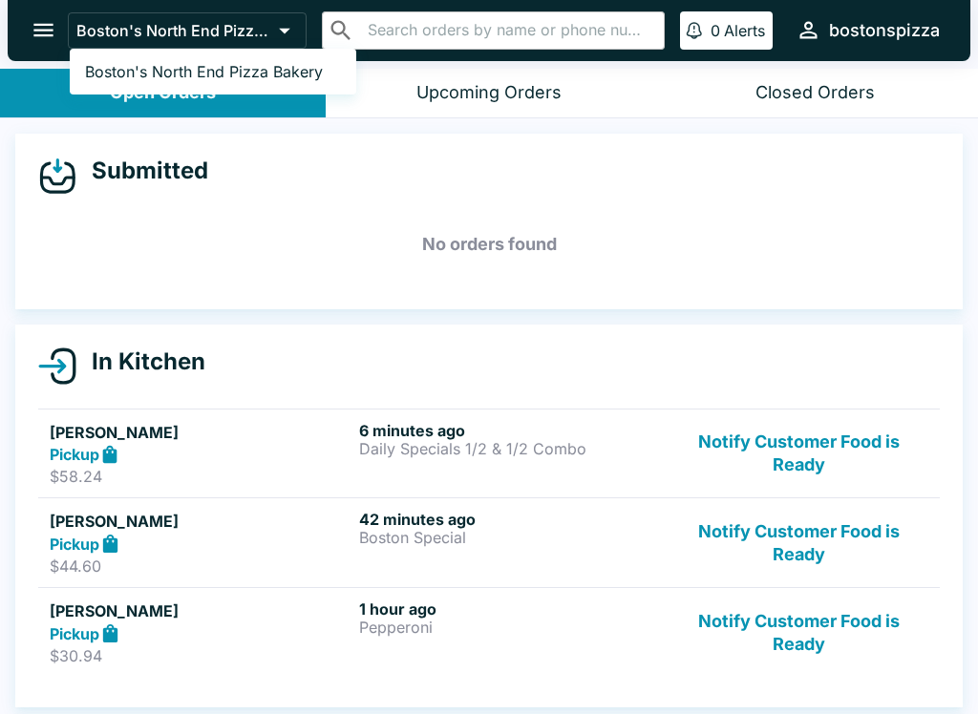
click at [279, 35] on div at bounding box center [489, 357] width 978 height 714
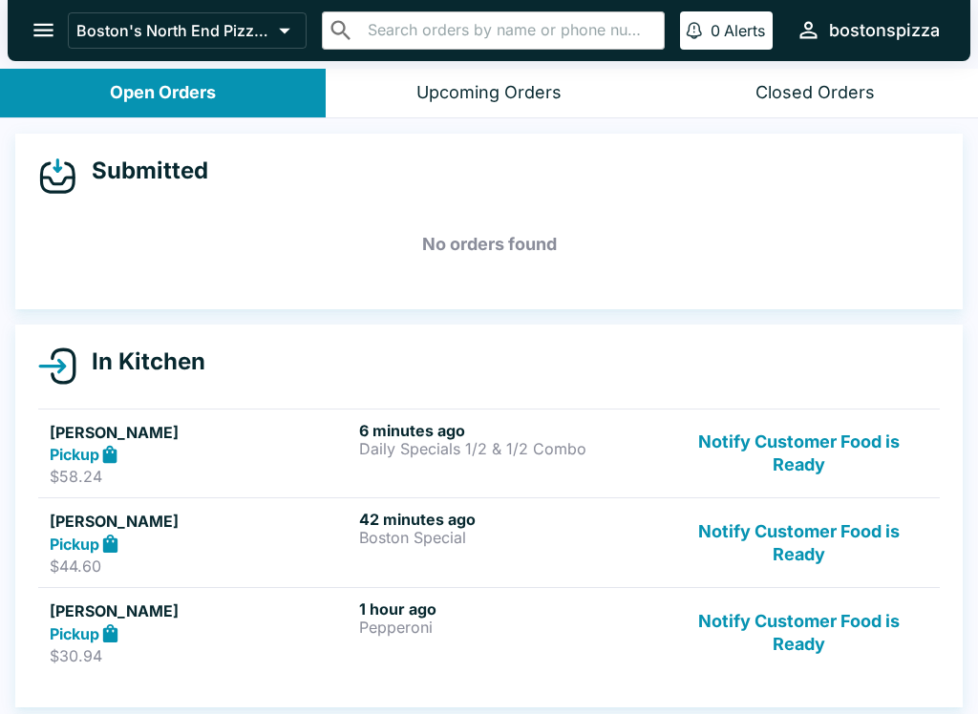
click at [42, 43] on icon "open drawer" at bounding box center [44, 30] width 26 height 26
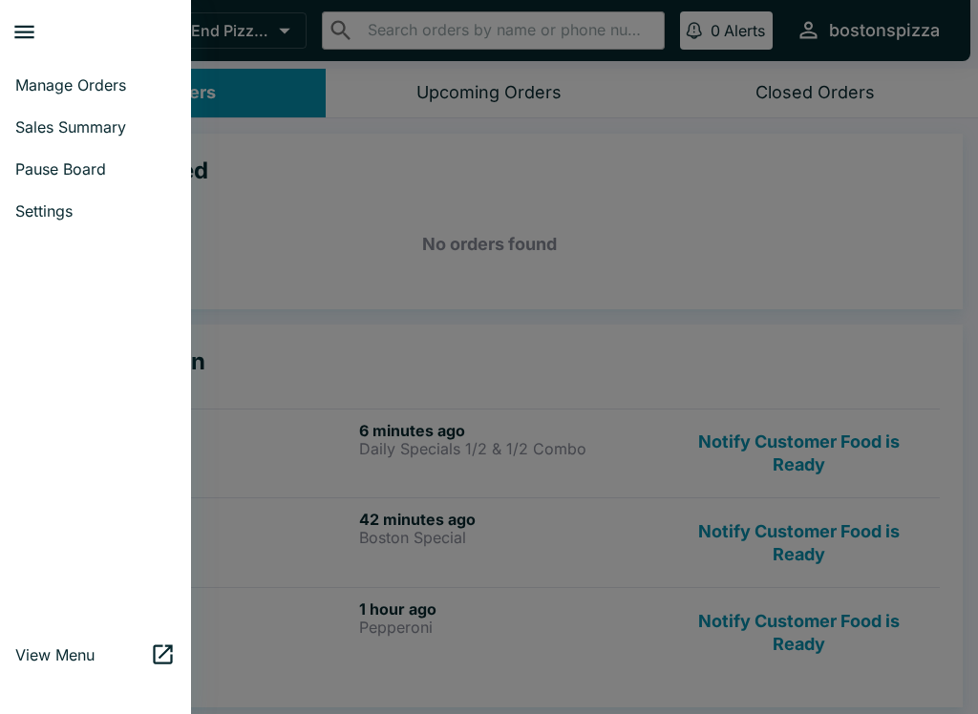
click at [372, 223] on div at bounding box center [489, 357] width 978 height 714
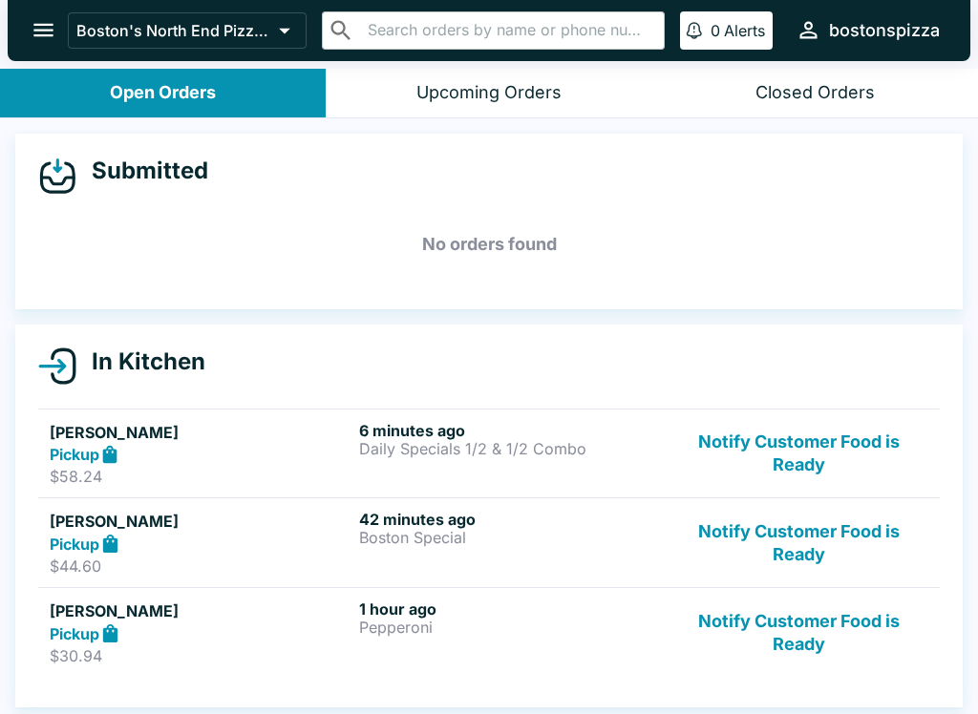
click at [36, 39] on icon "open drawer" at bounding box center [44, 30] width 26 height 26
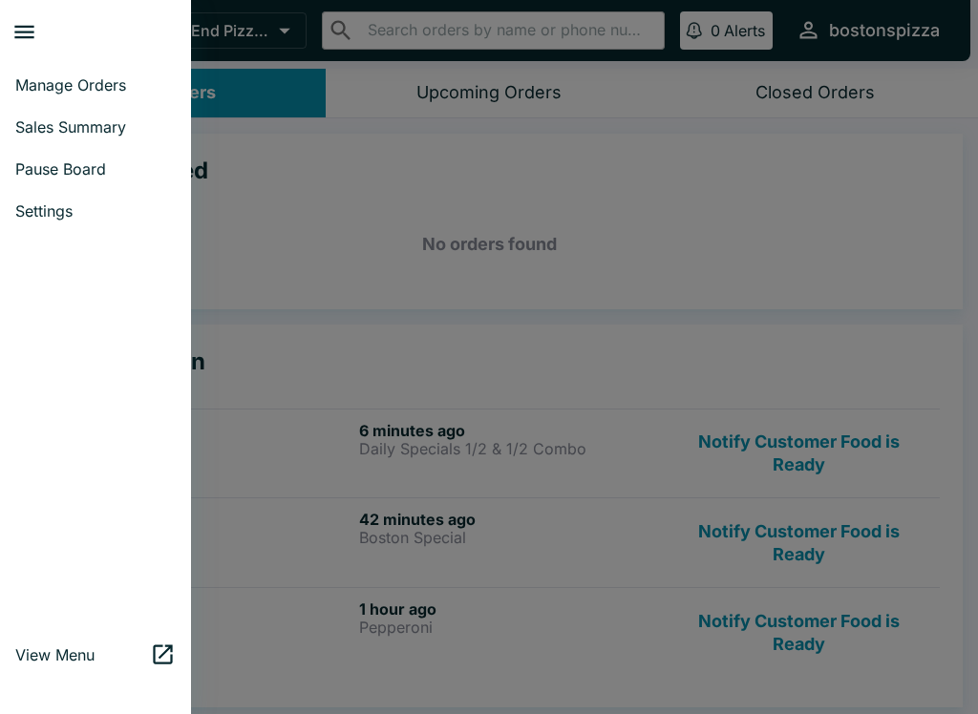
click at [122, 133] on span "Sales Summary" at bounding box center [95, 126] width 160 height 19
select select "03:00"
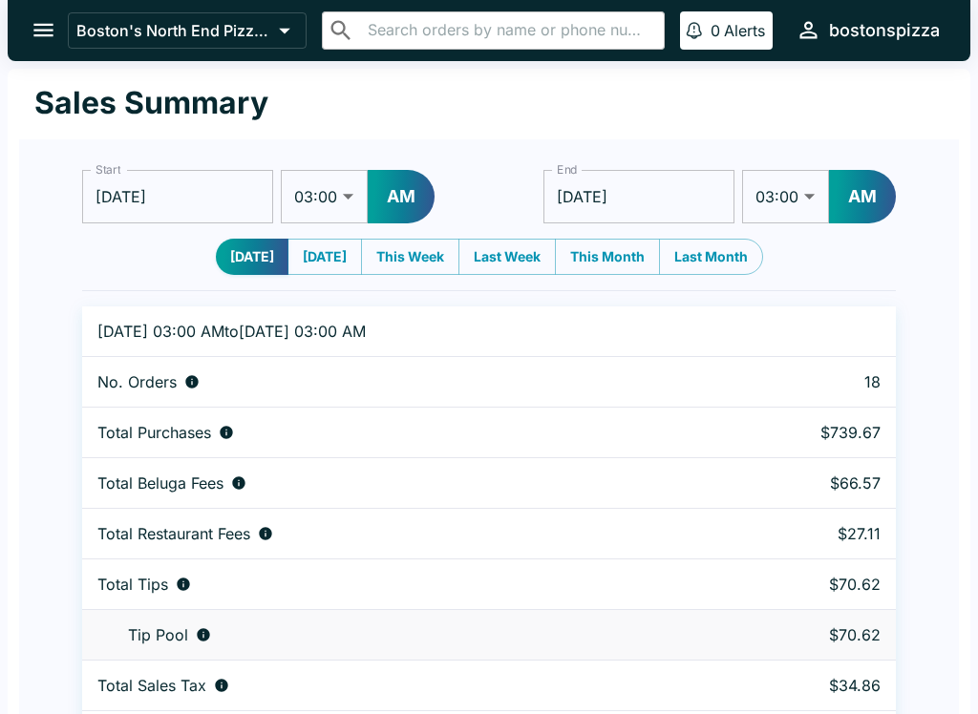
click at [31, 21] on icon "open drawer" at bounding box center [44, 30] width 26 height 26
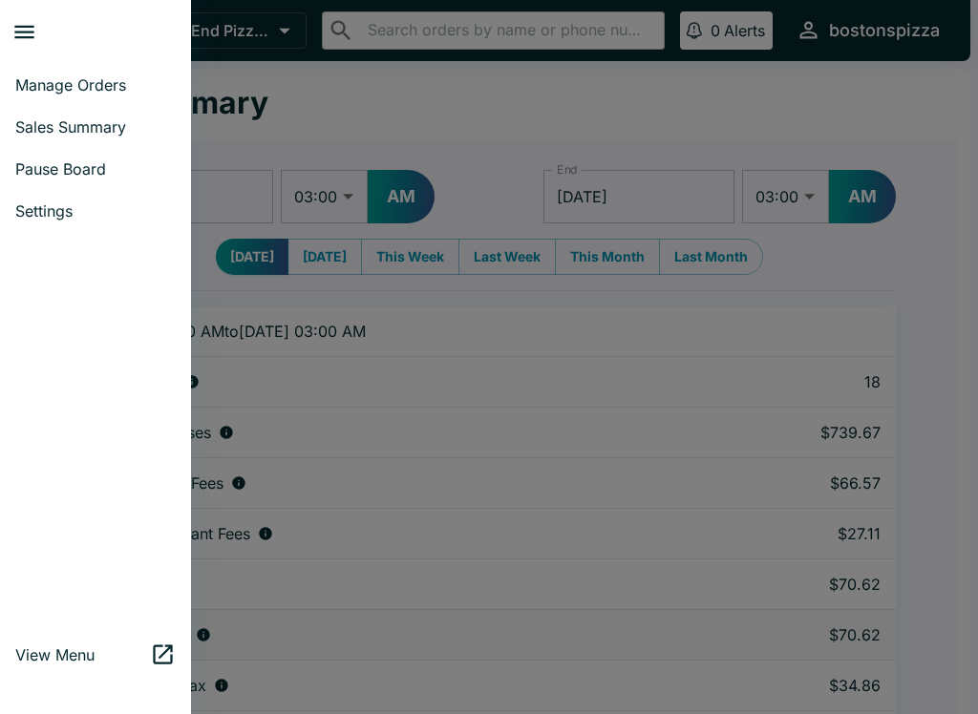
click at [123, 74] on link "Manage Orders" at bounding box center [95, 85] width 191 height 42
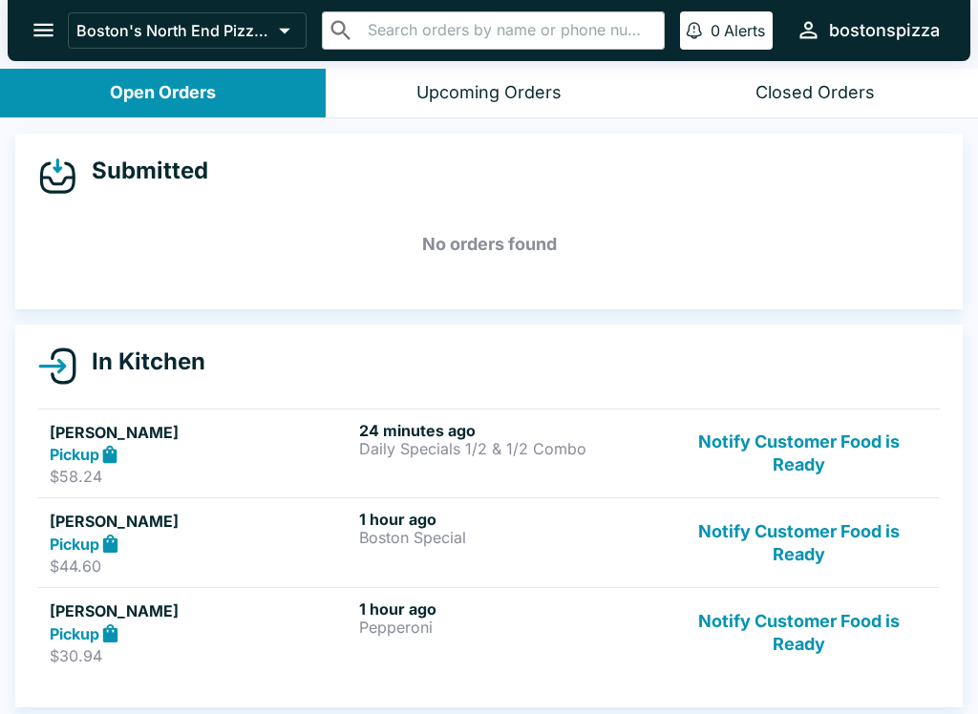
click at [864, 448] on button "Notify Customer Food is Ready" at bounding box center [798, 454] width 259 height 66
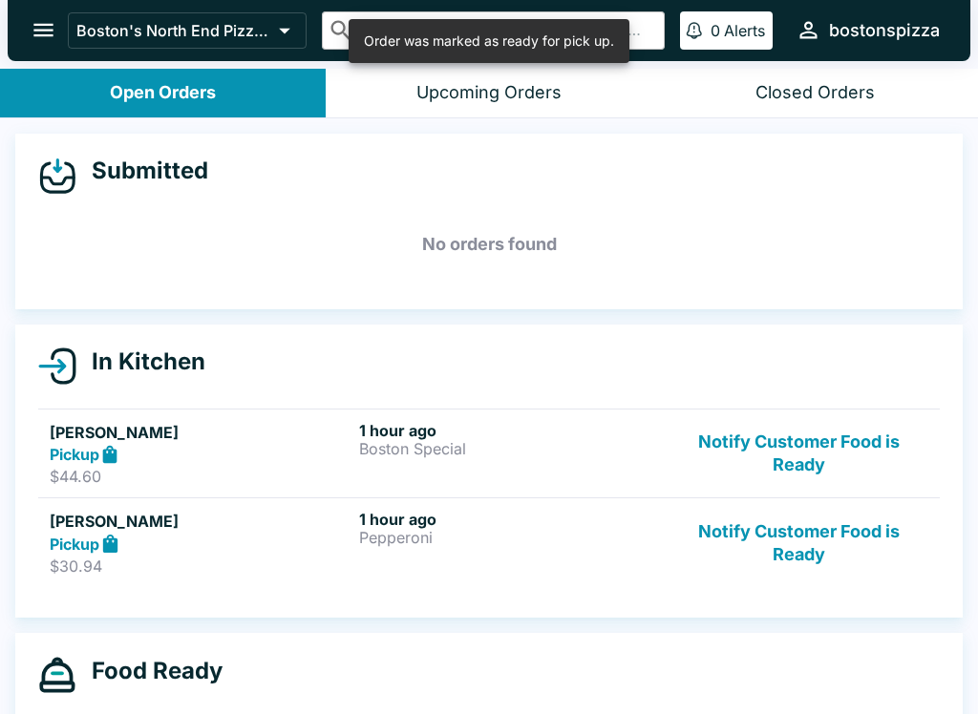
click at [835, 571] on button "Notify Customer Food is Ready" at bounding box center [798, 543] width 259 height 66
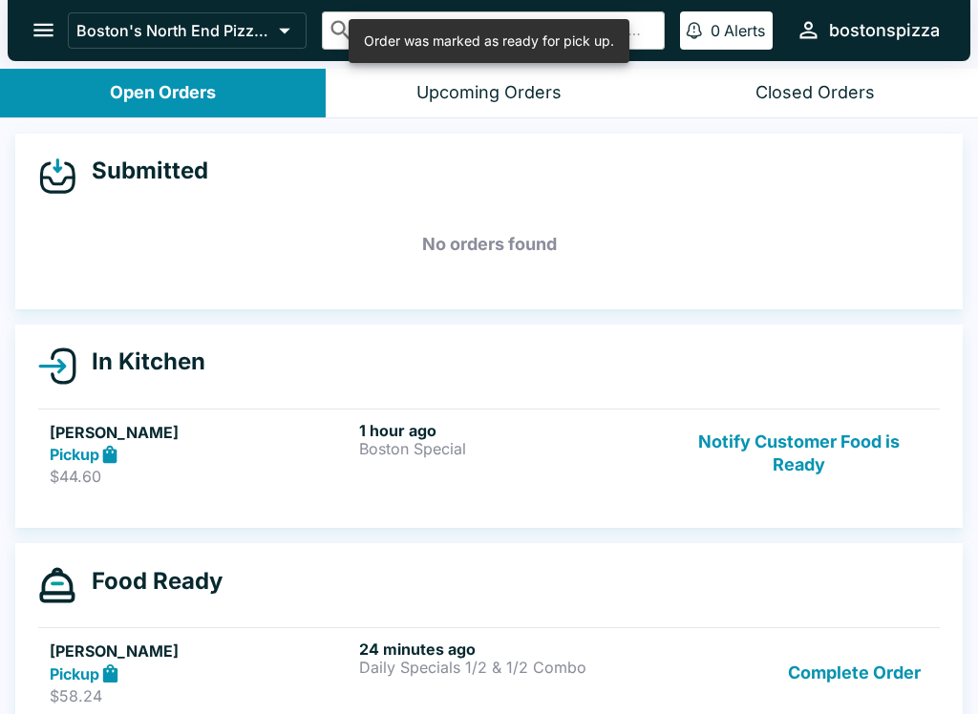
click at [836, 452] on button "Notify Customer Food is Ready" at bounding box center [798, 454] width 259 height 66
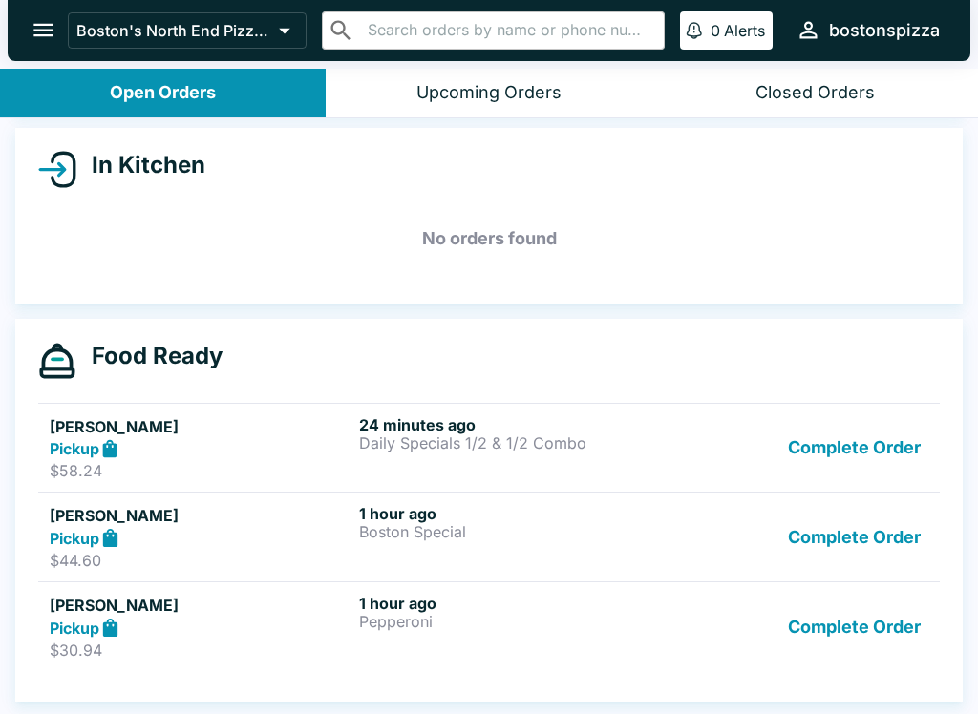
scroll to position [197, 0]
click at [849, 620] on button "Complete Order" at bounding box center [854, 627] width 148 height 66
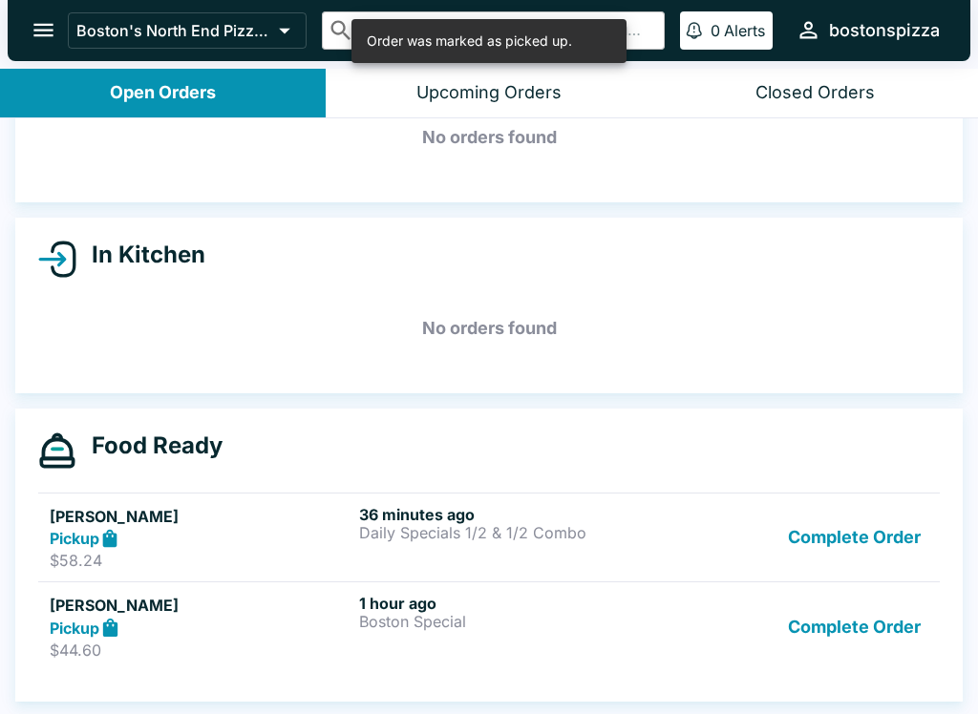
click at [863, 533] on button "Complete Order" at bounding box center [854, 538] width 148 height 66
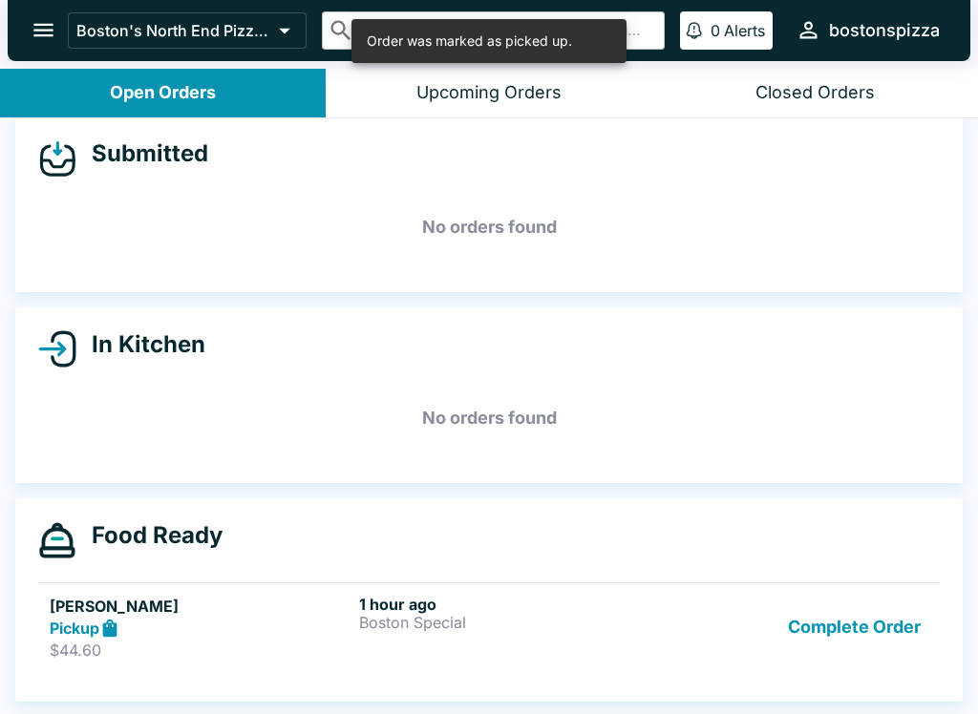
scroll to position [17, 0]
click at [875, 621] on button "Complete Order" at bounding box center [854, 628] width 148 height 66
